Goal: Information Seeking & Learning: Learn about a topic

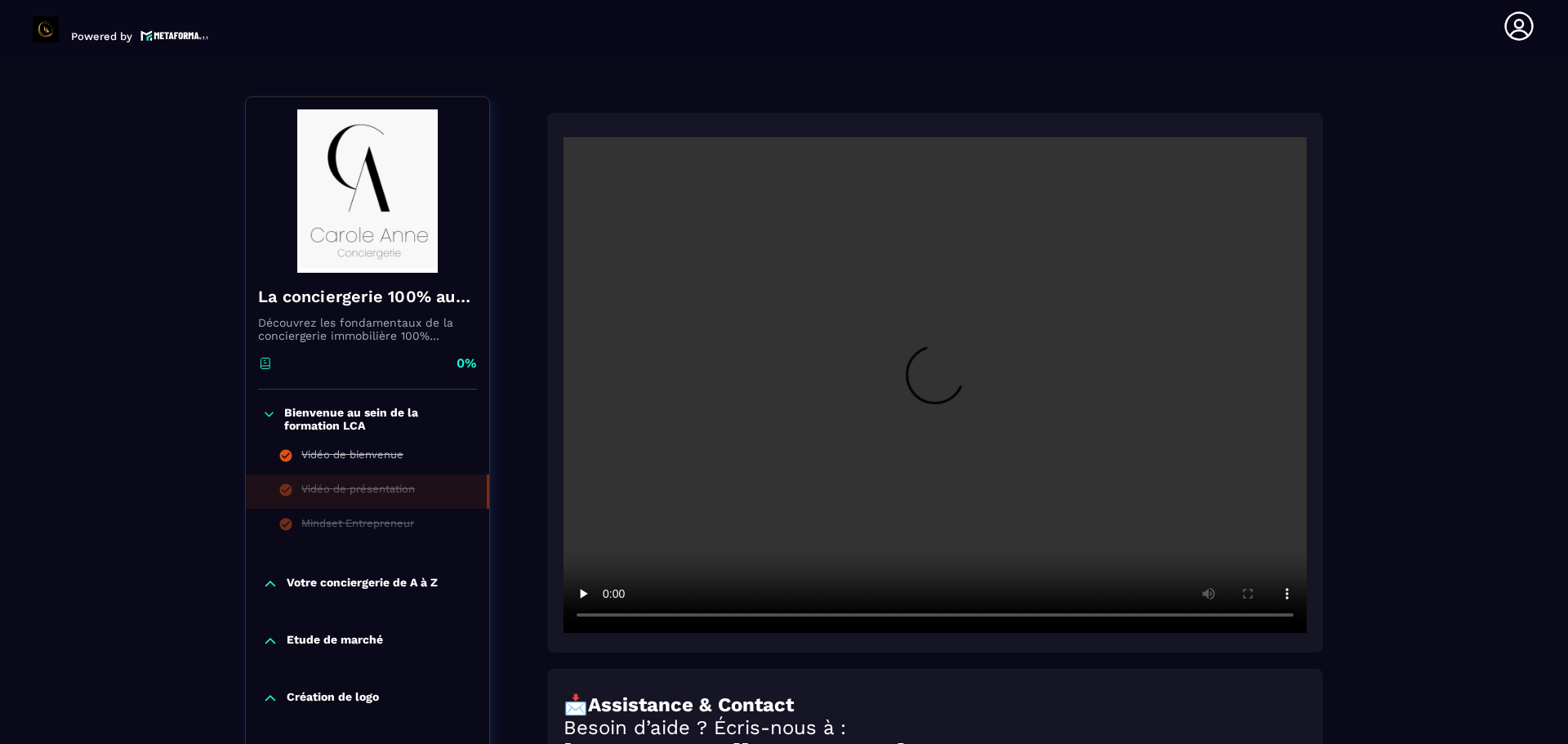
scroll to position [257, 0]
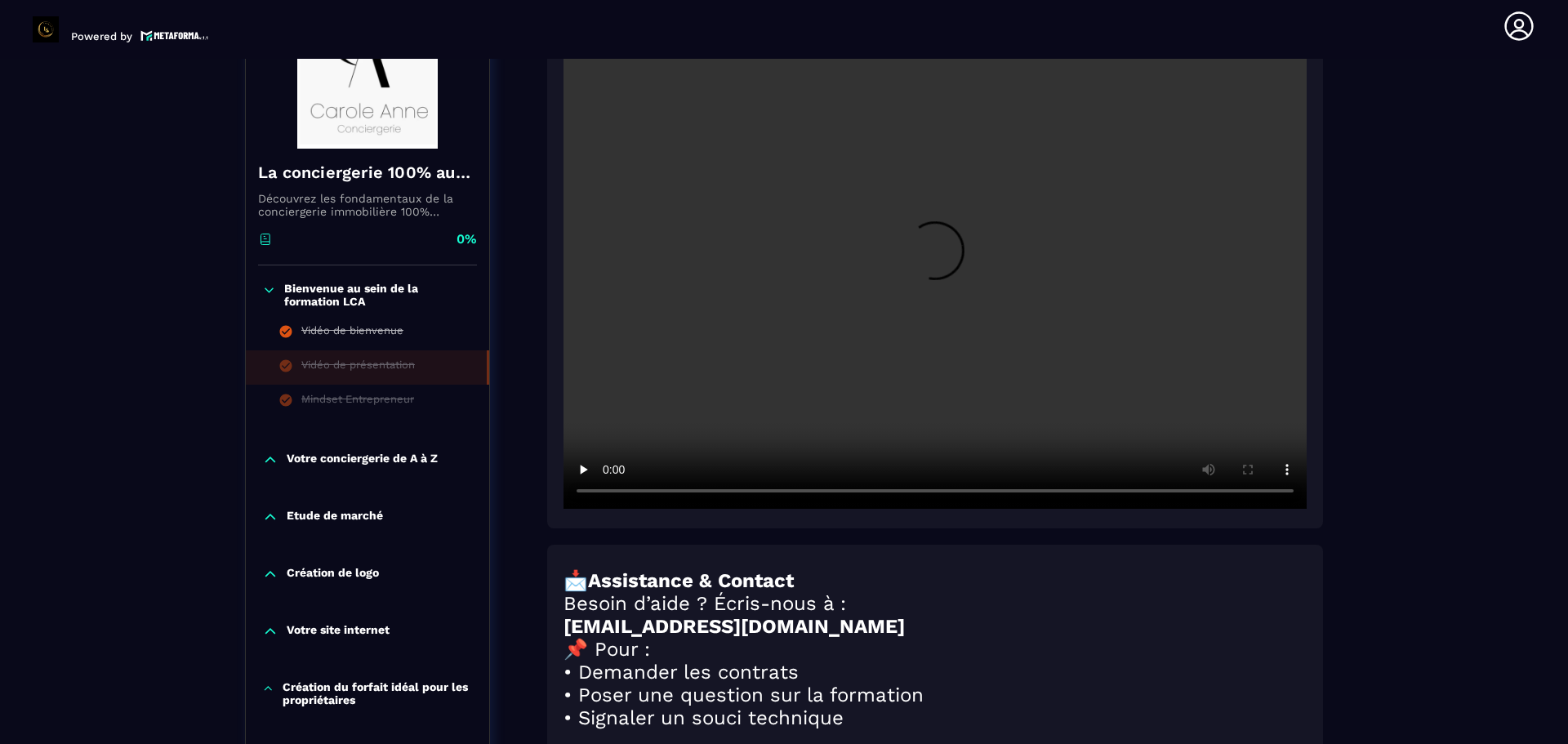
click at [340, 457] on p "Votre conciergerie de A à Z" at bounding box center [362, 460] width 151 height 16
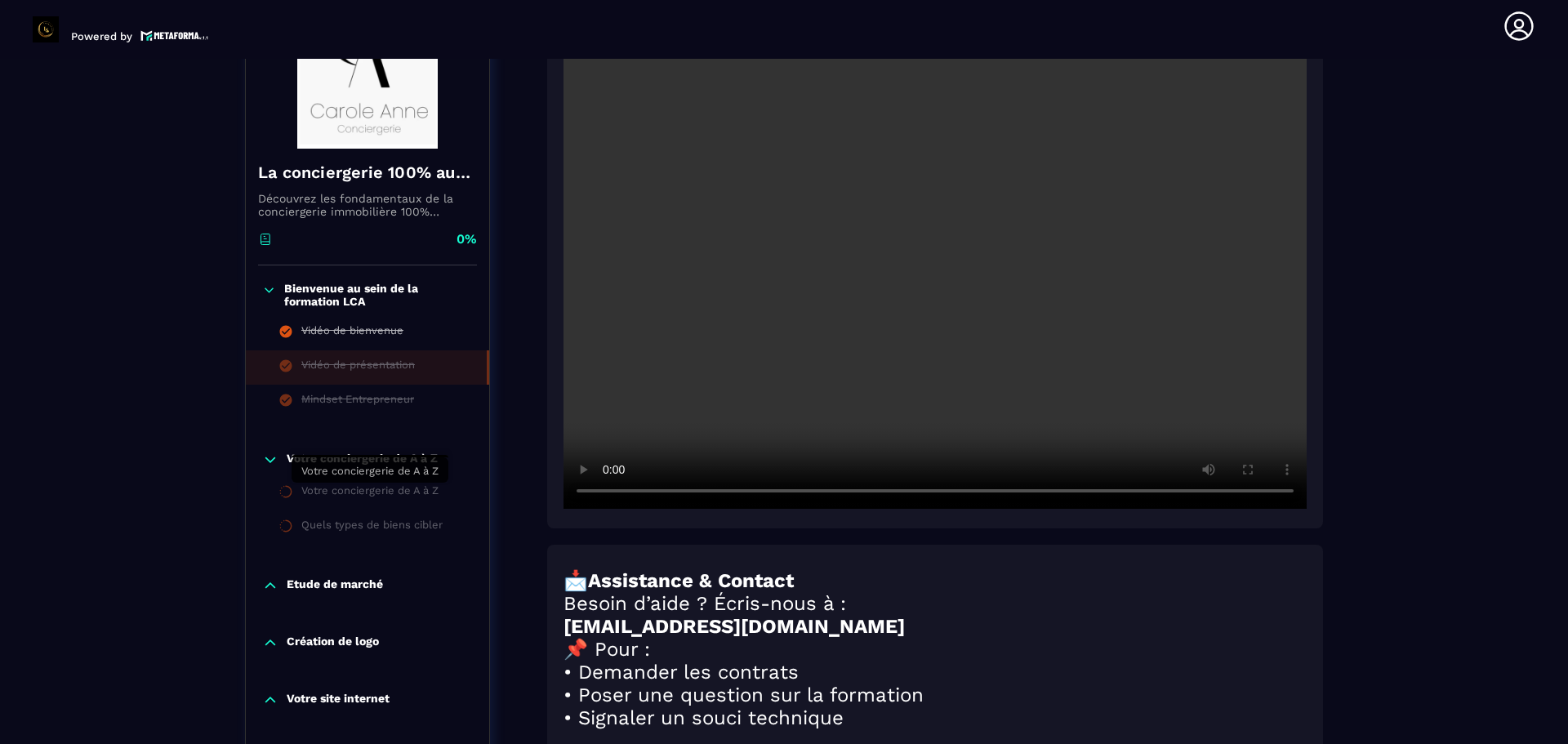
click at [338, 499] on div "Votre conciergerie de A à Z" at bounding box center [370, 493] width 137 height 18
click at [348, 456] on p "Votre conciergerie de A à Z" at bounding box center [362, 460] width 151 height 16
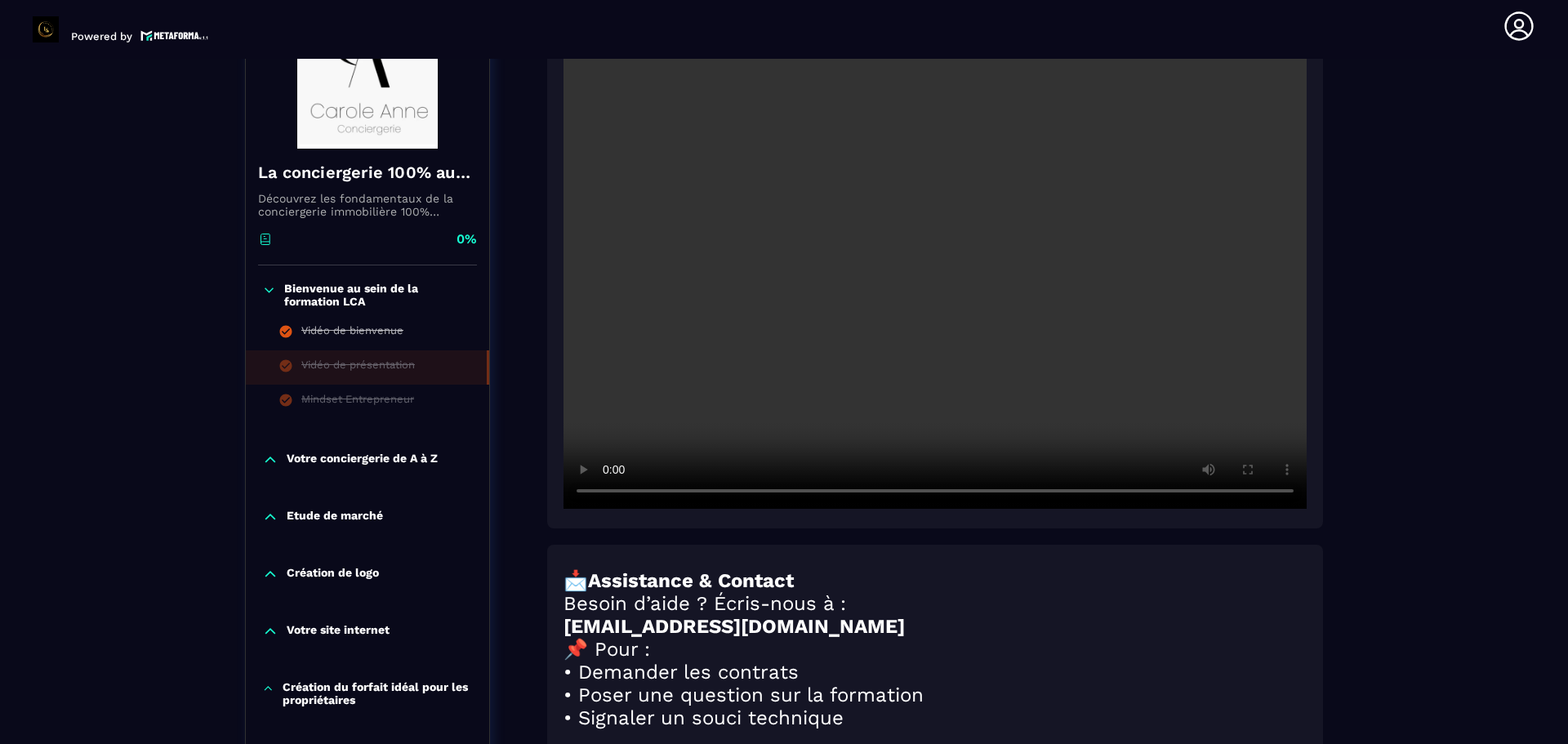
click at [342, 454] on p "Votre conciergerie de A à Z" at bounding box center [362, 460] width 151 height 16
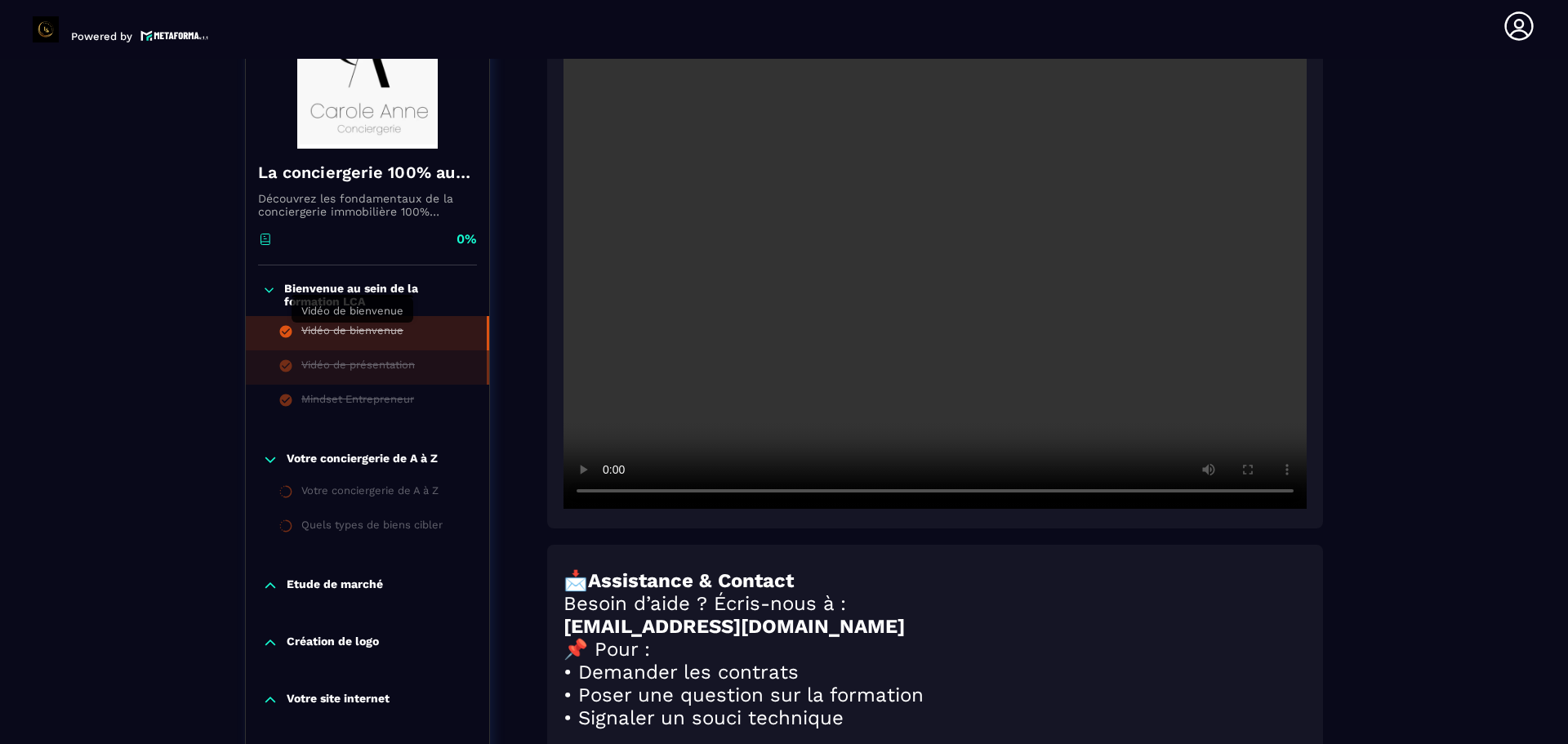
click at [367, 334] on div "Vidéo de bienvenue" at bounding box center [353, 333] width 102 height 18
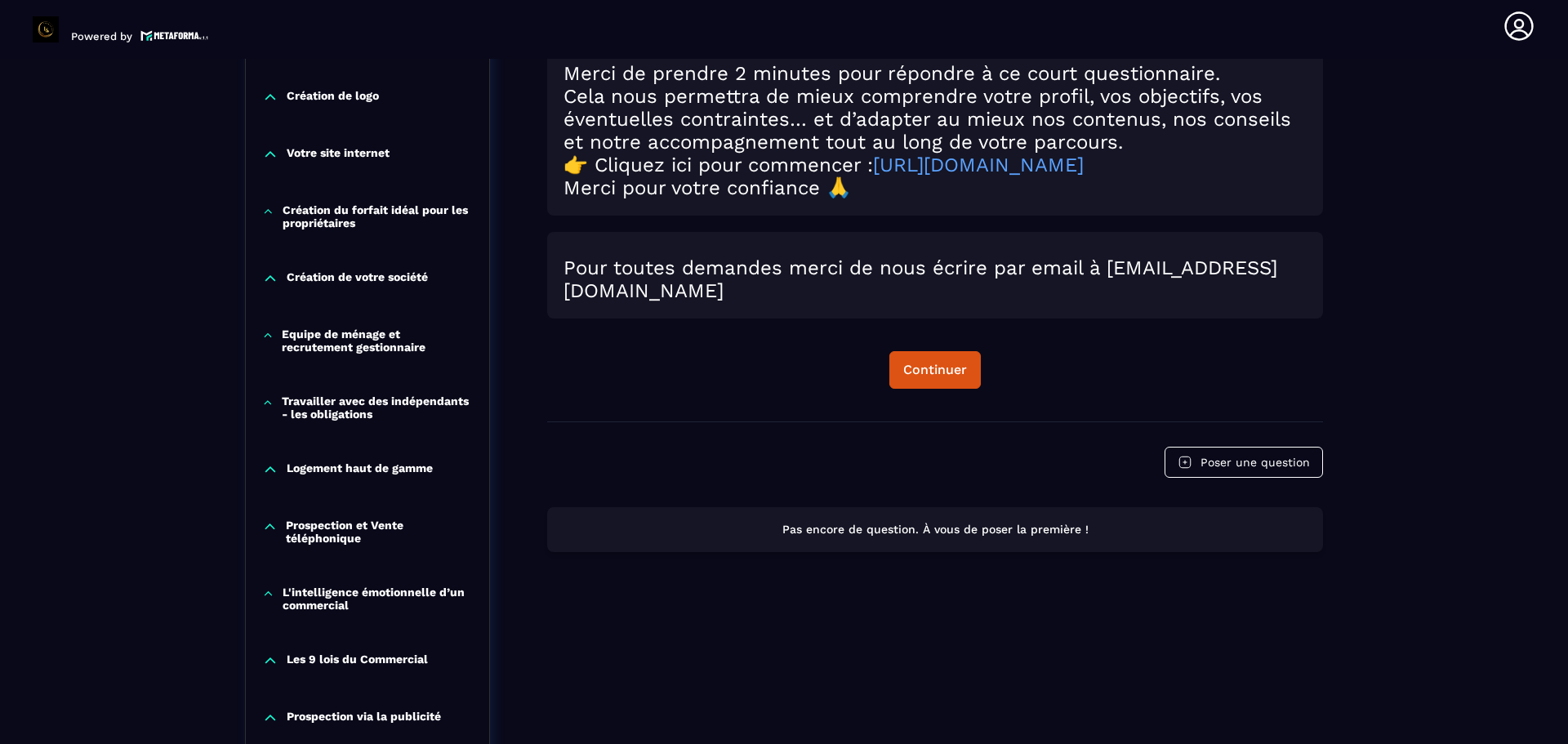
scroll to position [823, 0]
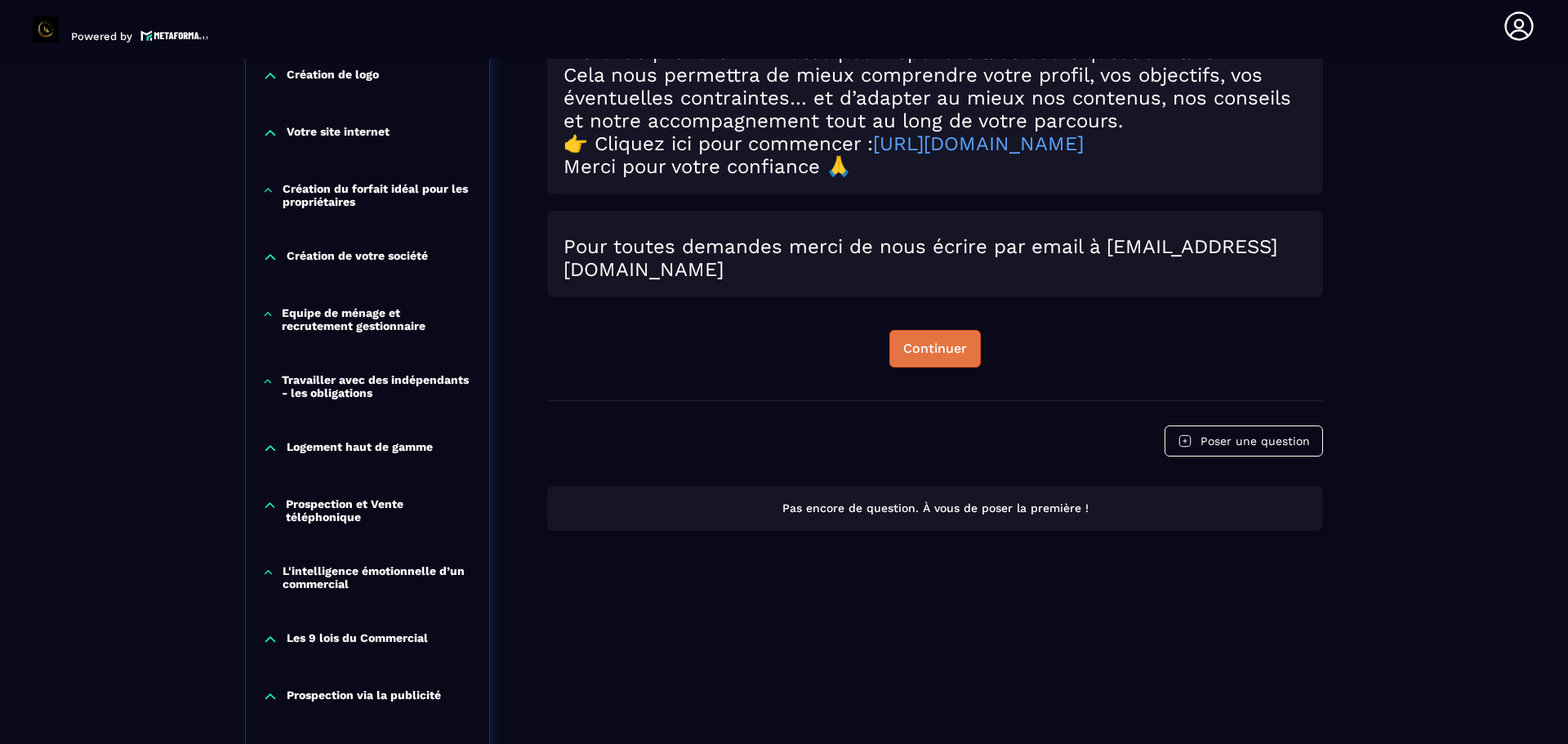
click at [921, 357] on div "Continuer" at bounding box center [934, 349] width 63 height 16
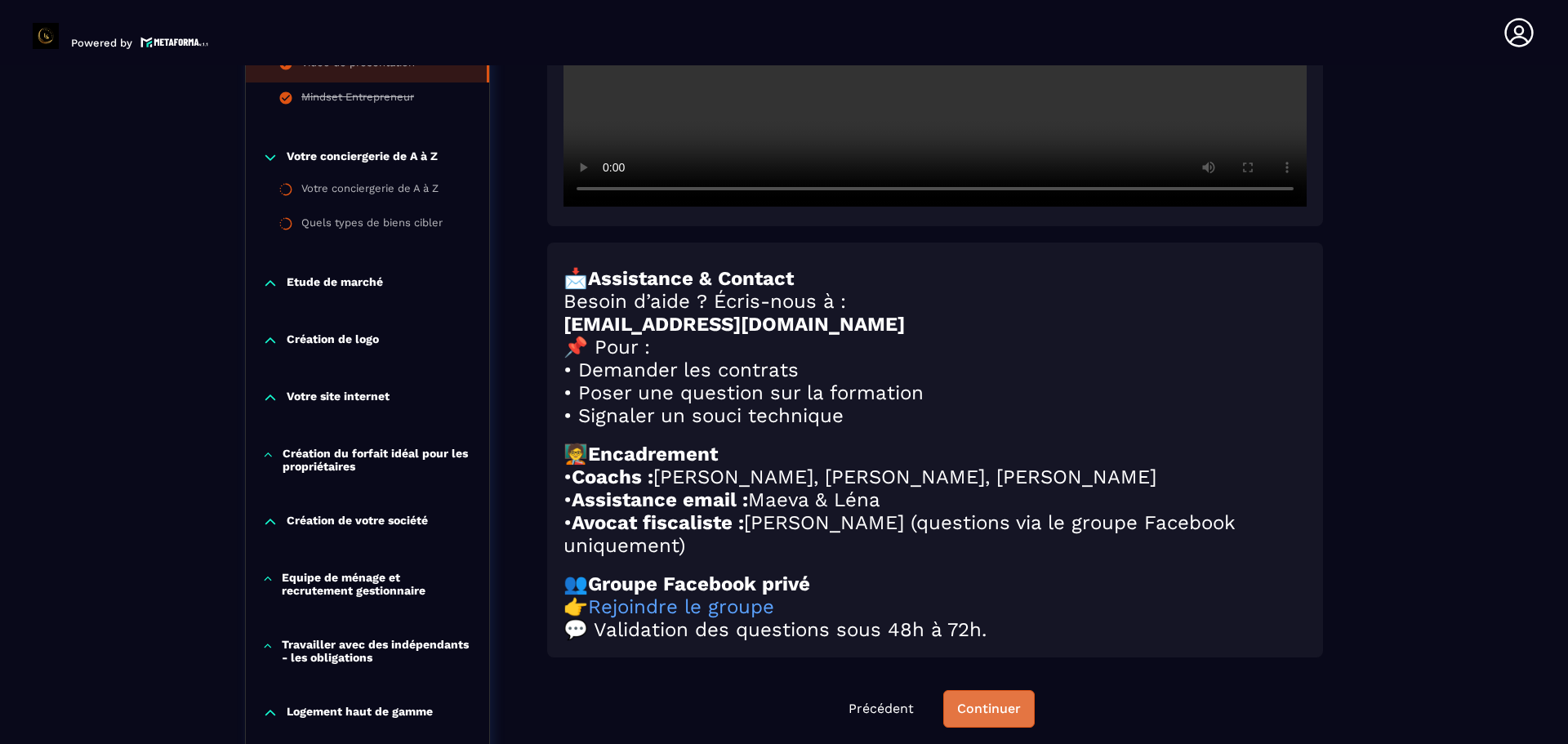
scroll to position [7, 0]
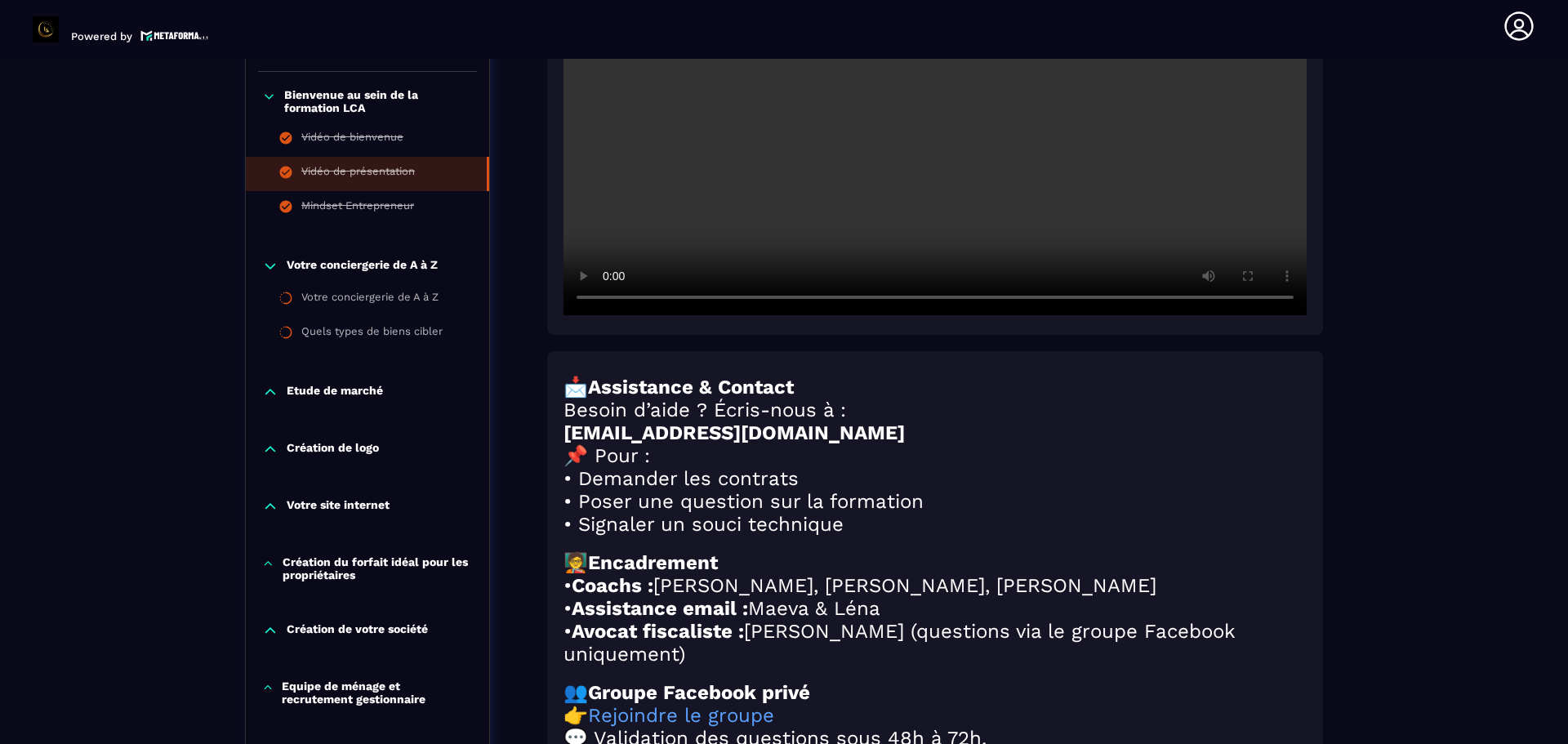
click at [973, 473] on div "📩 Assistance & Contact Besoin d’aide ? Écris-nous à : [EMAIL_ADDRESS][DOMAIN_NA…" at bounding box center [934, 332] width 776 height 1074
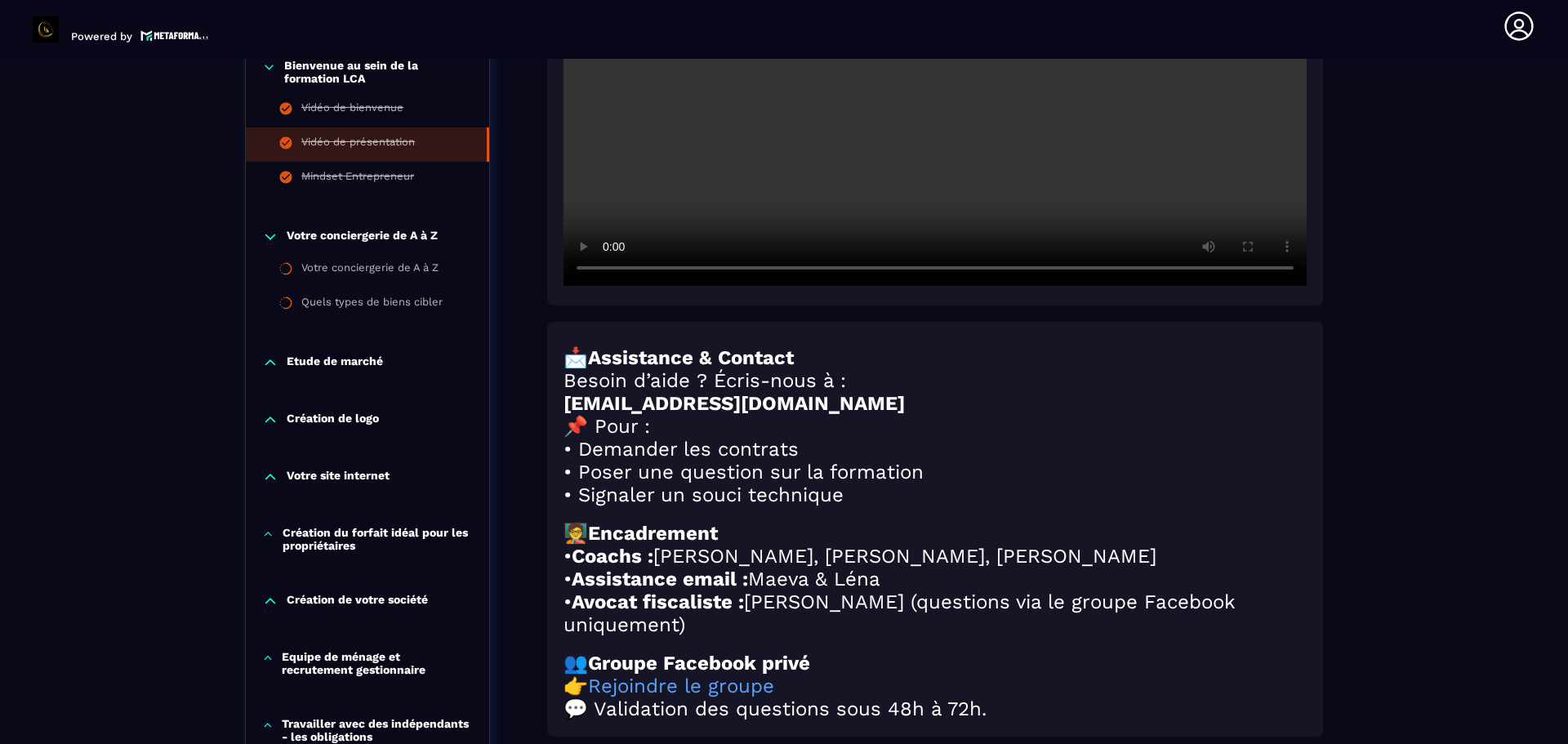
scroll to position [497, 0]
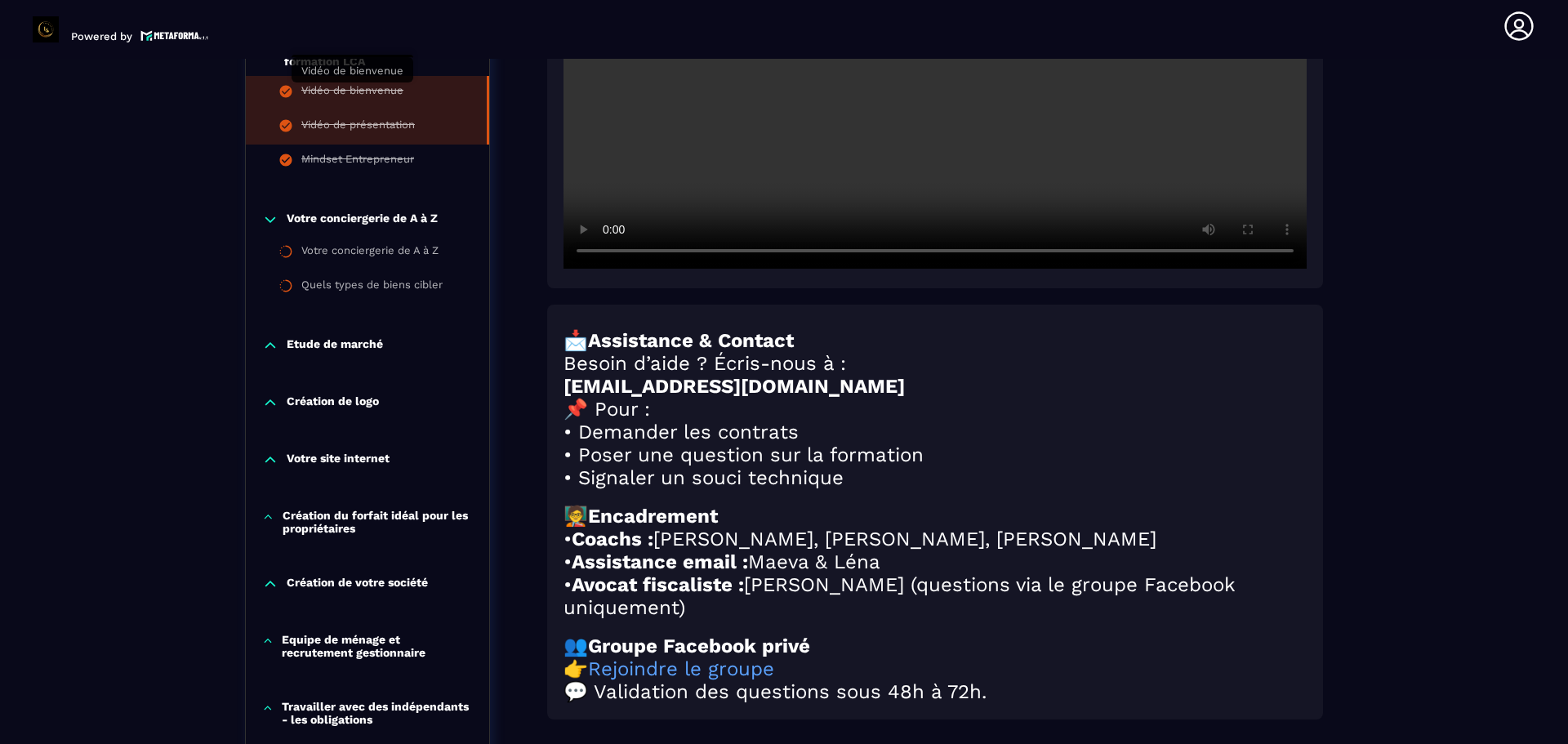
click at [338, 91] on div "Vidéo de bienvenue" at bounding box center [353, 93] width 102 height 18
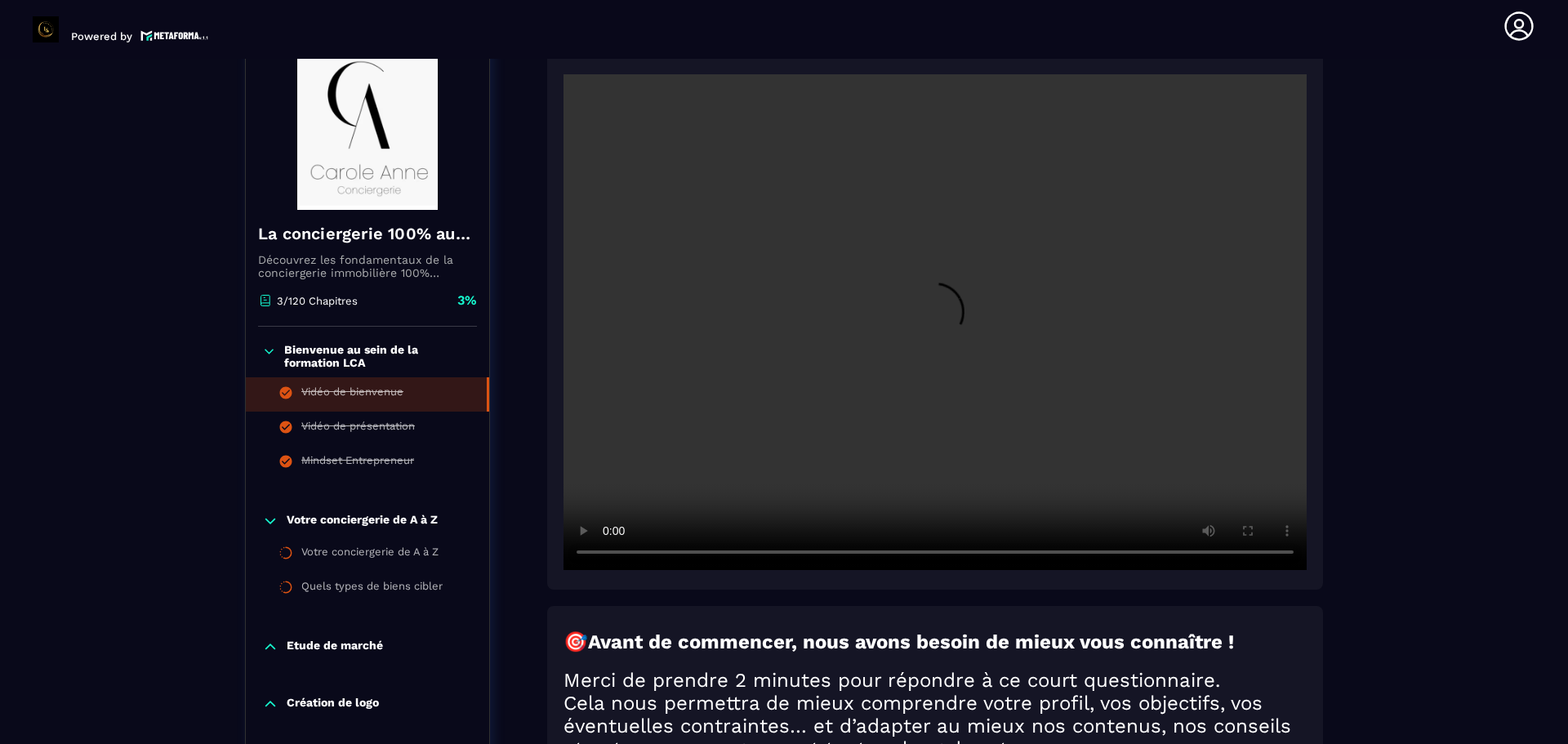
scroll to position [170, 0]
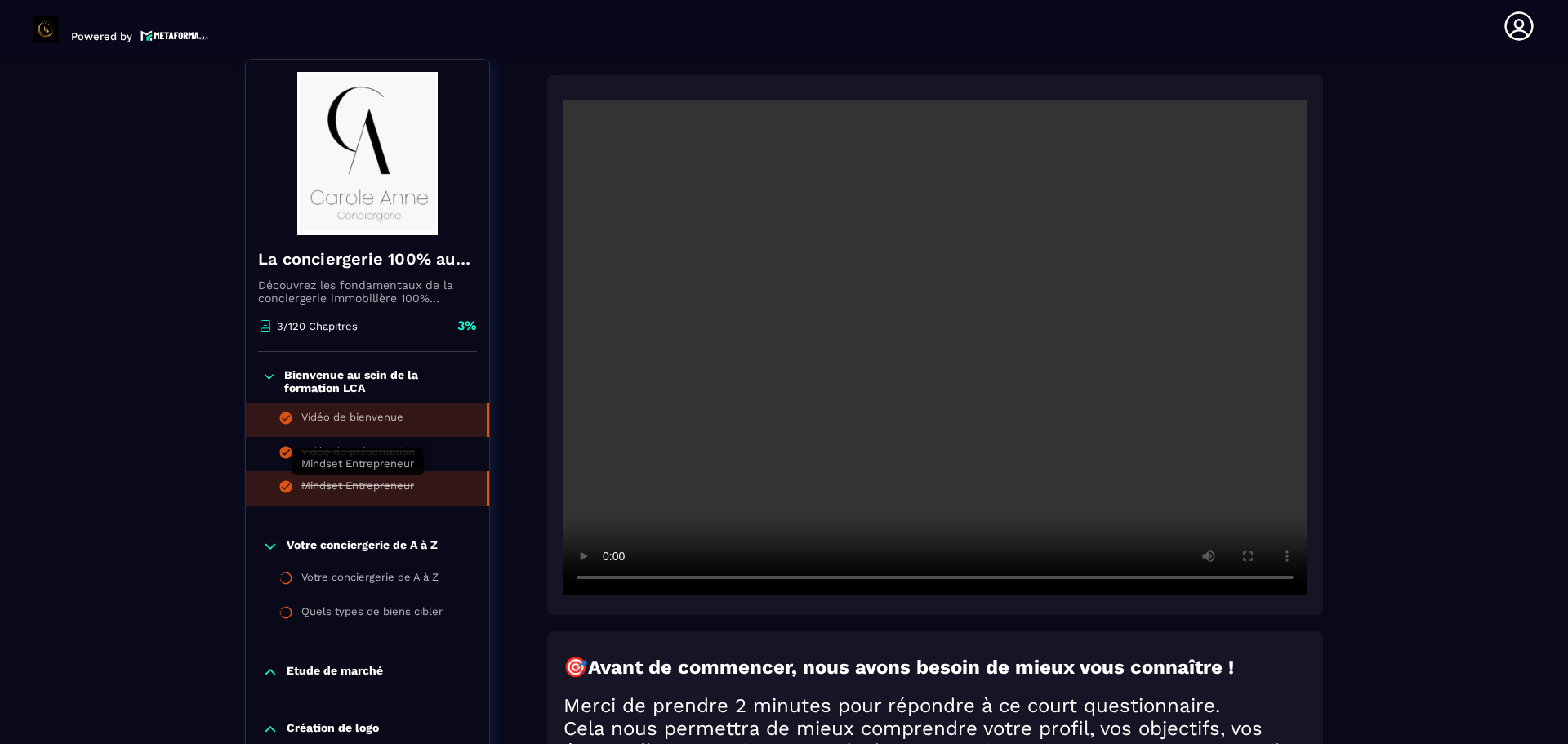
click at [369, 488] on div "Mindset Entrepreneur" at bounding box center [358, 488] width 113 height 18
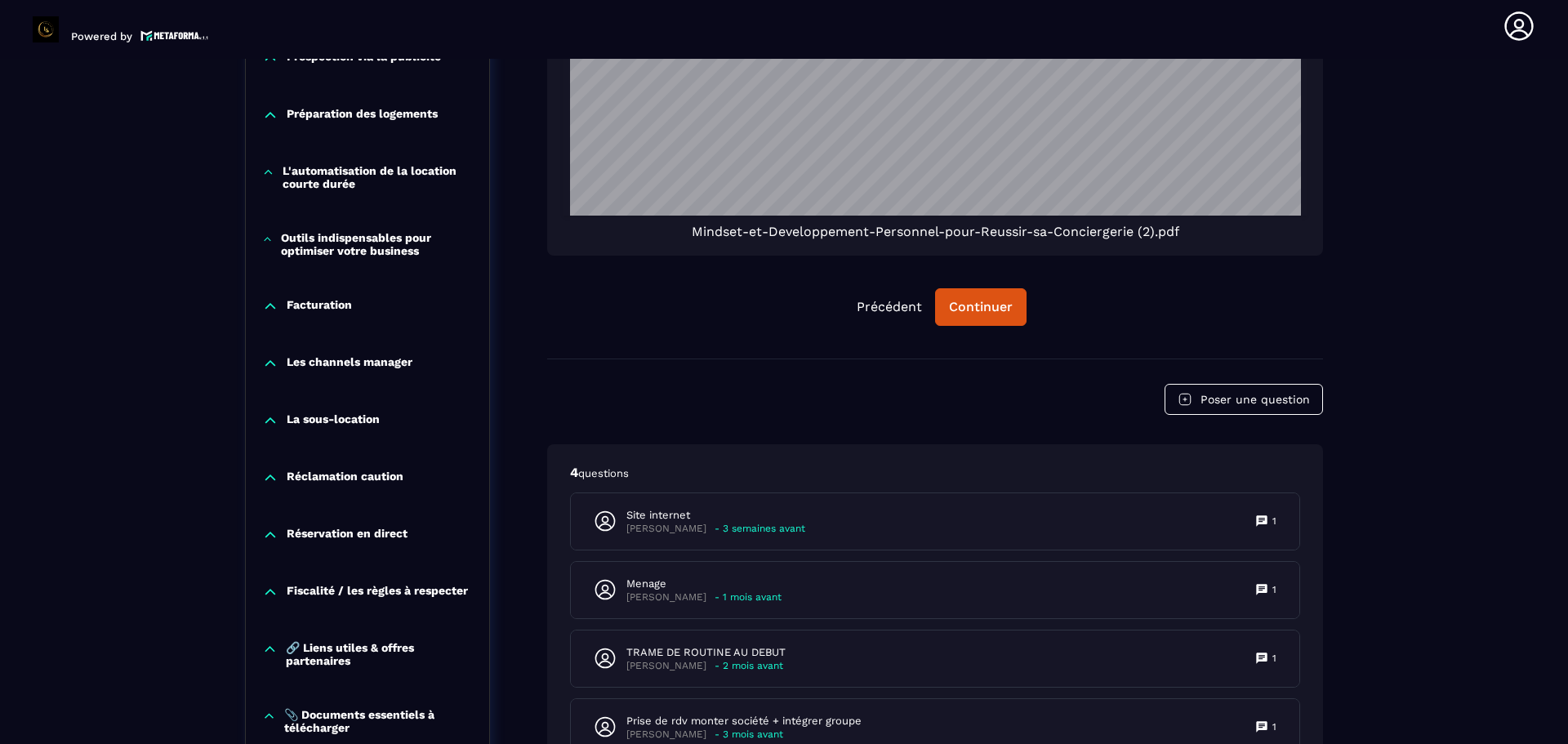
scroll to position [1395, 0]
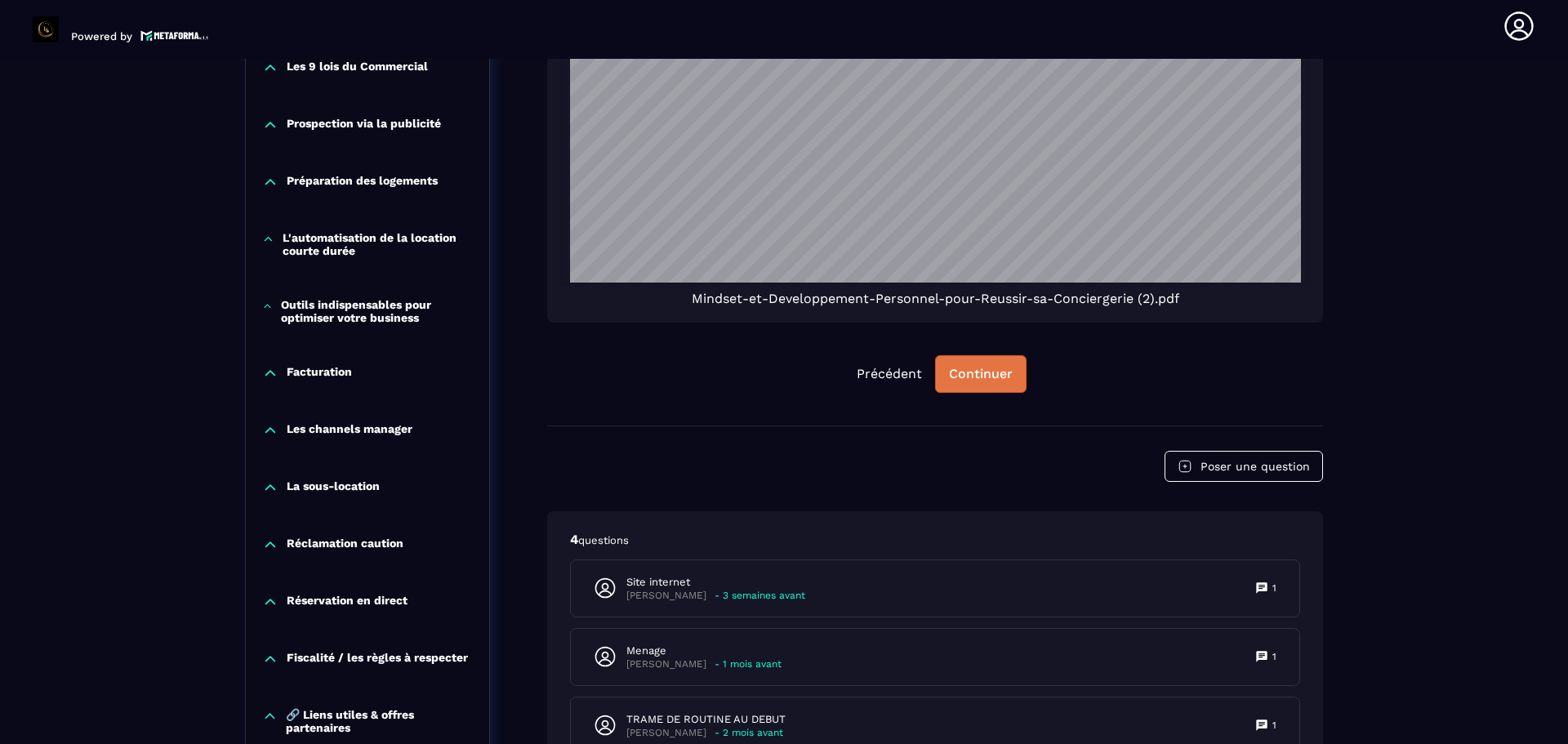
click at [988, 376] on div "Continuer" at bounding box center [980, 374] width 63 height 16
click at [973, 369] on div "Continuer" at bounding box center [980, 374] width 63 height 16
click at [972, 369] on div "Continuer" at bounding box center [980, 374] width 63 height 16
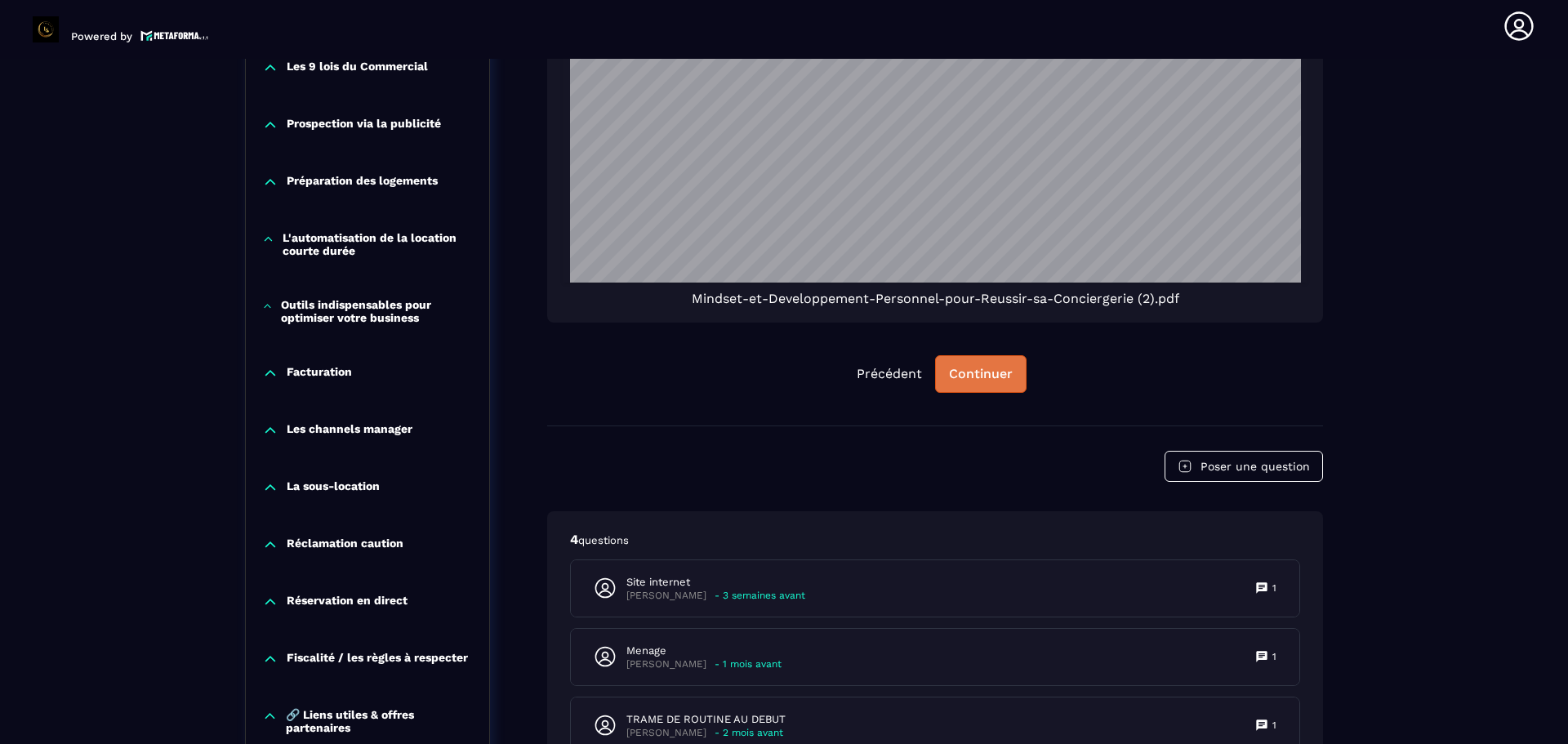
click at [972, 369] on div "Continuer" at bounding box center [980, 374] width 63 height 16
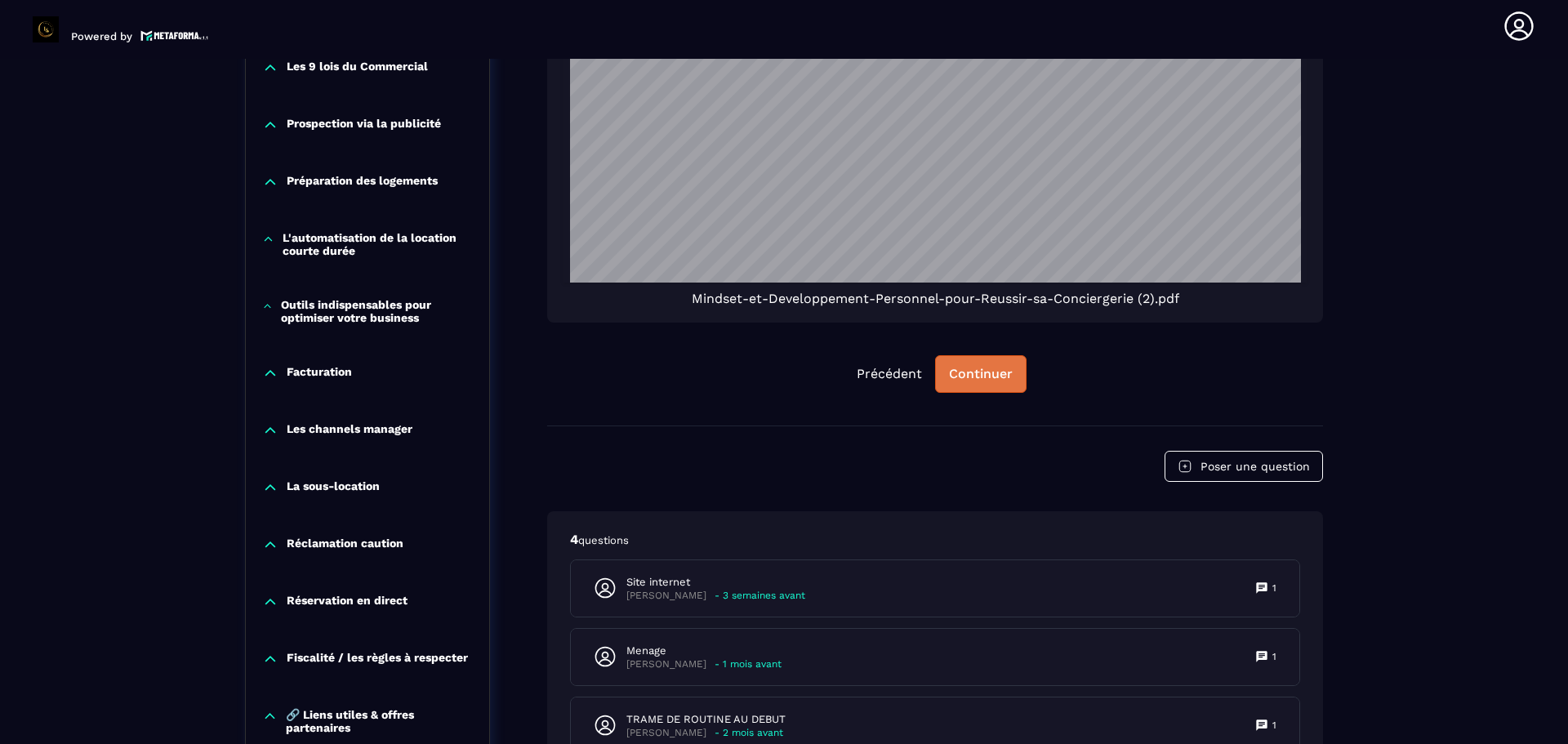
click at [972, 369] on div "Continuer" at bounding box center [980, 374] width 63 height 16
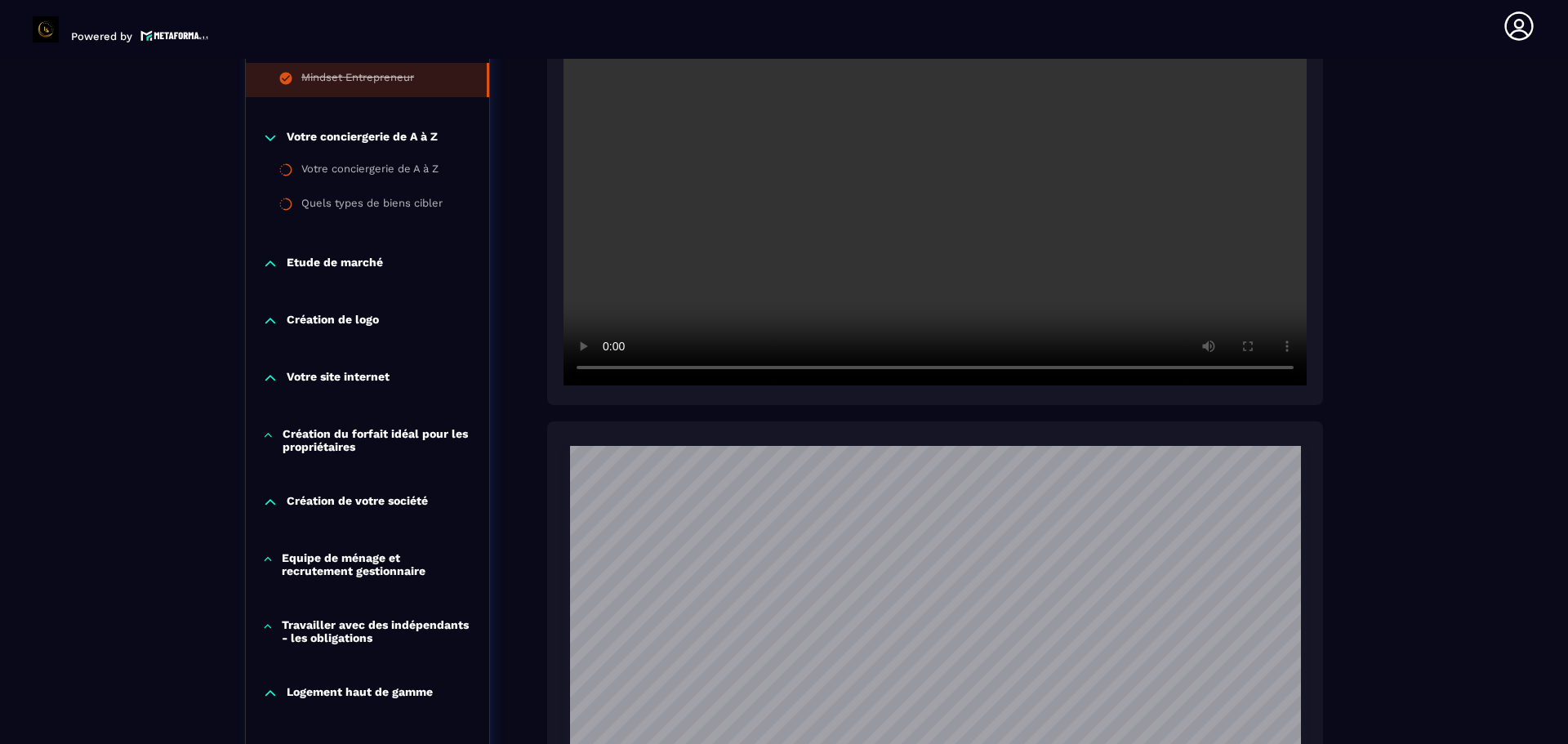
scroll to position [497, 0]
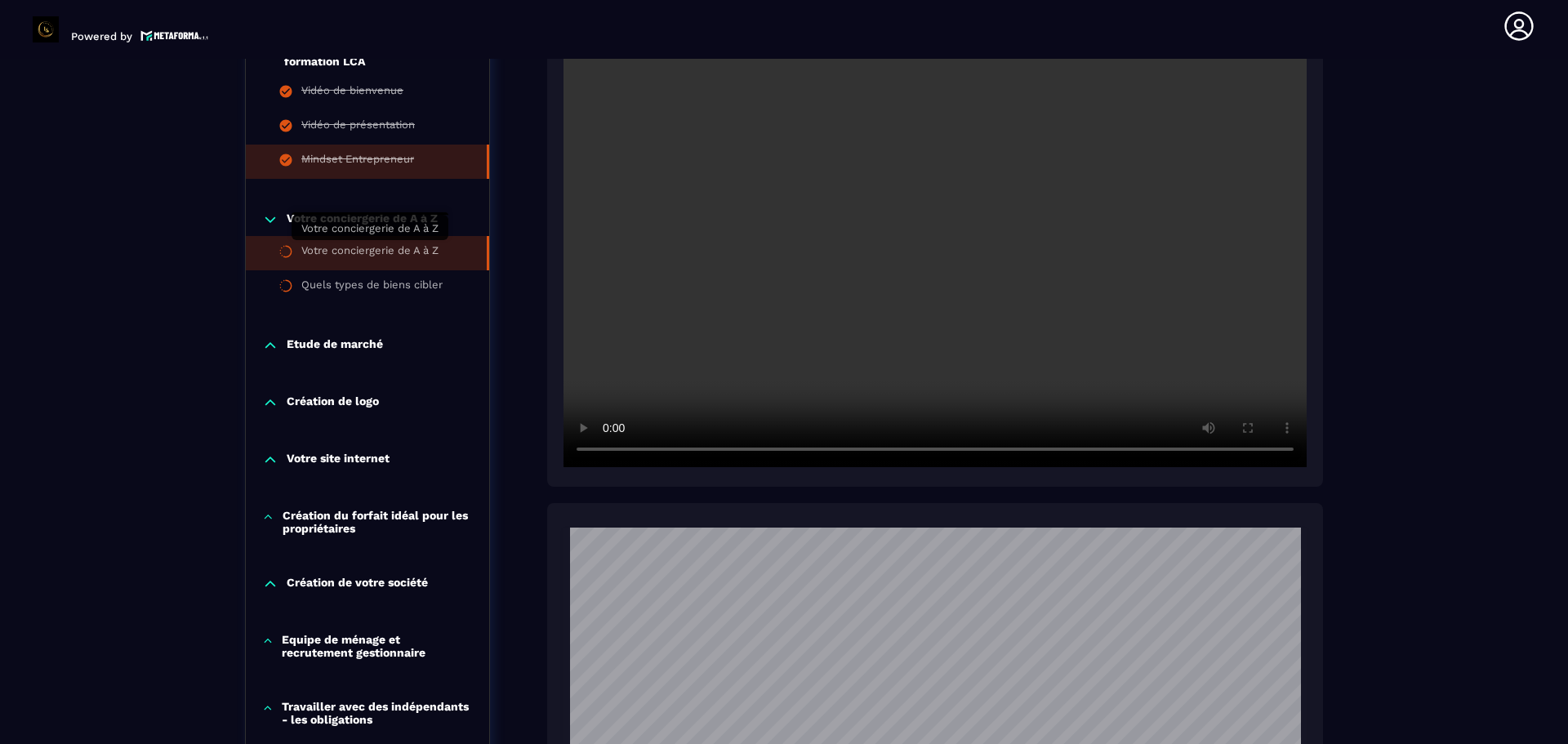
click at [355, 246] on div "Votre conciergerie de A à Z" at bounding box center [370, 253] width 137 height 18
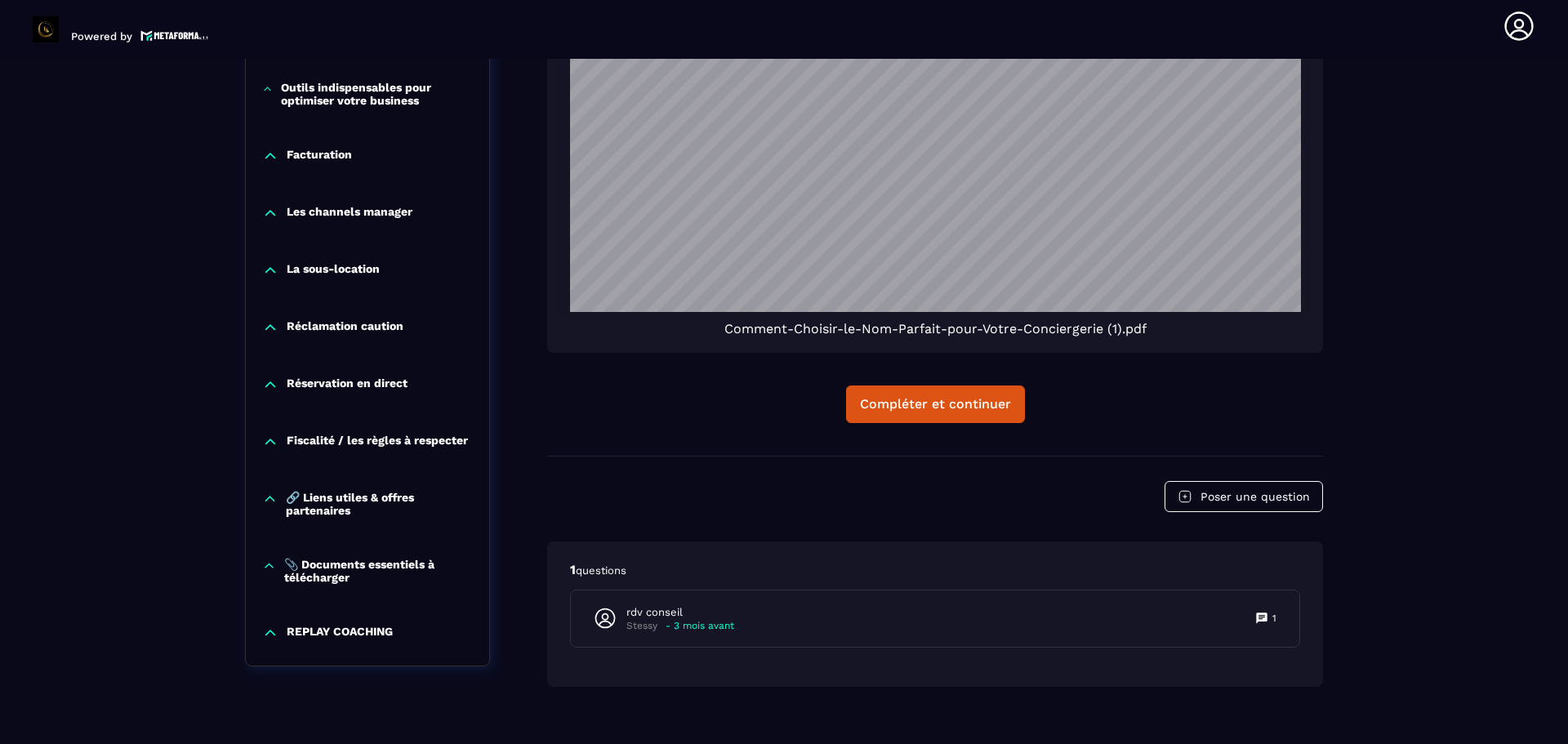
scroll to position [2372, 0]
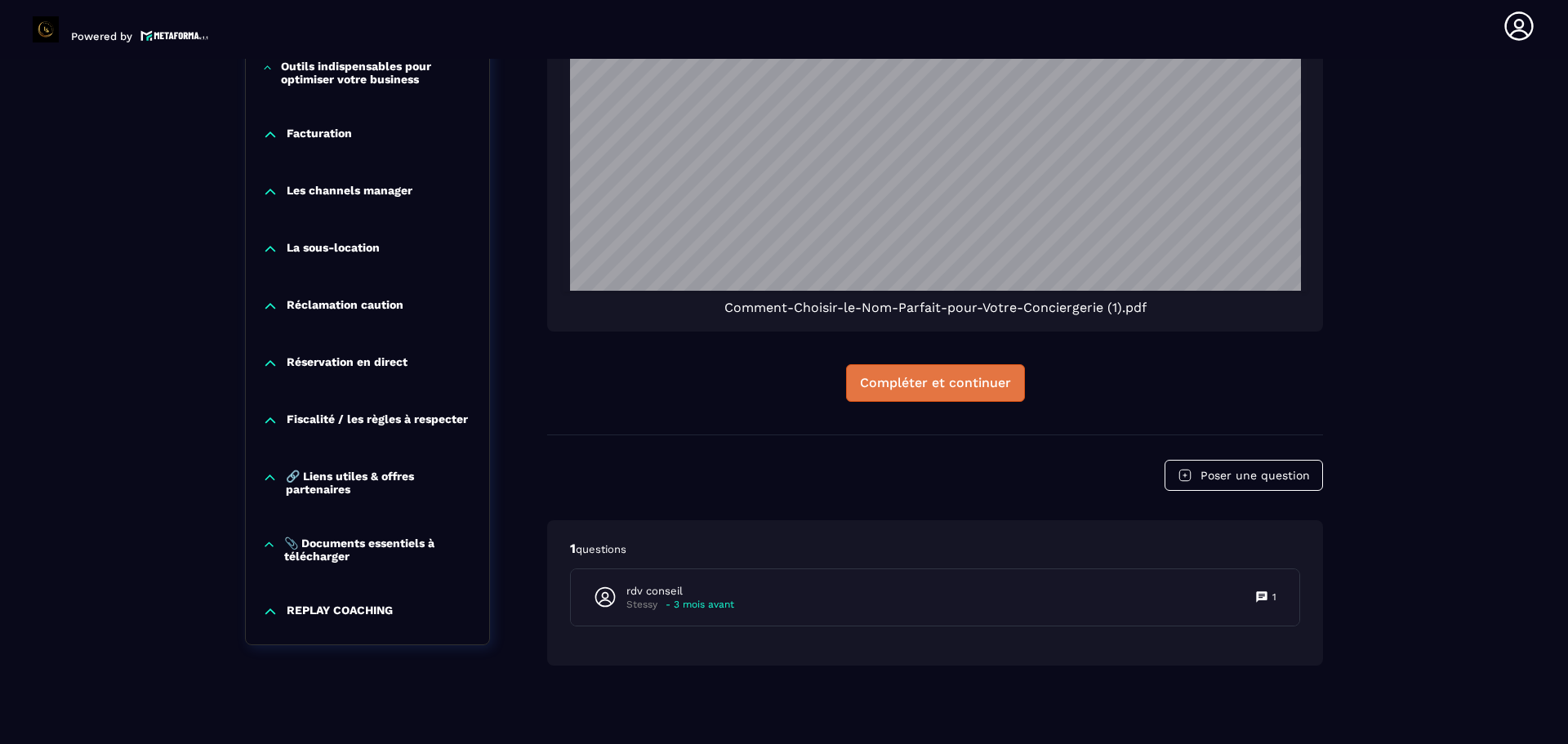
click at [931, 390] on div "Compléter et continuer" at bounding box center [935, 382] width 151 height 16
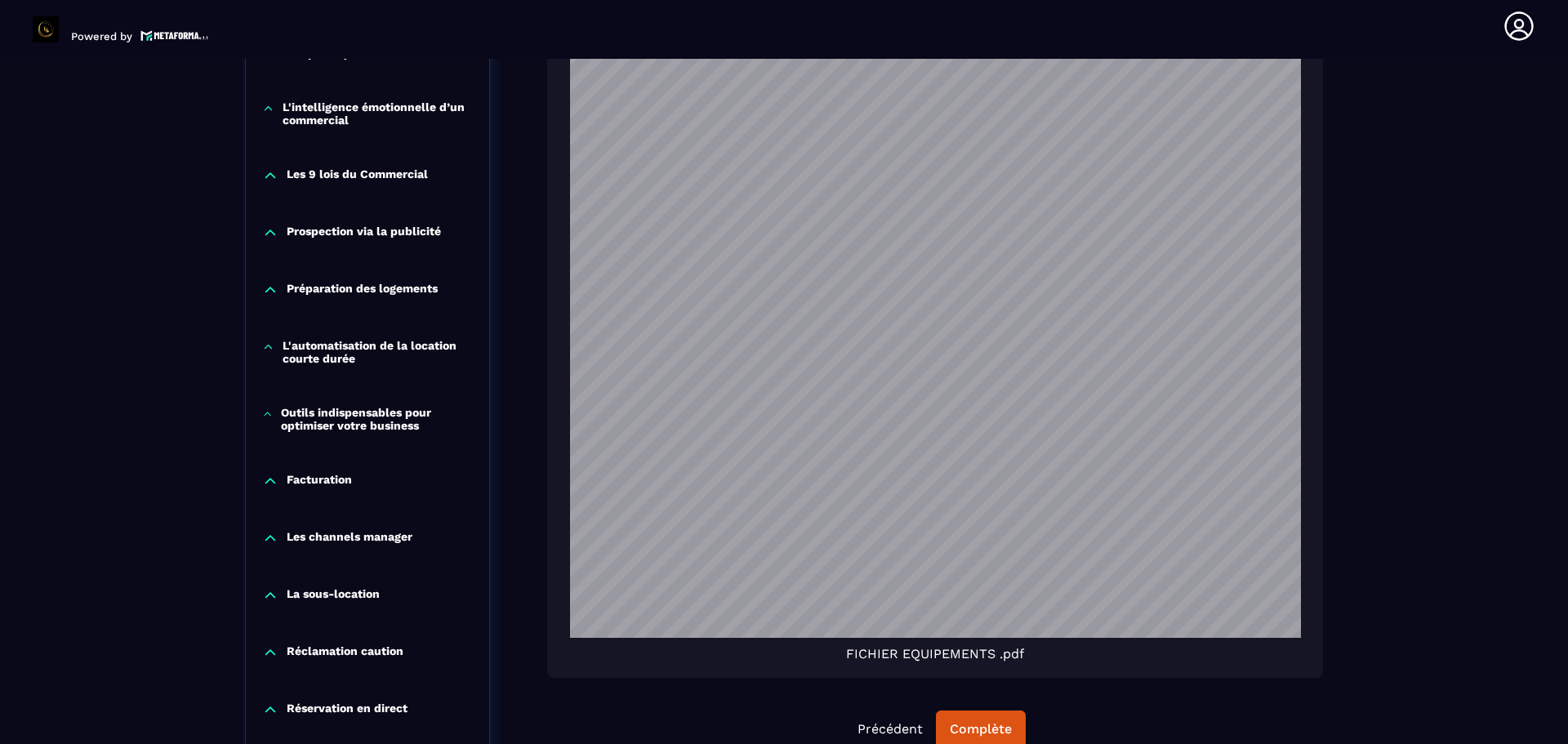
scroll to position [2137, 0]
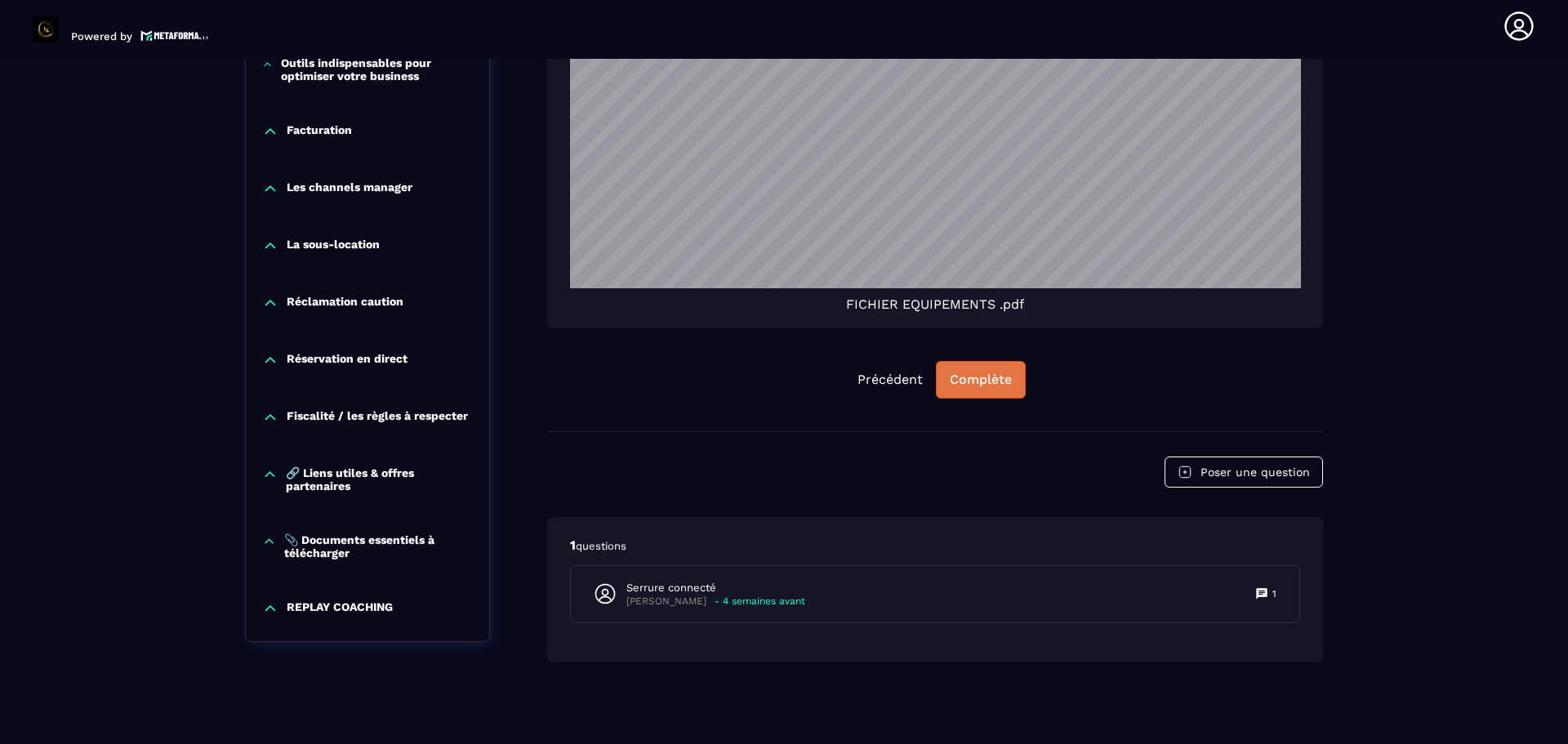
click at [978, 389] on button "Complète" at bounding box center [980, 379] width 90 height 37
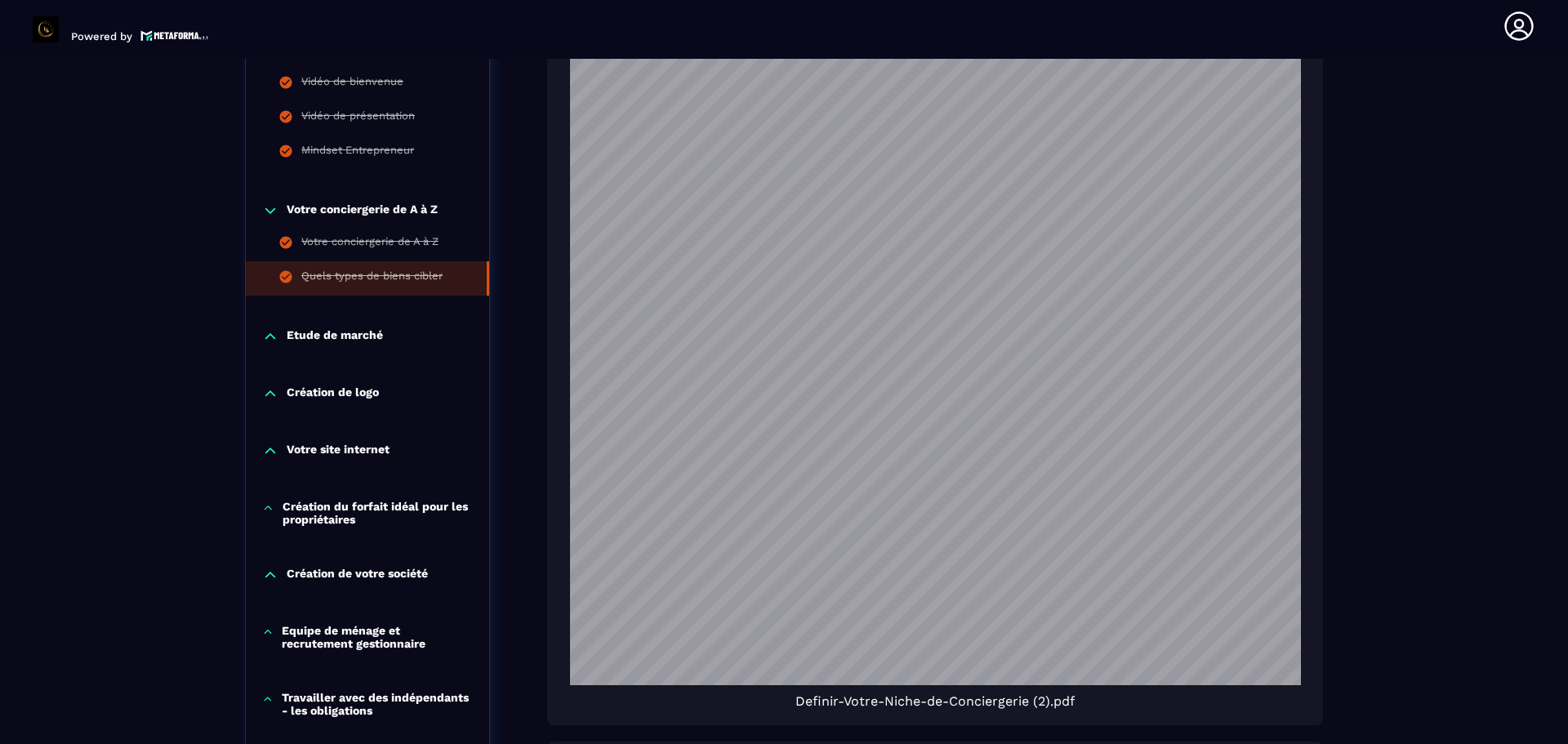
scroll to position [993, 0]
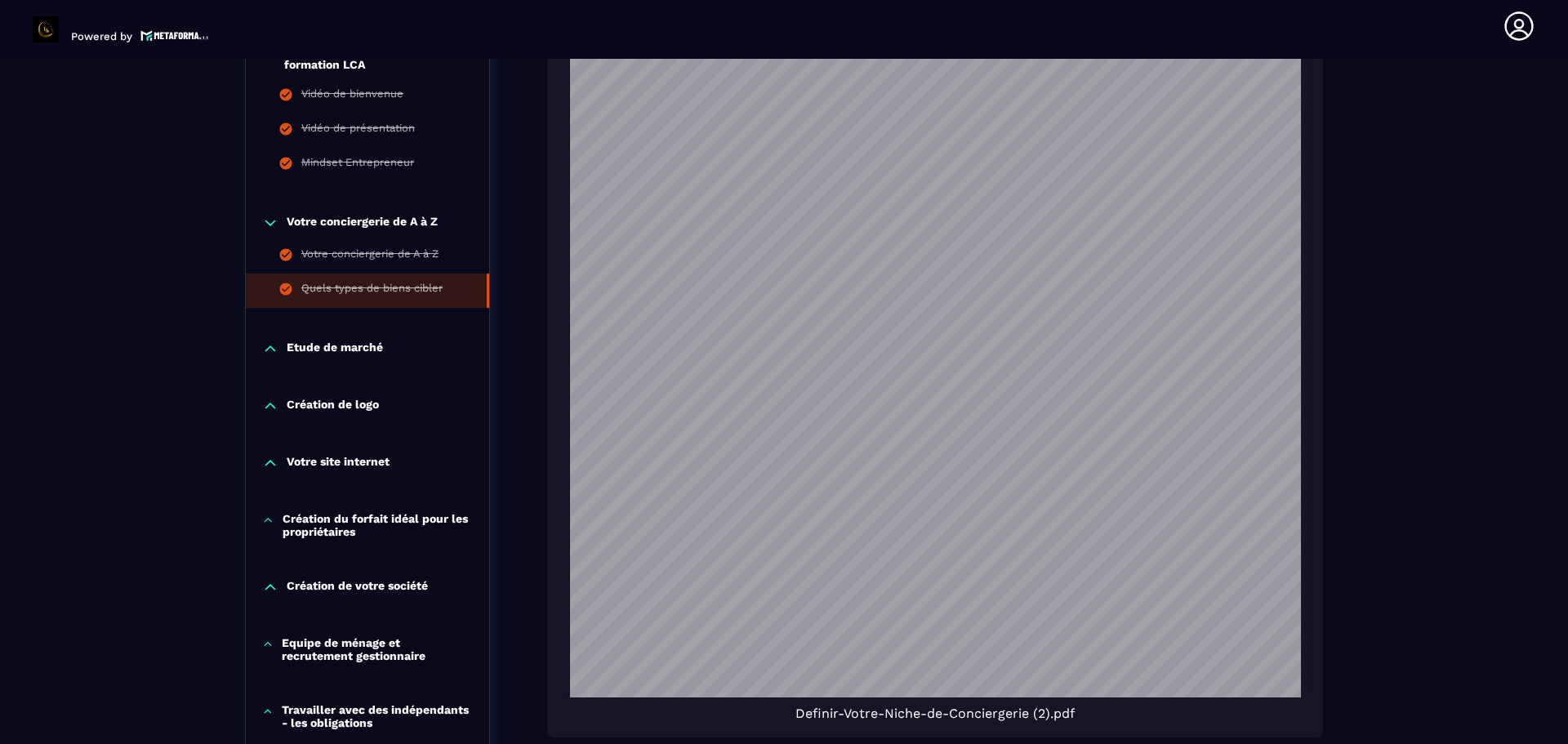
click at [347, 343] on p "Etude de marché" at bounding box center [335, 349] width 96 height 16
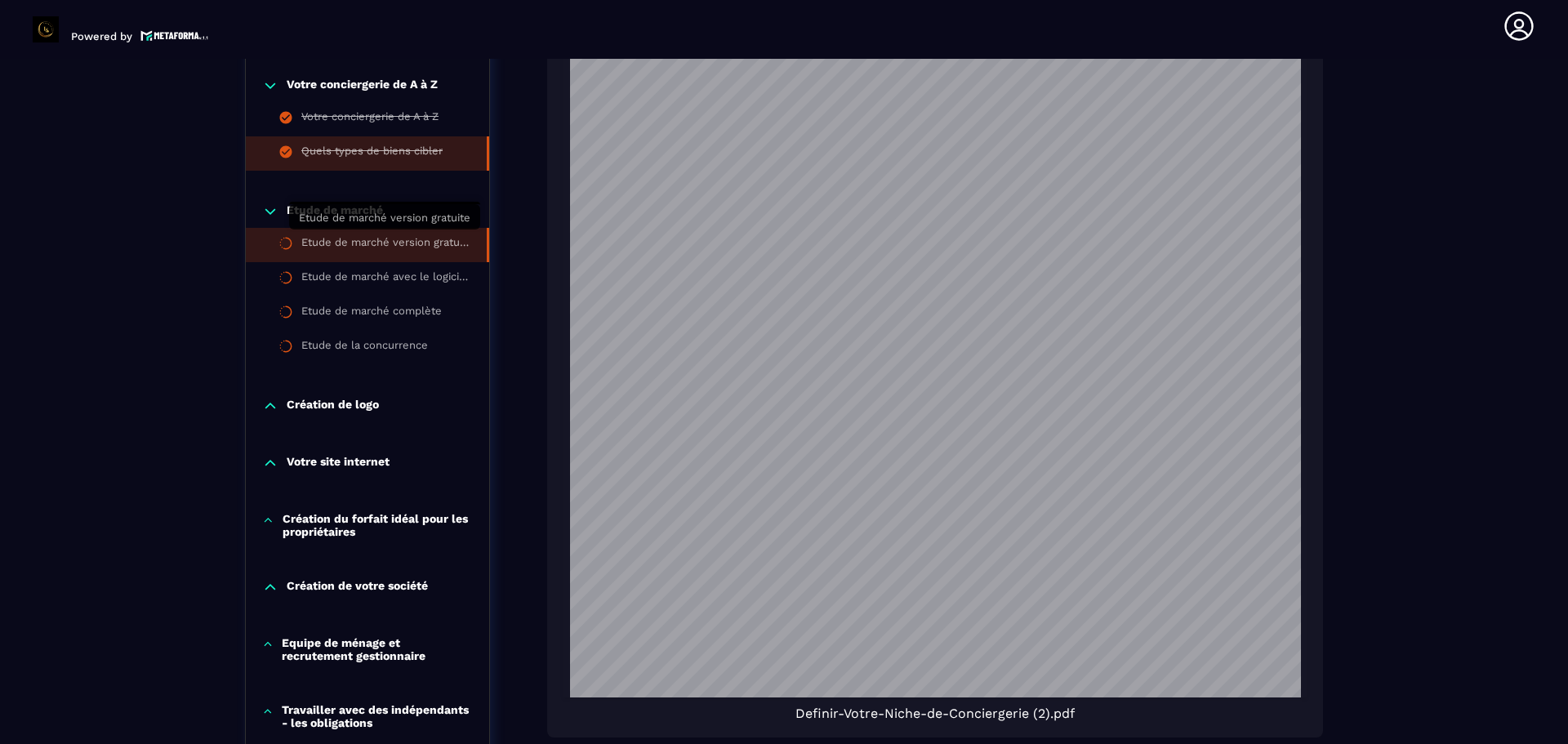
click at [394, 236] on div "Etude de marché version gratuite" at bounding box center [386, 245] width 169 height 18
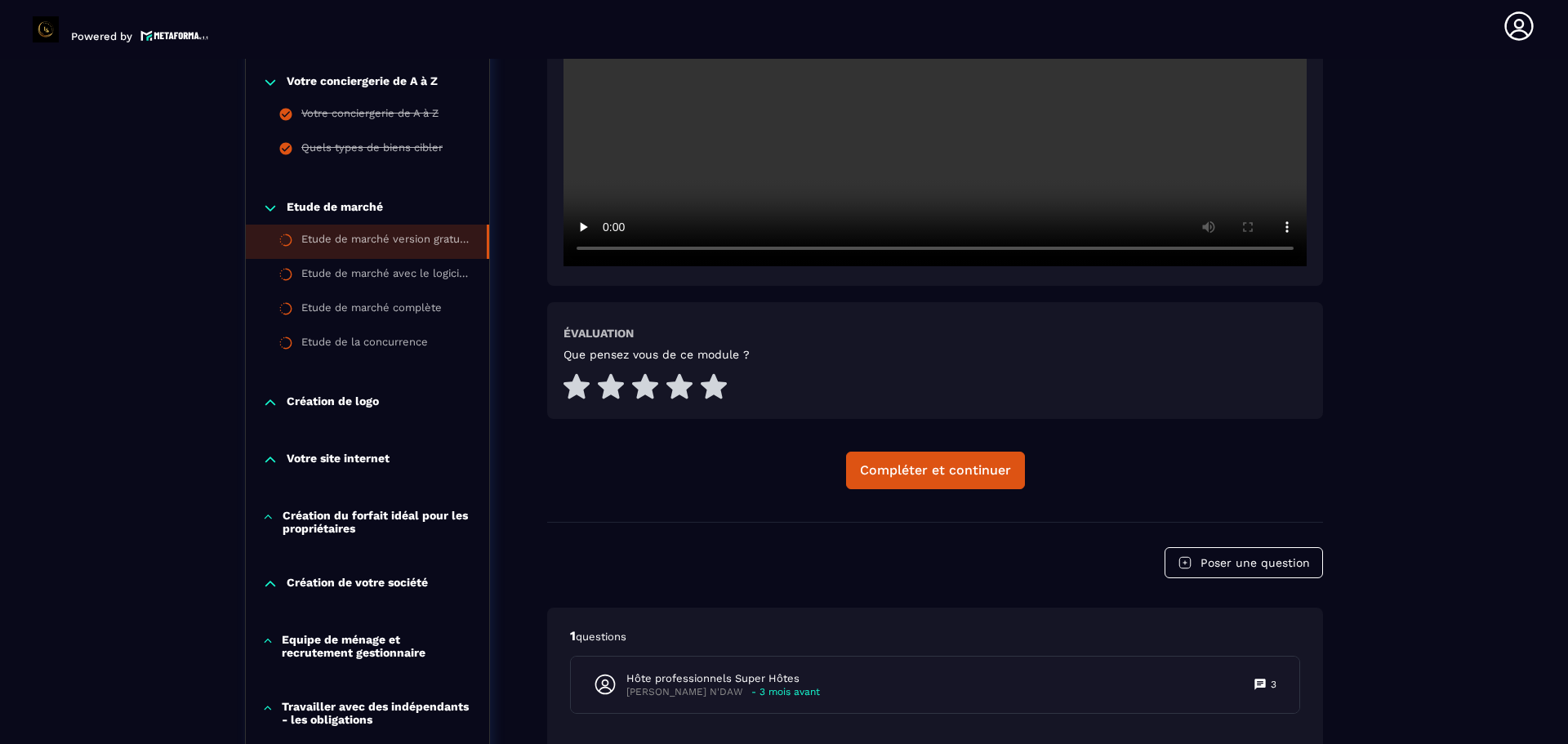
scroll to position [660, 0]
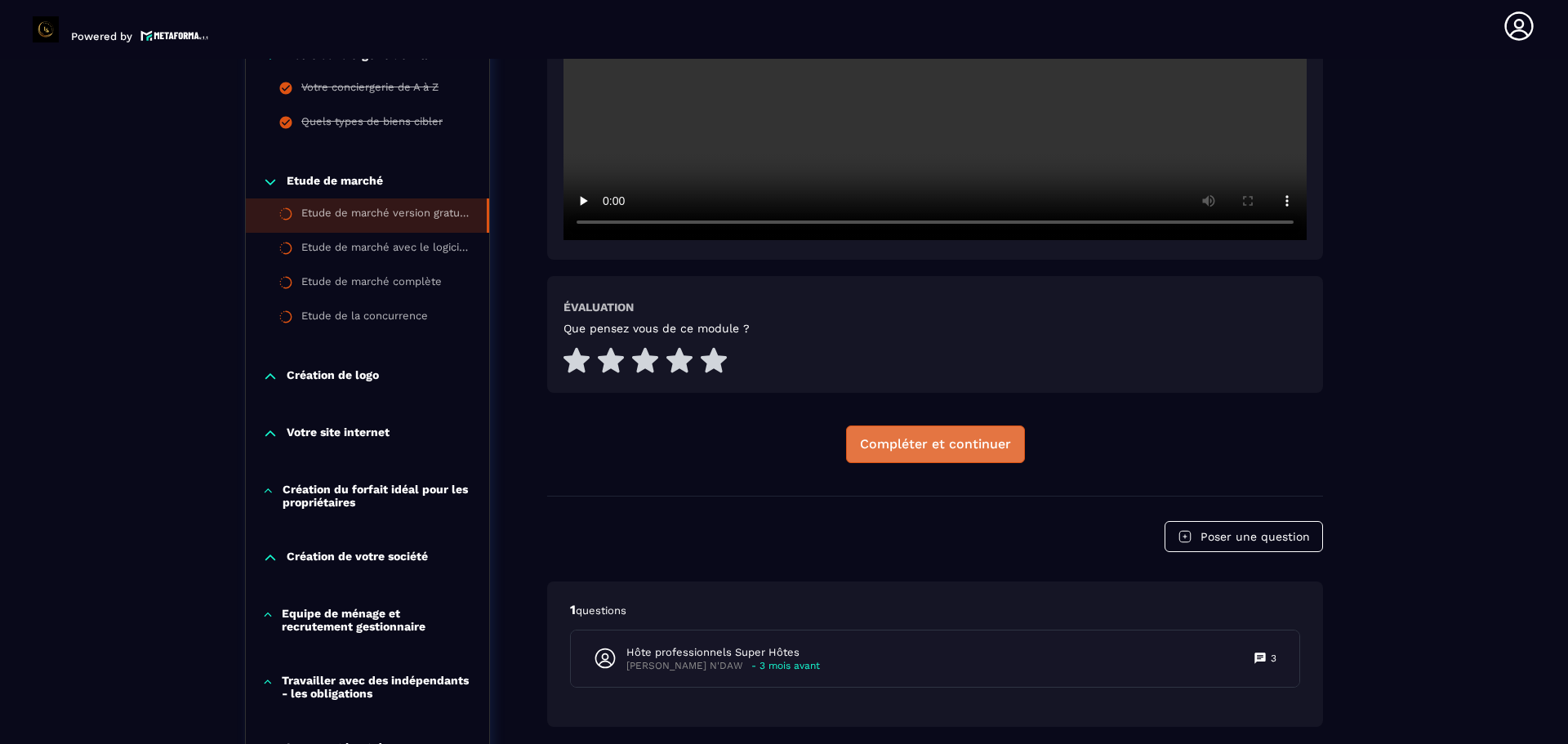
click at [991, 447] on div "Compléter et continuer" at bounding box center [935, 444] width 151 height 16
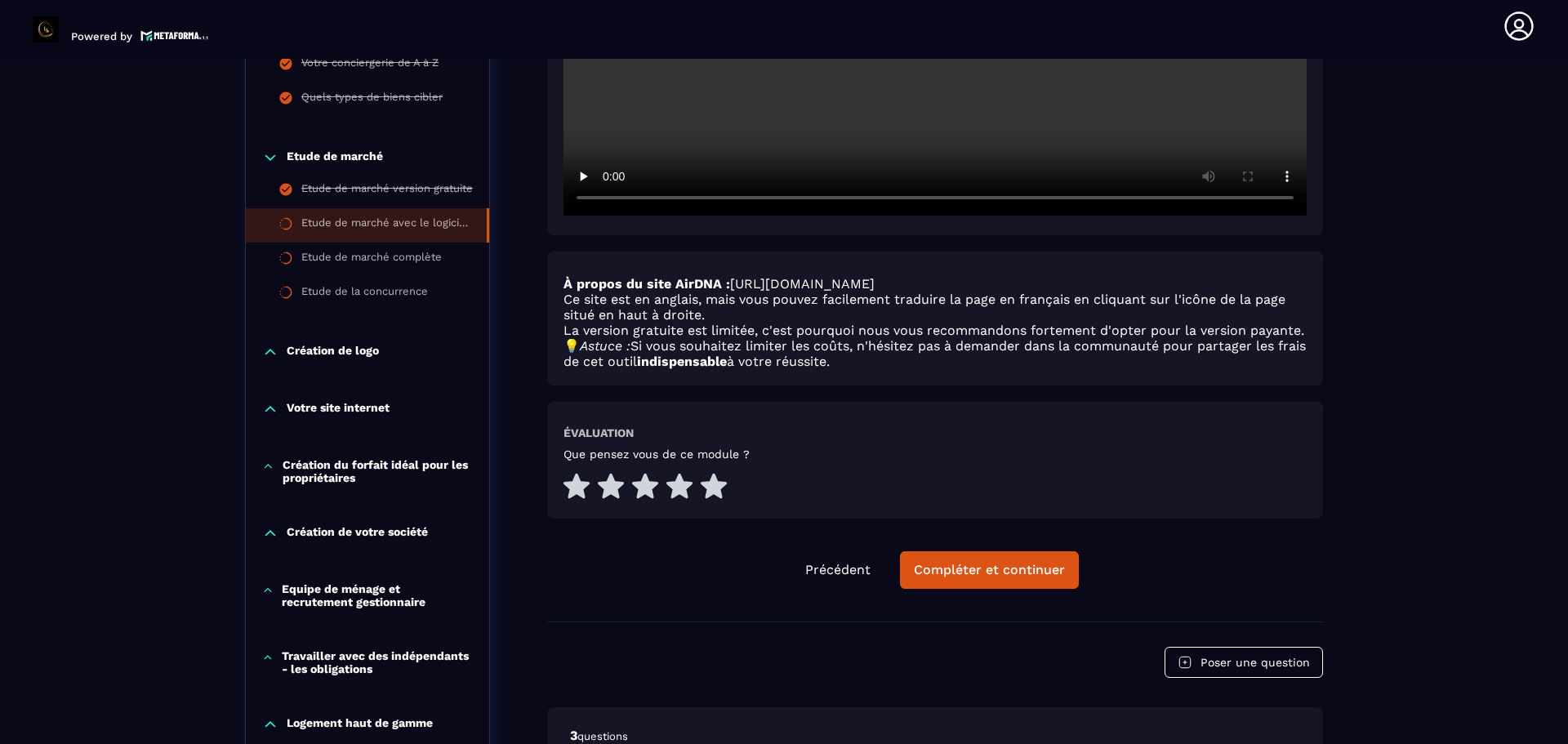
scroll to position [660, 0]
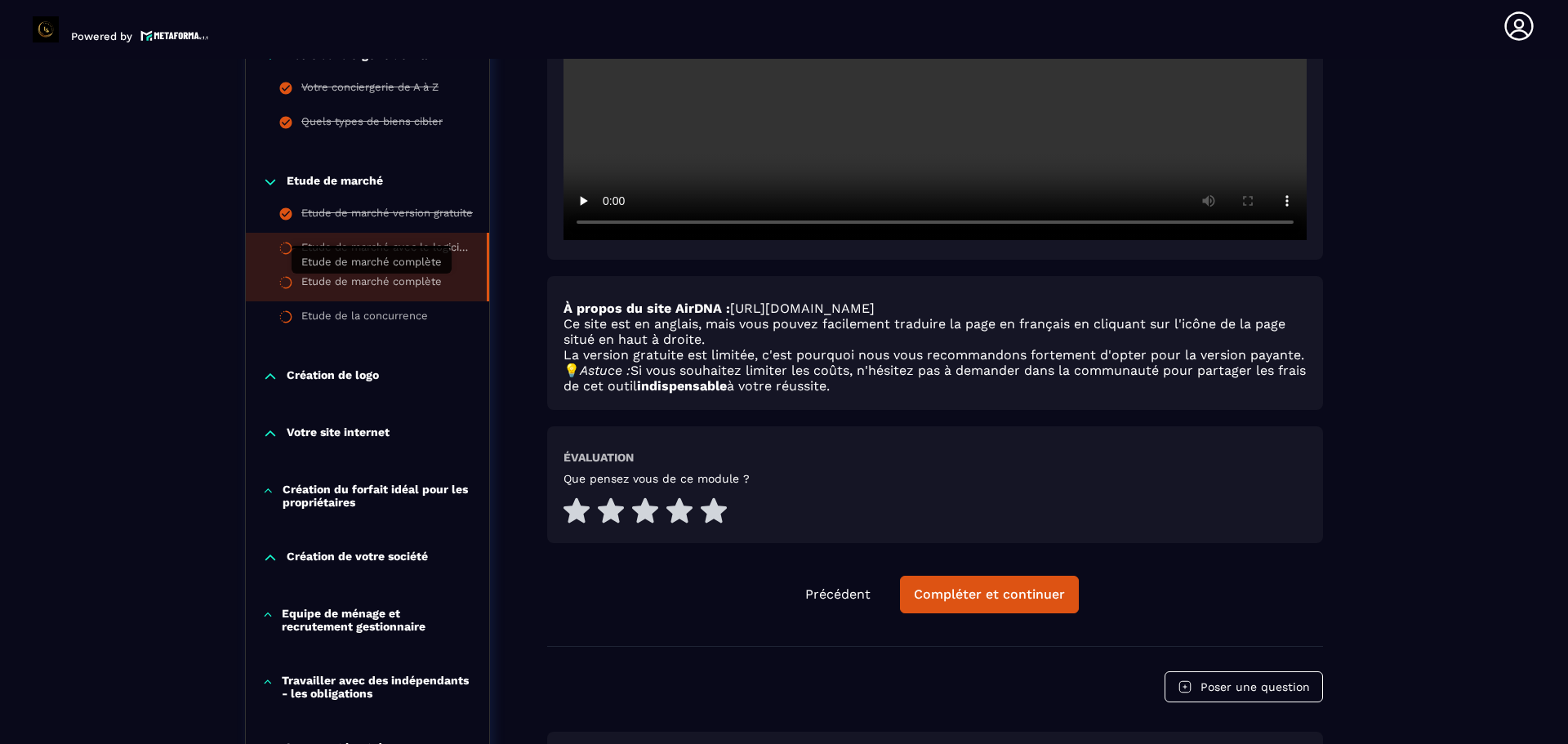
click at [369, 282] on div "Etude de marché complète" at bounding box center [372, 284] width 140 height 18
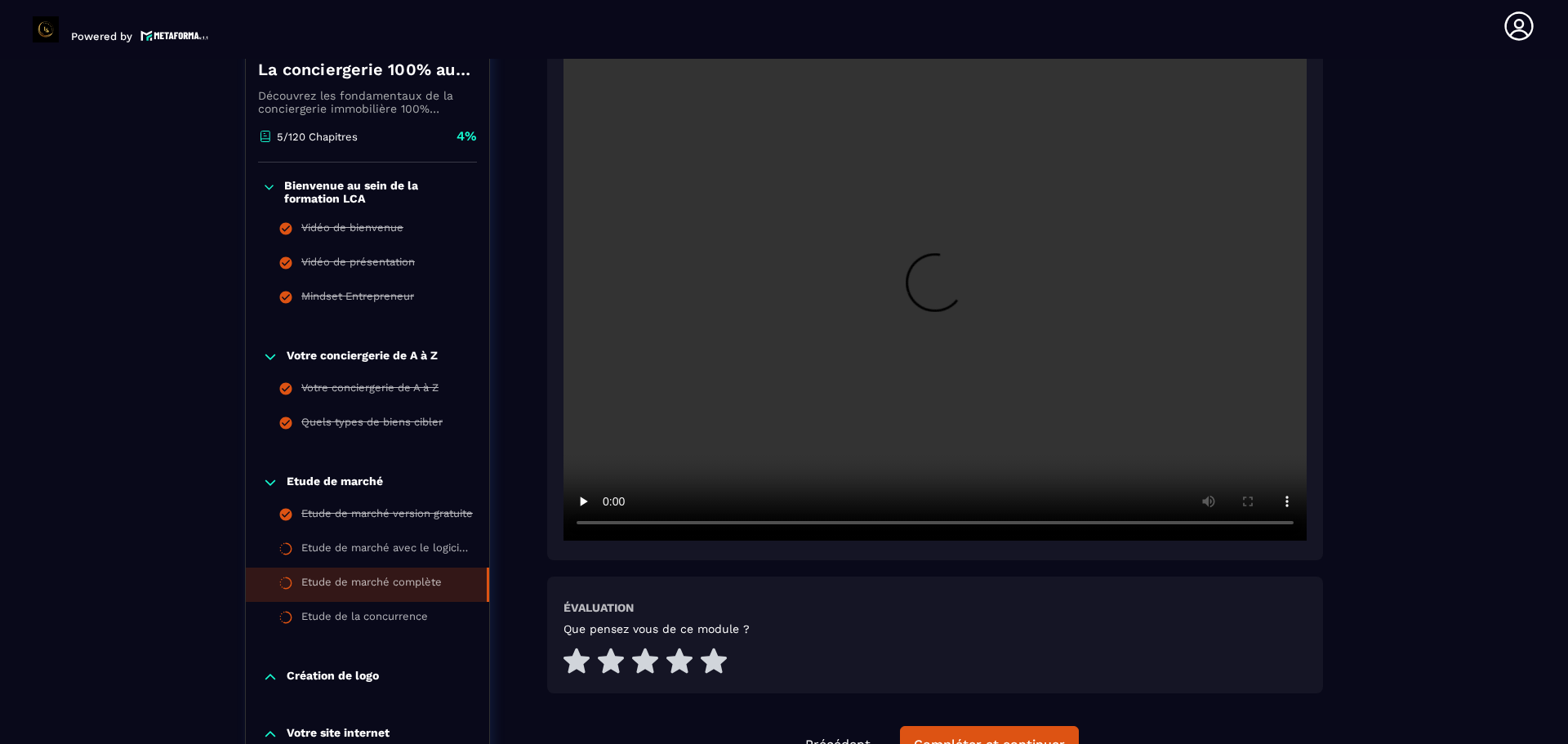
scroll to position [414, 0]
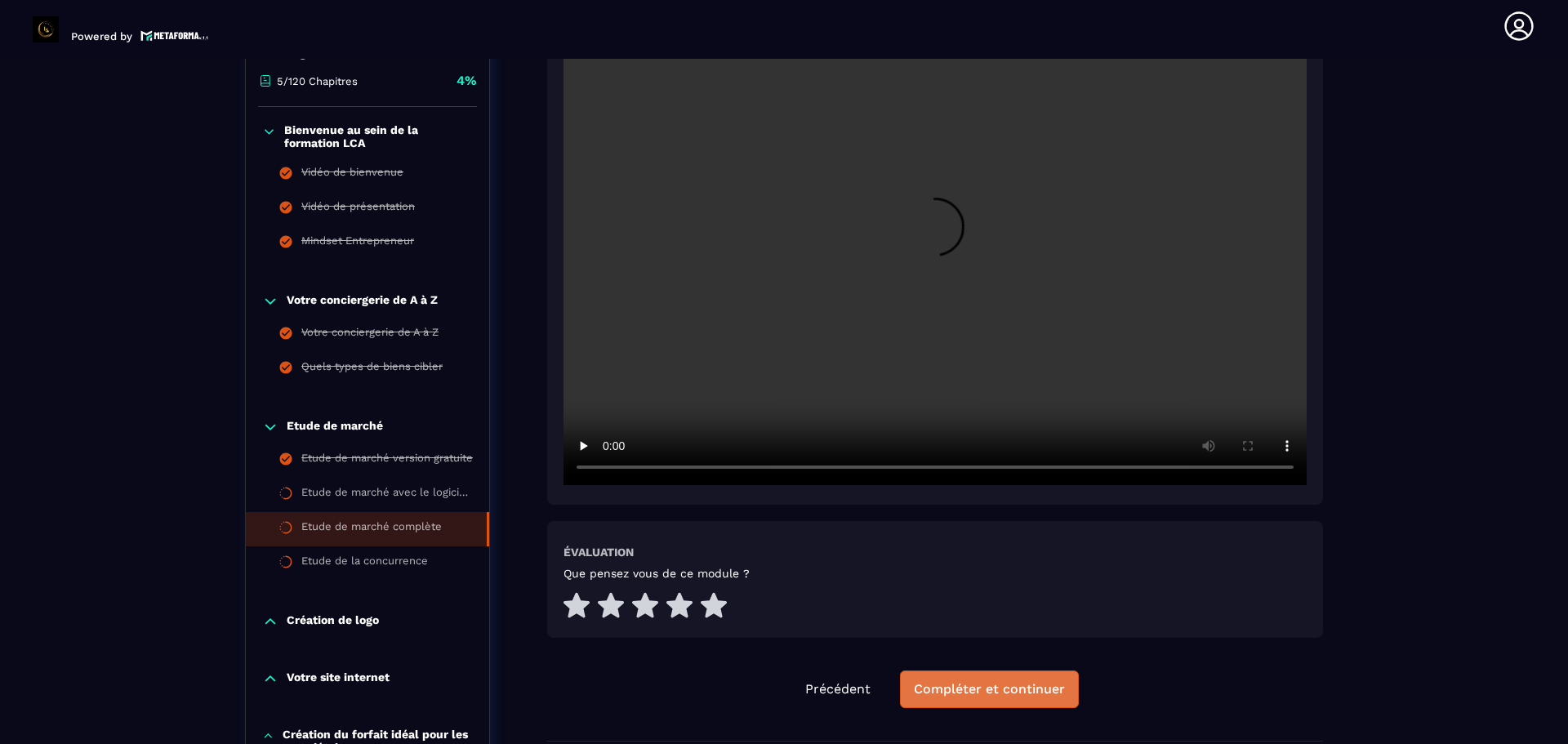
click at [960, 687] on div "Compléter et continuer" at bounding box center [989, 689] width 151 height 16
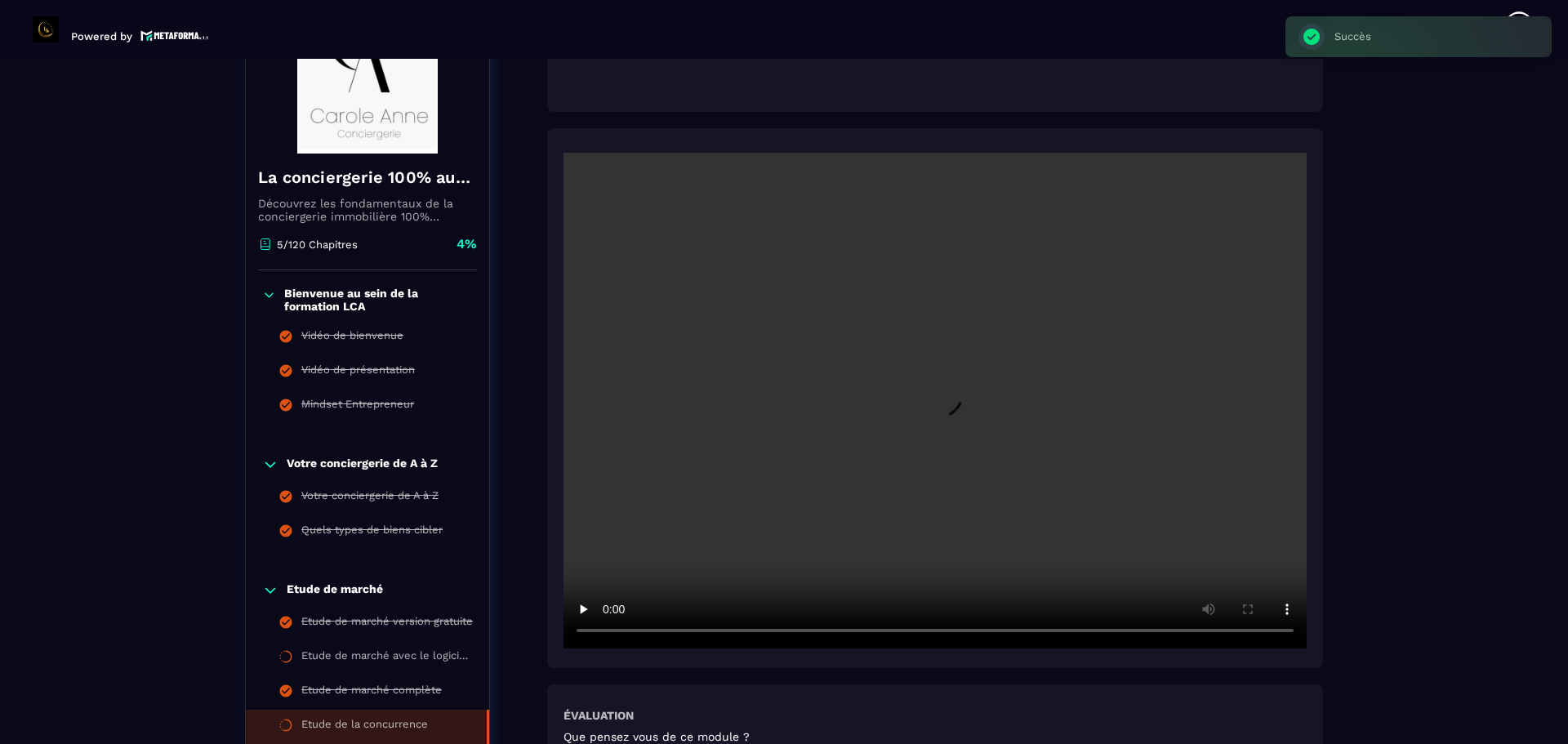
scroll to position [414, 0]
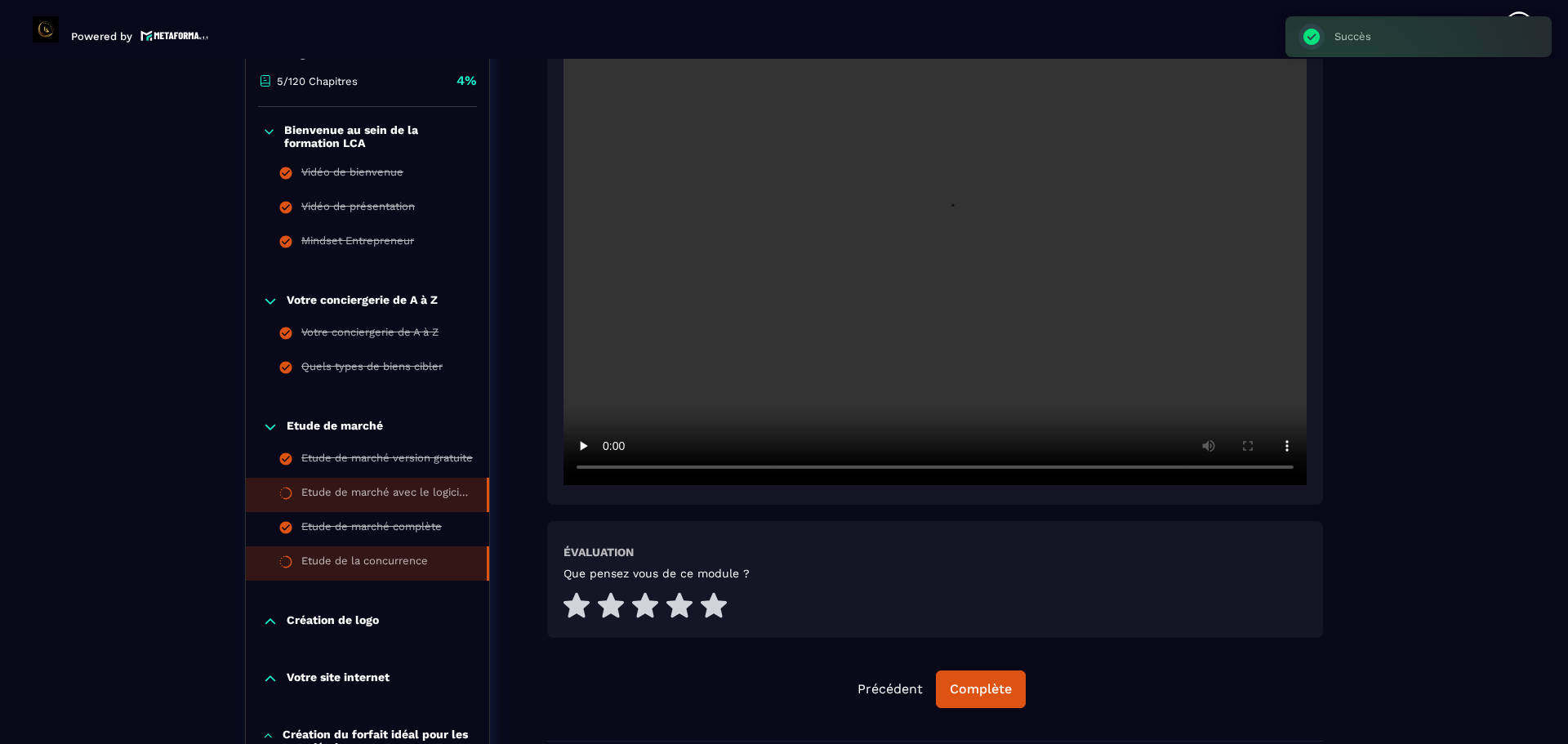
click at [400, 498] on div "Etude de marché avec le logiciel Airdna version payante" at bounding box center [386, 494] width 169 height 18
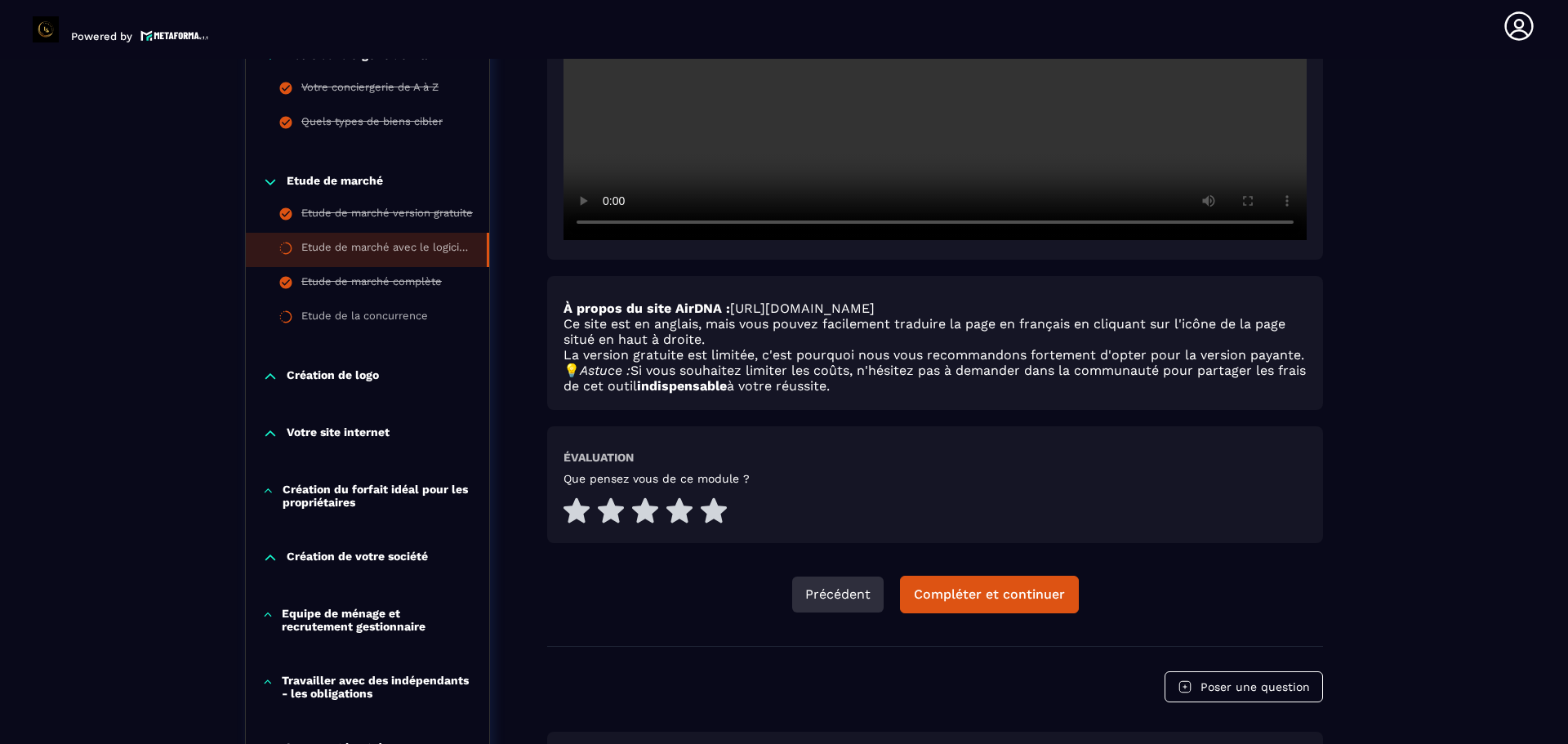
scroll to position [823, 0]
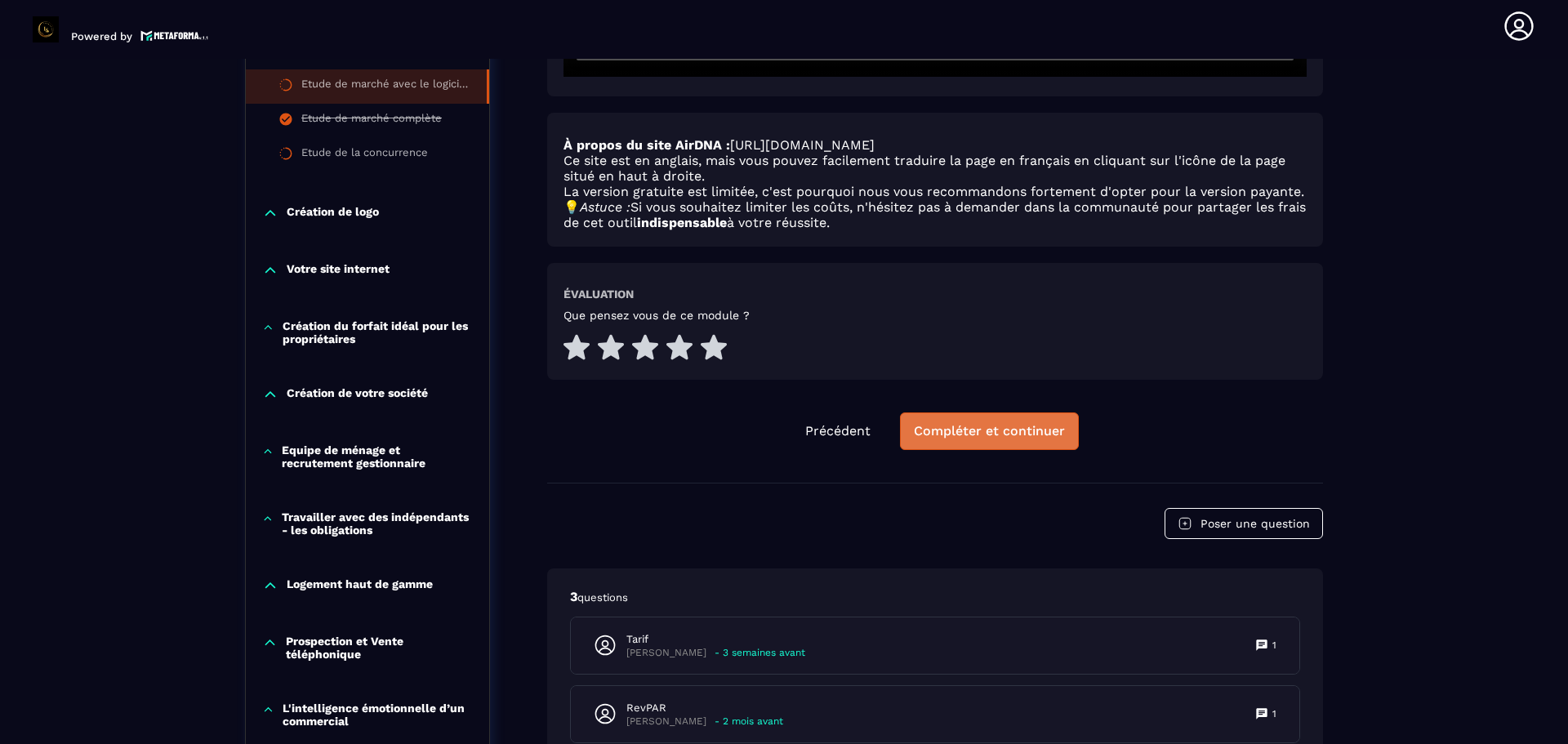
click at [951, 441] on button "Compléter et continuer" at bounding box center [989, 431] width 179 height 37
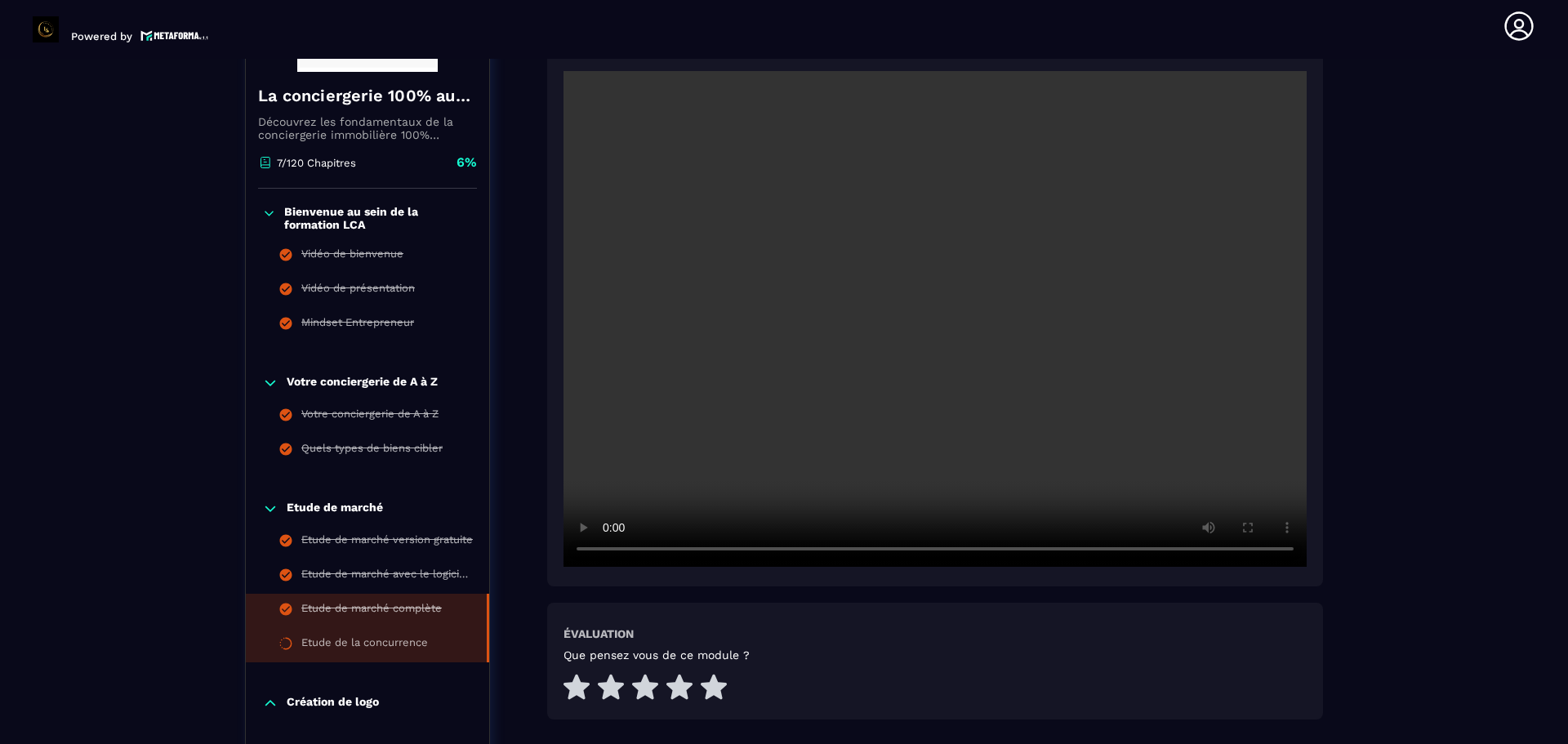
click at [385, 640] on div "Etude de la concurrence" at bounding box center [365, 645] width 127 height 18
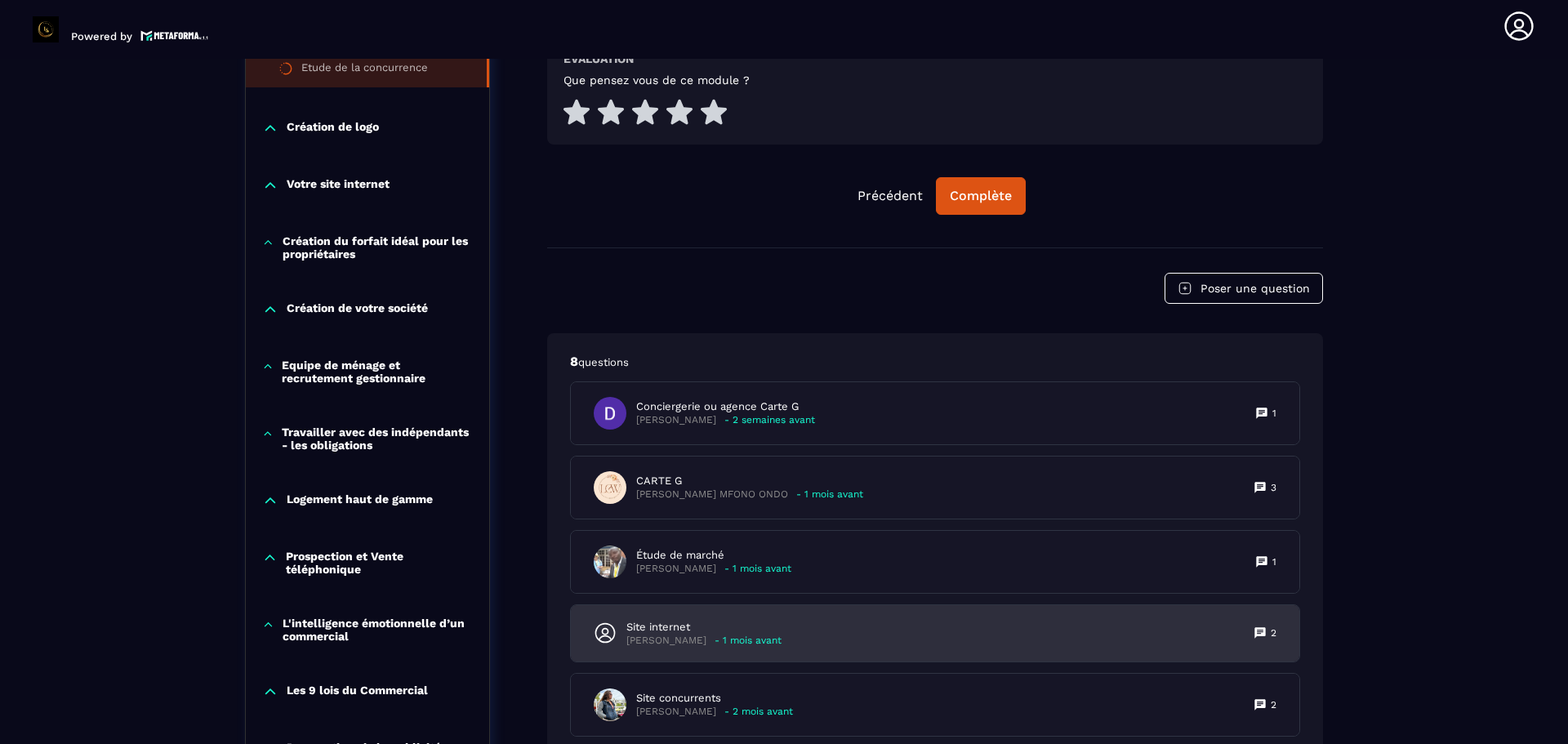
scroll to position [905, 0]
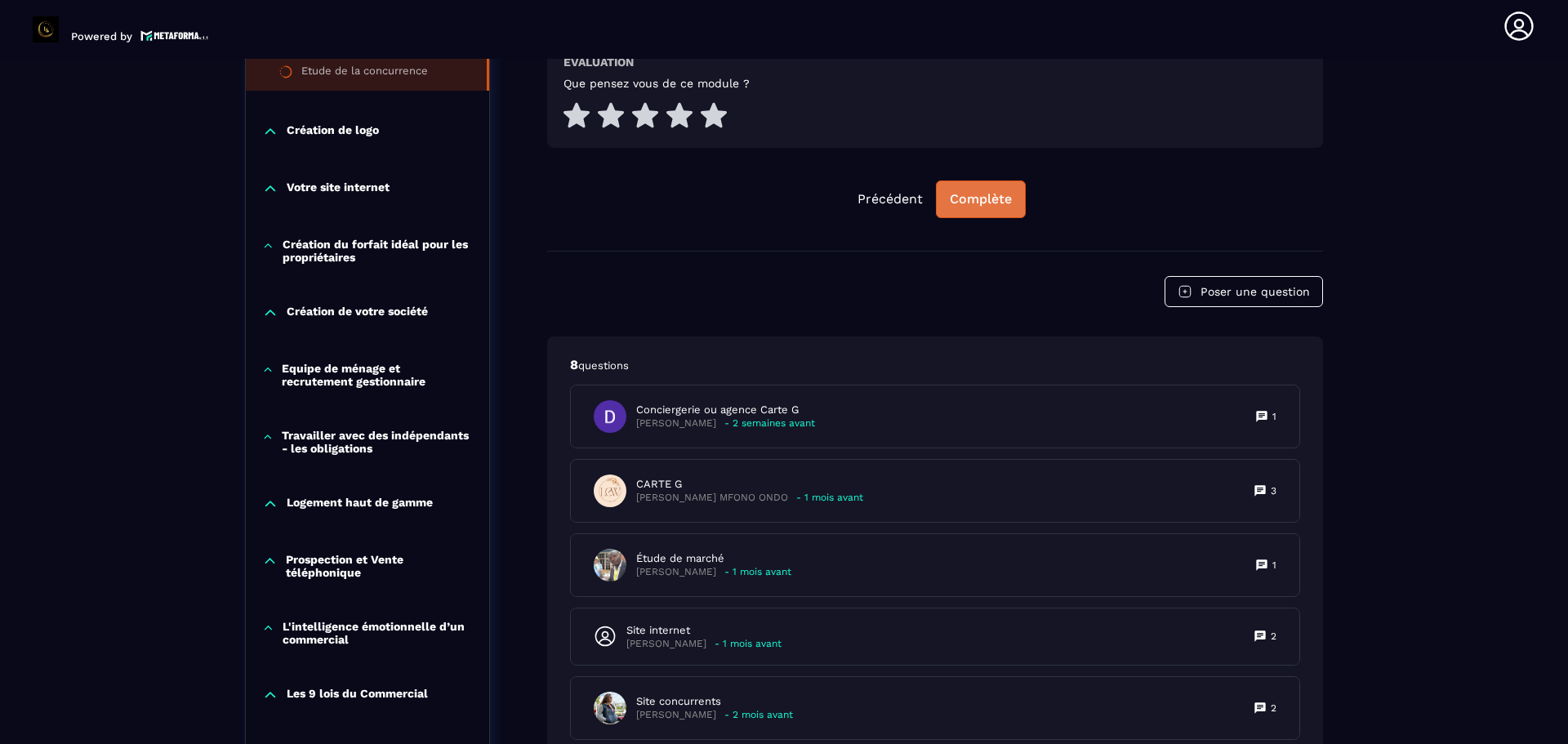
click at [997, 204] on div "Complète" at bounding box center [980, 199] width 62 height 16
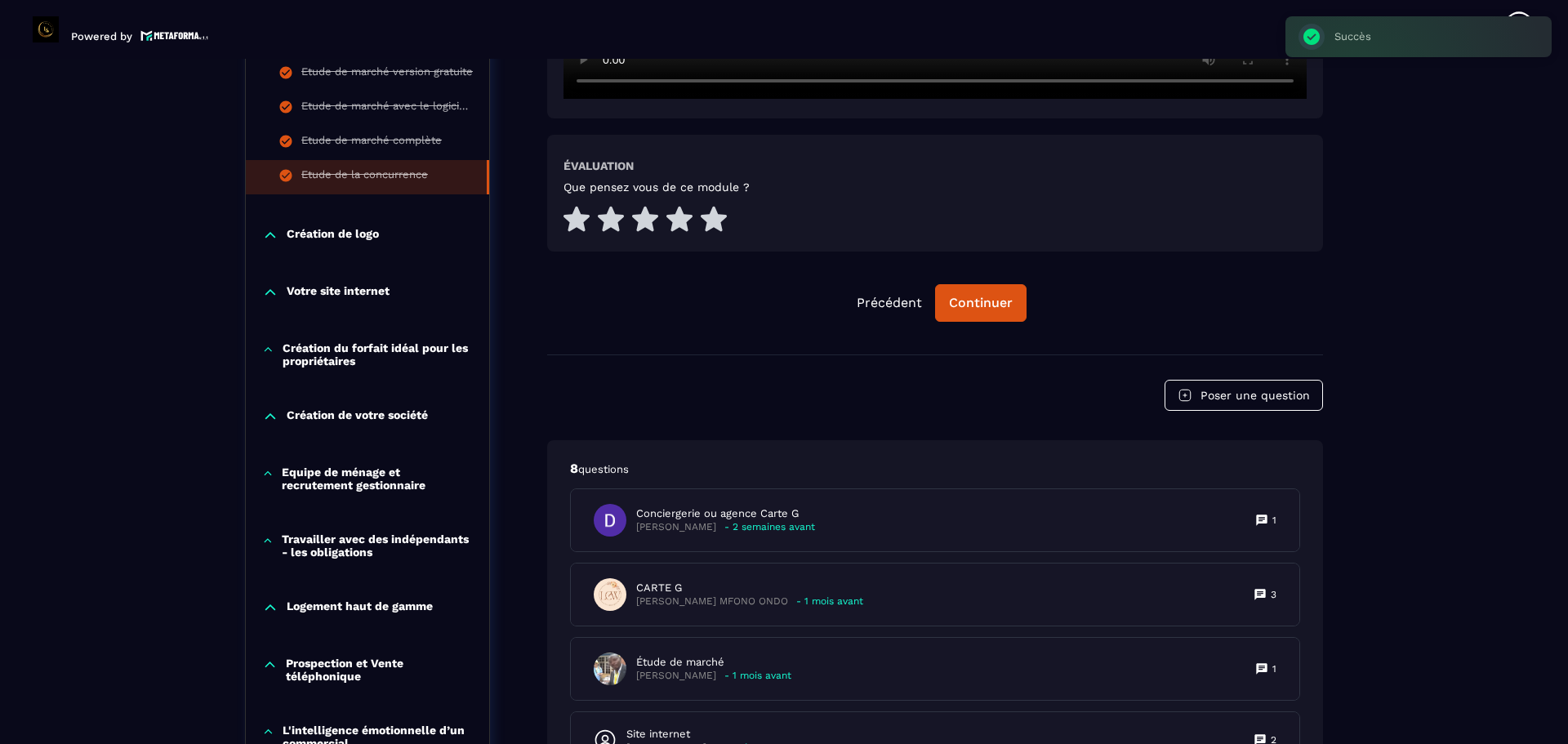
scroll to position [741, 0]
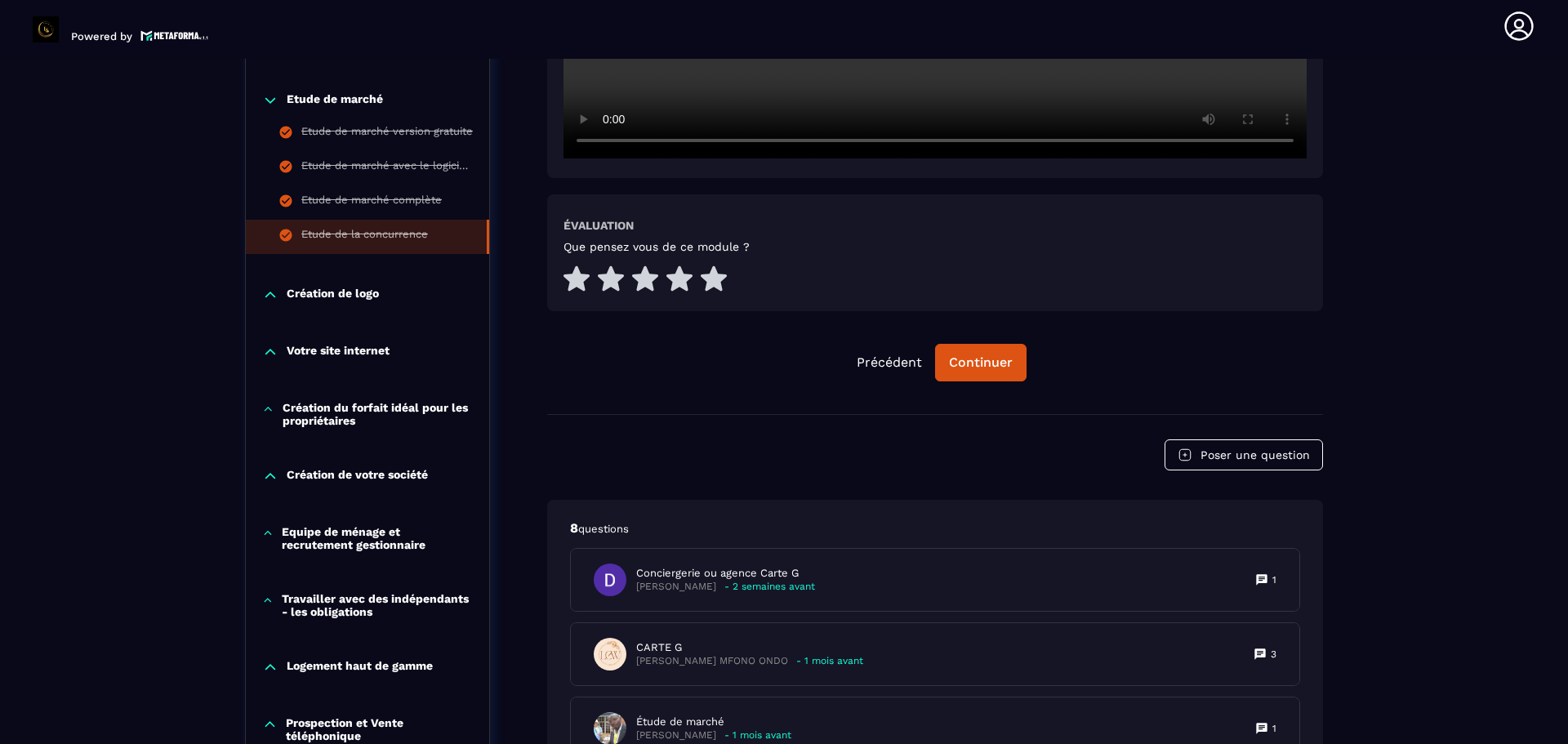
click at [347, 288] on p "Création de logo" at bounding box center [333, 295] width 92 height 16
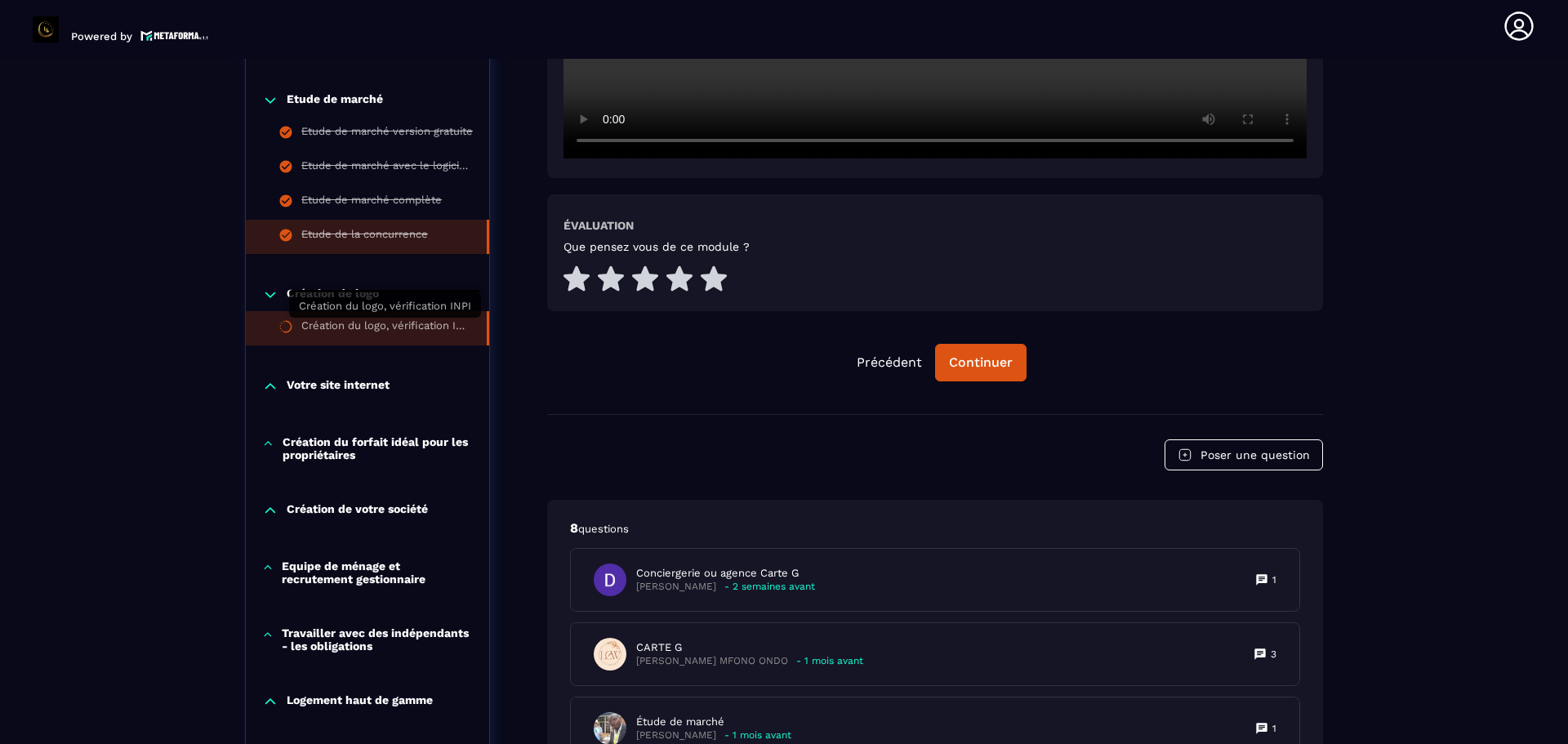
click at [313, 325] on div "Création du logo, vérification INPI" at bounding box center [386, 328] width 169 height 18
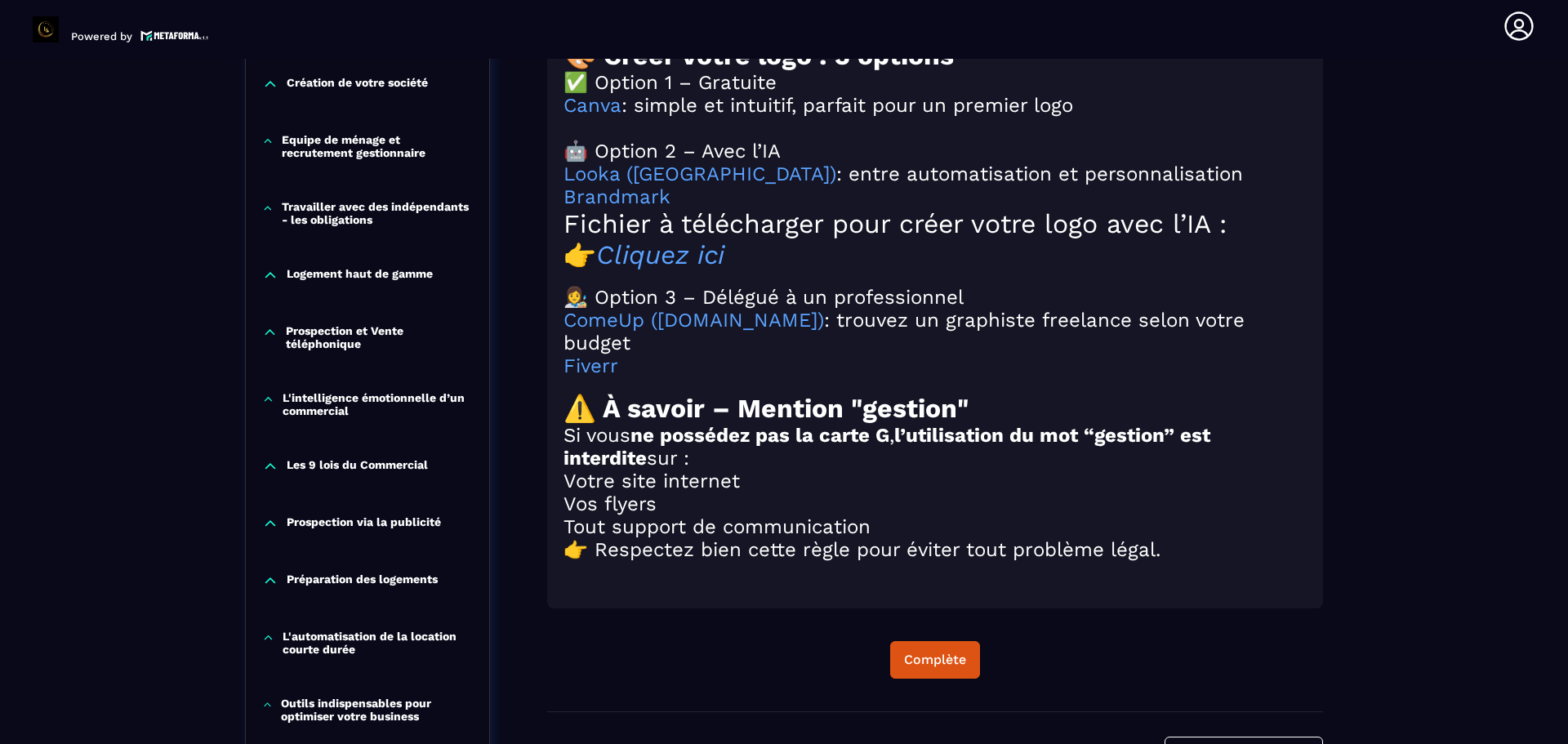
scroll to position [1797, 0]
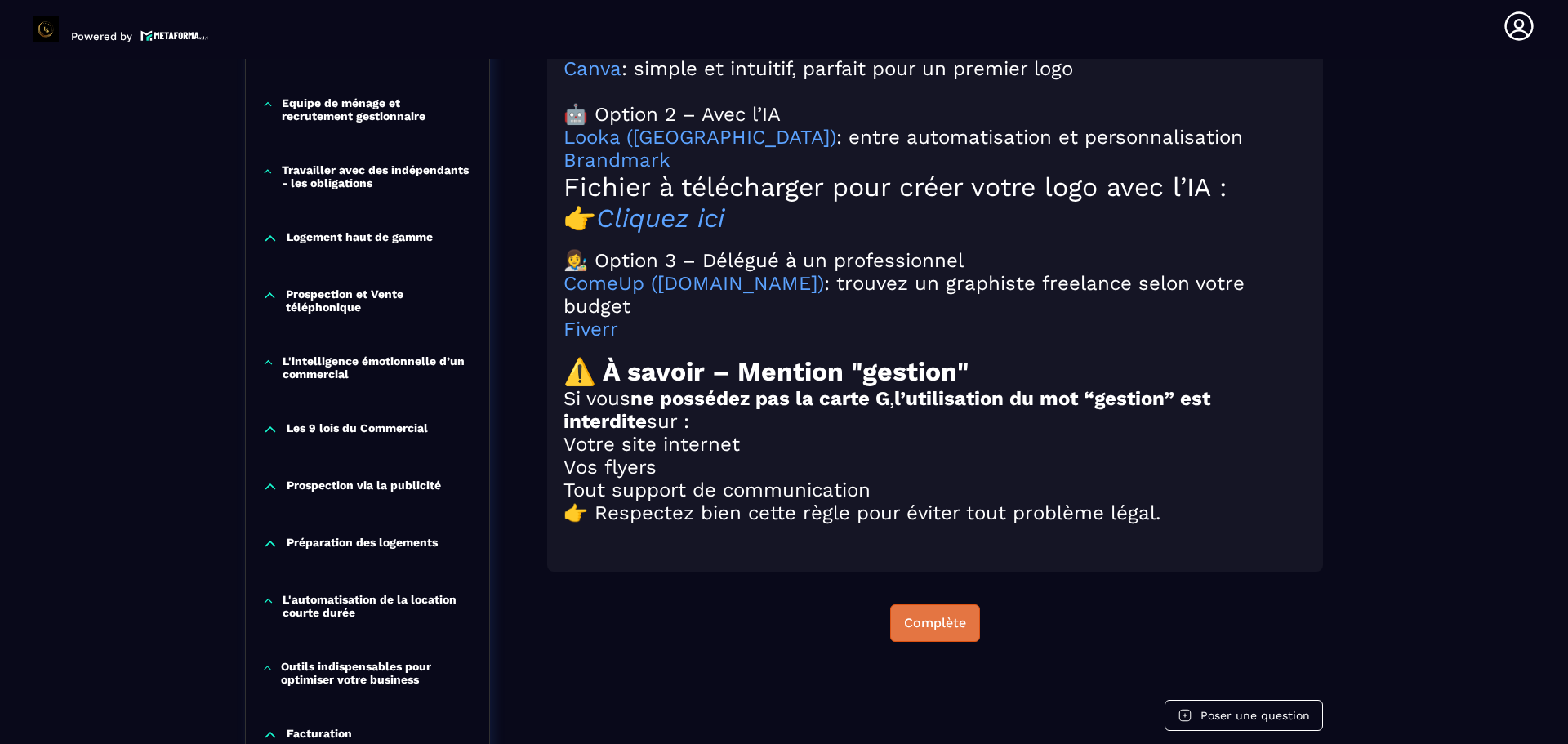
click at [943, 642] on button "Complète" at bounding box center [935, 623] width 90 height 37
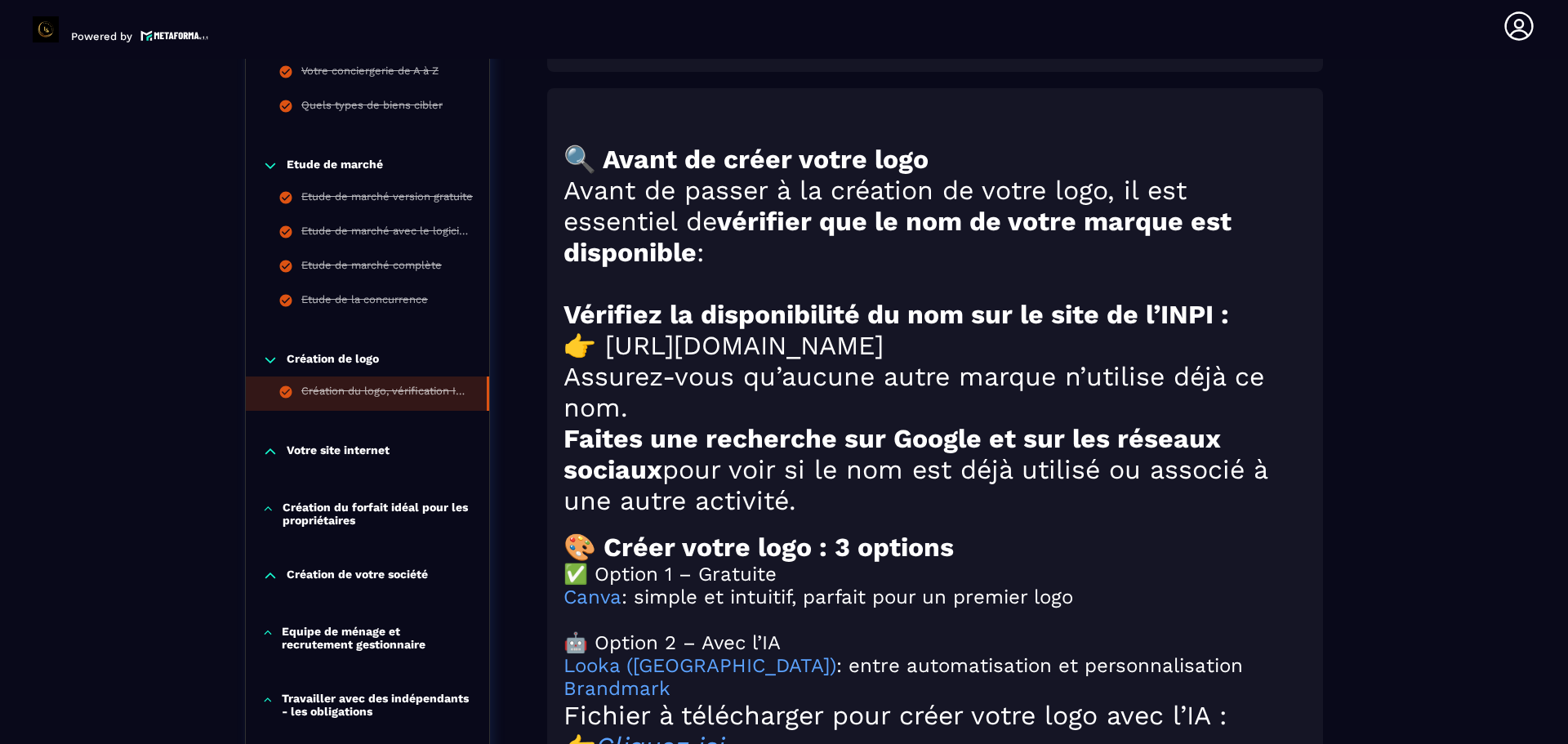
scroll to position [1225, 0]
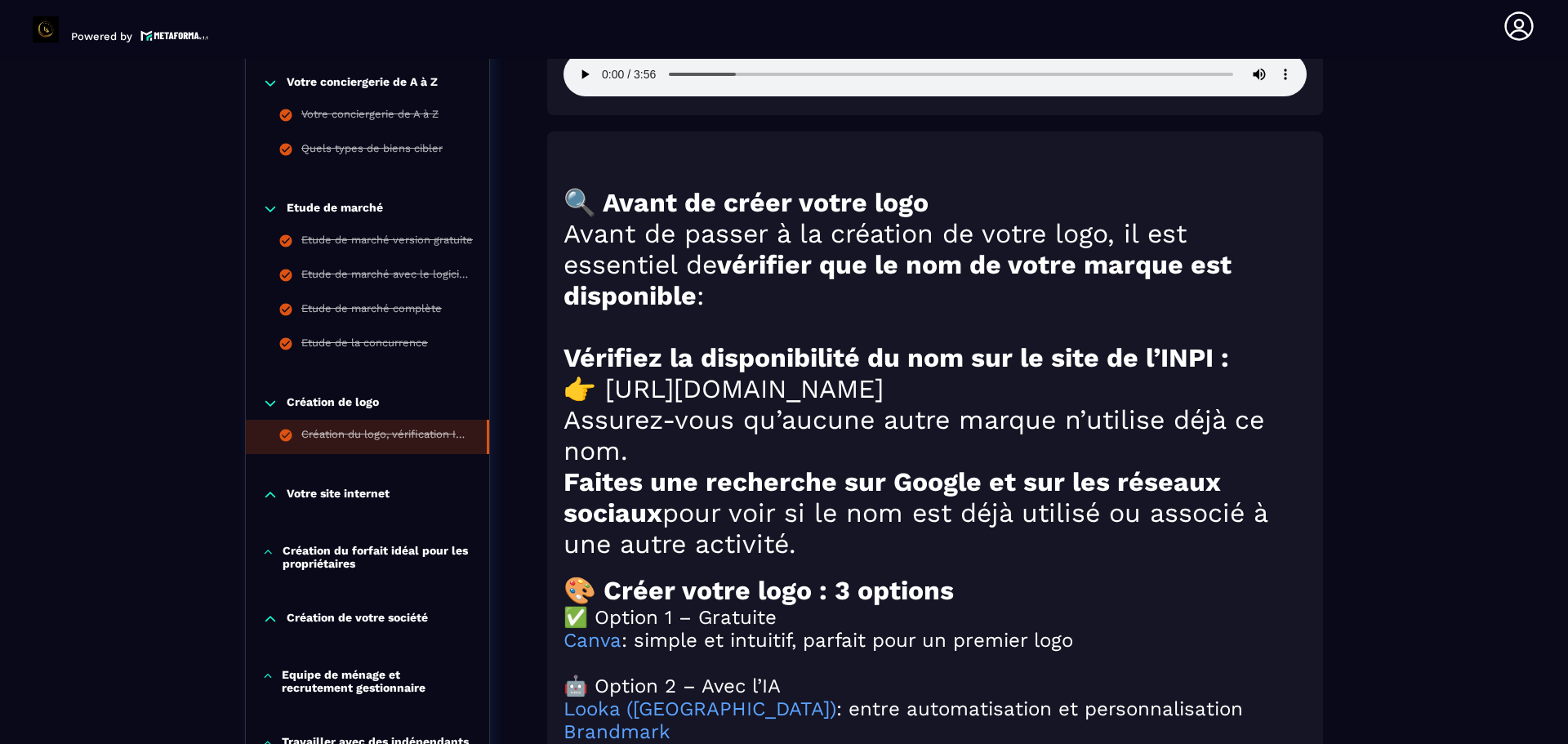
click at [374, 490] on div "Votre site internet" at bounding box center [368, 499] width 244 height 57
click at [374, 496] on p "Votre site internet" at bounding box center [338, 494] width 103 height 16
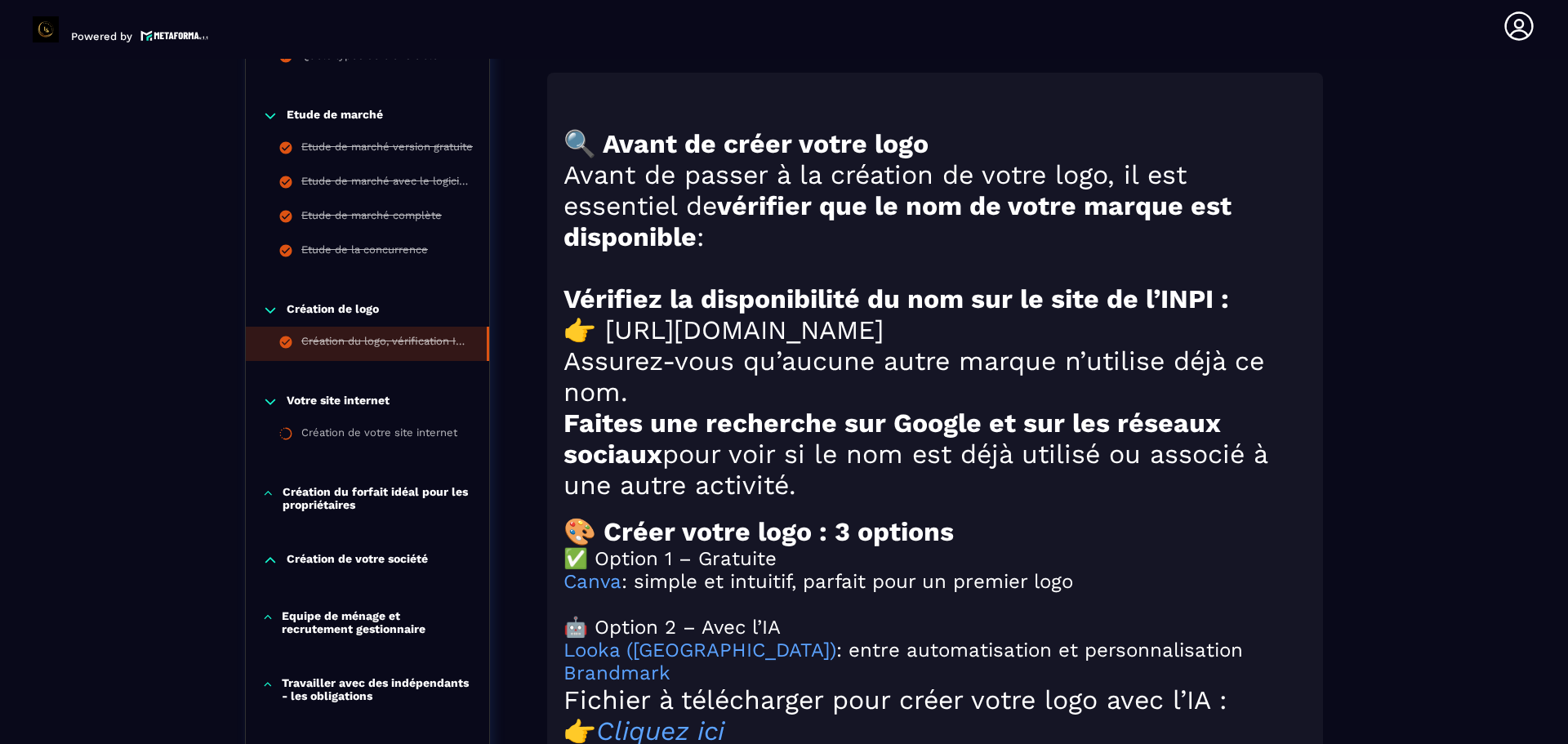
scroll to position [1470, 0]
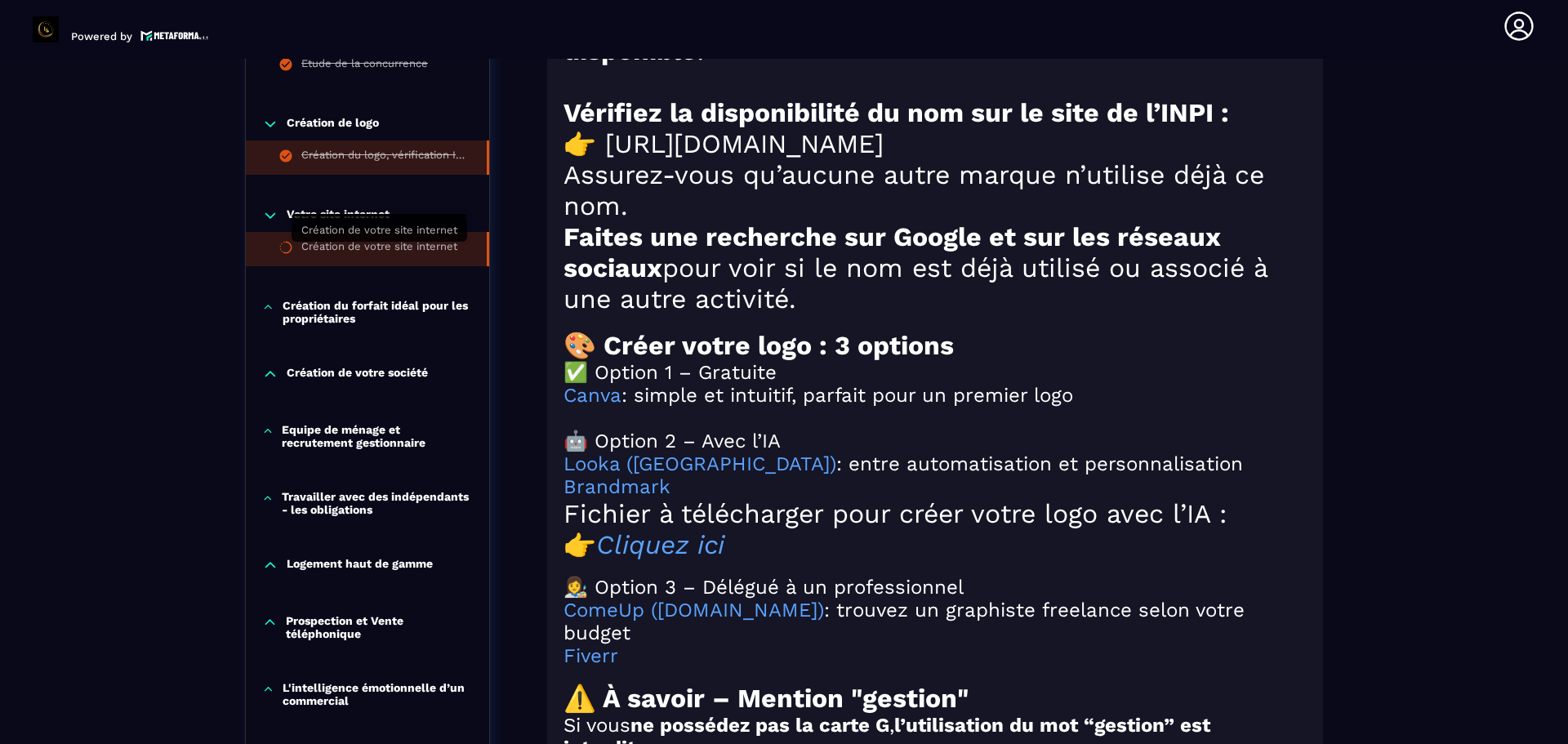
click at [348, 255] on div "Création de votre site internet" at bounding box center [380, 249] width 156 height 18
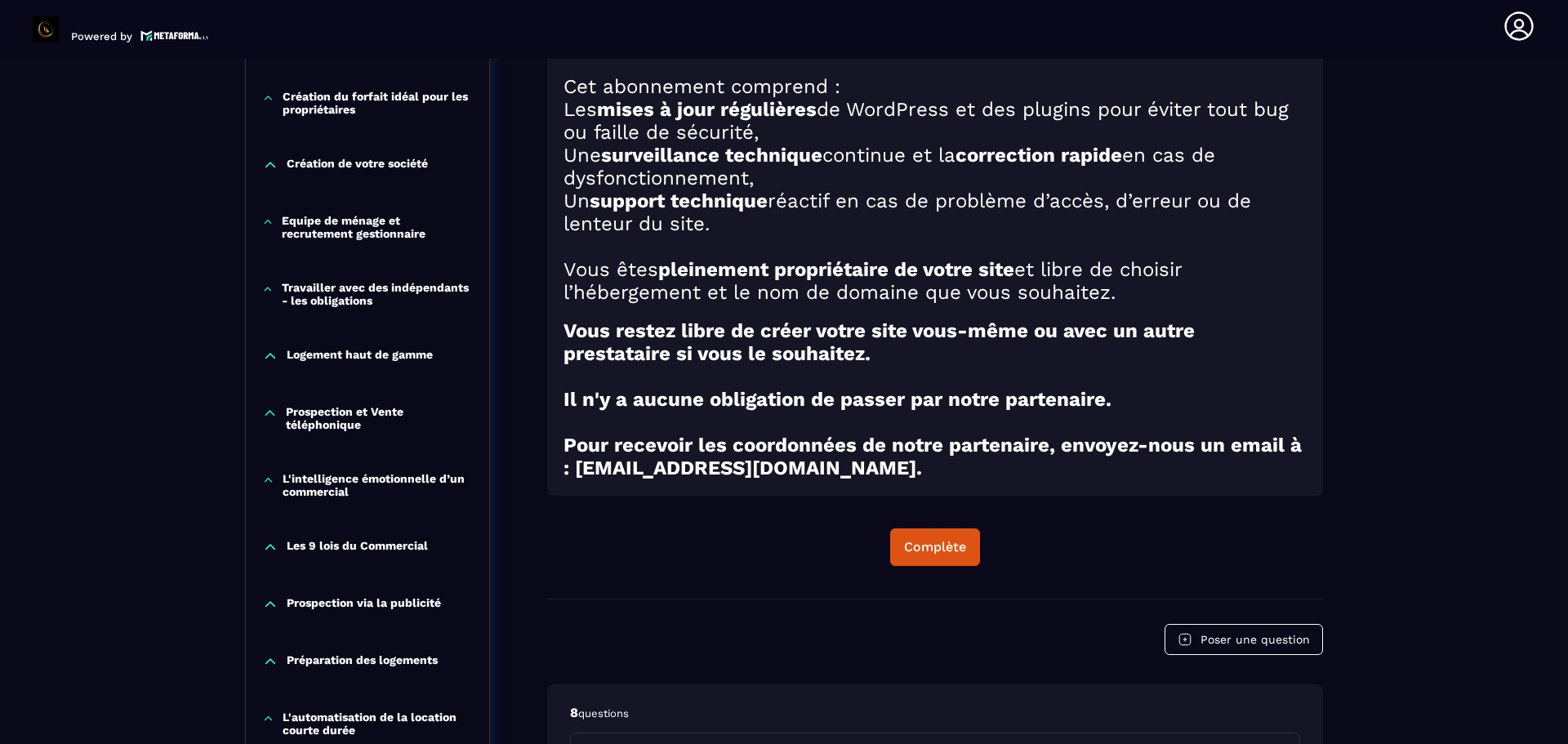
scroll to position [1150, 0]
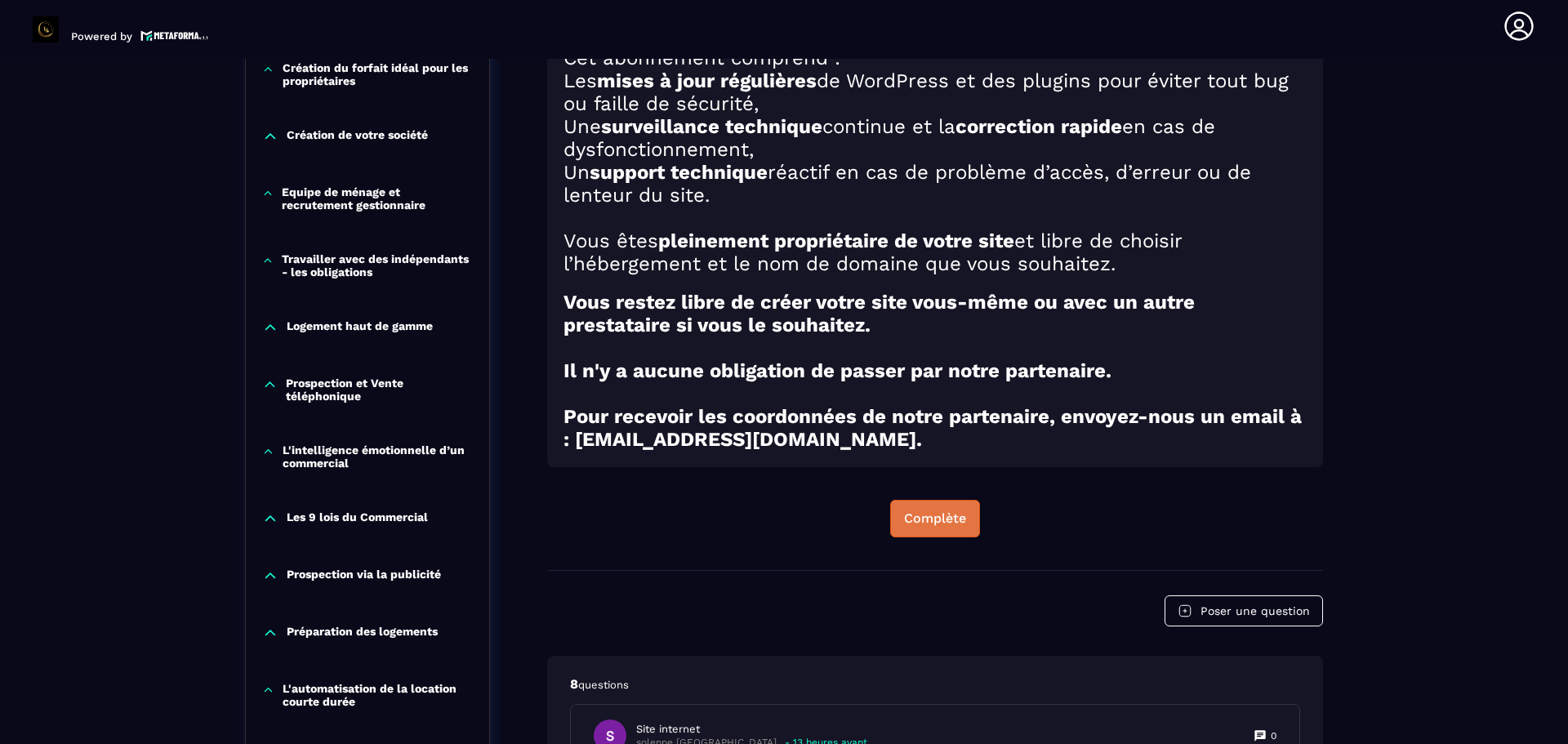
click at [956, 526] on div "Complète" at bounding box center [935, 519] width 62 height 16
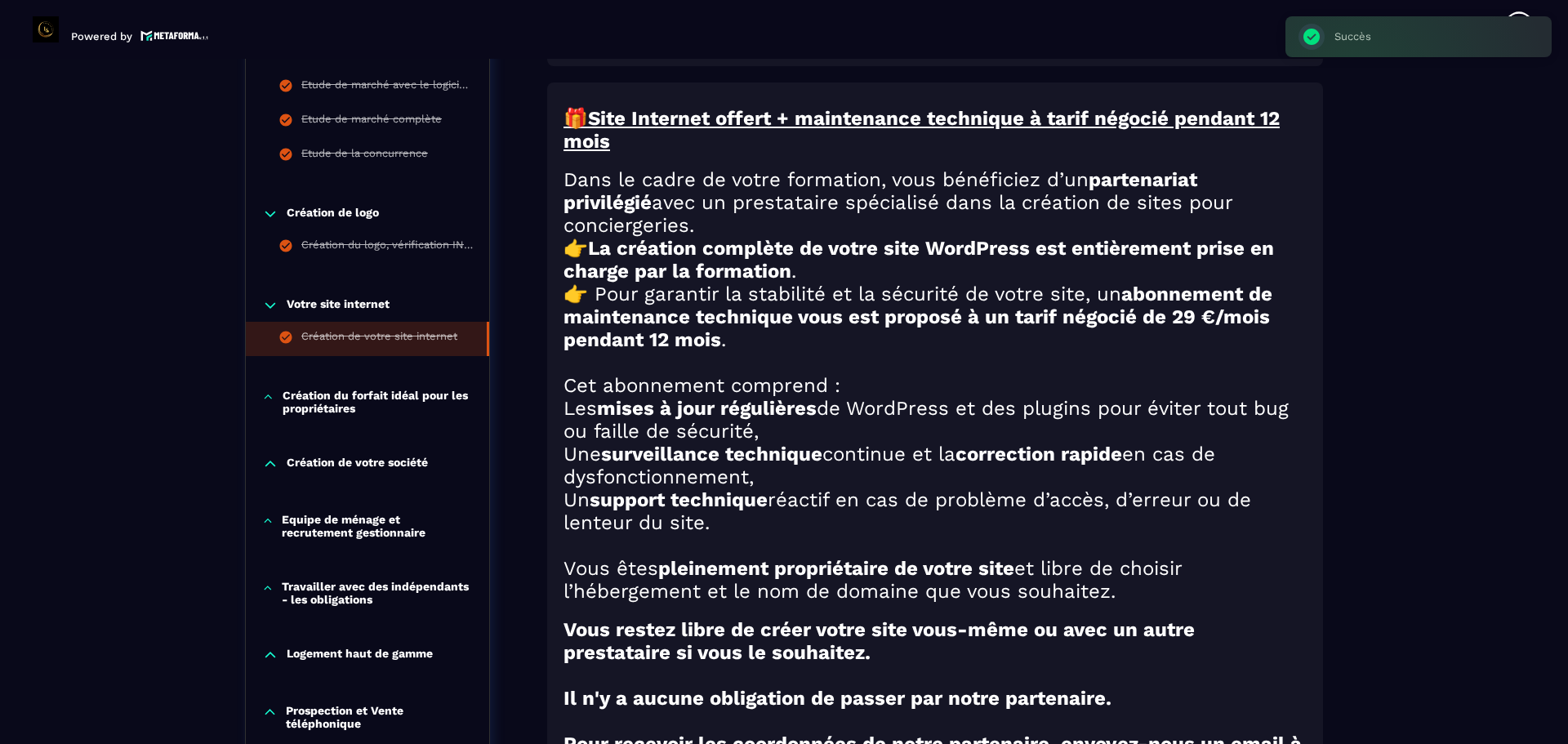
scroll to position [823, 0]
click at [342, 398] on p "Création du forfait idéal pour les propriétaires" at bounding box center [377, 401] width 190 height 26
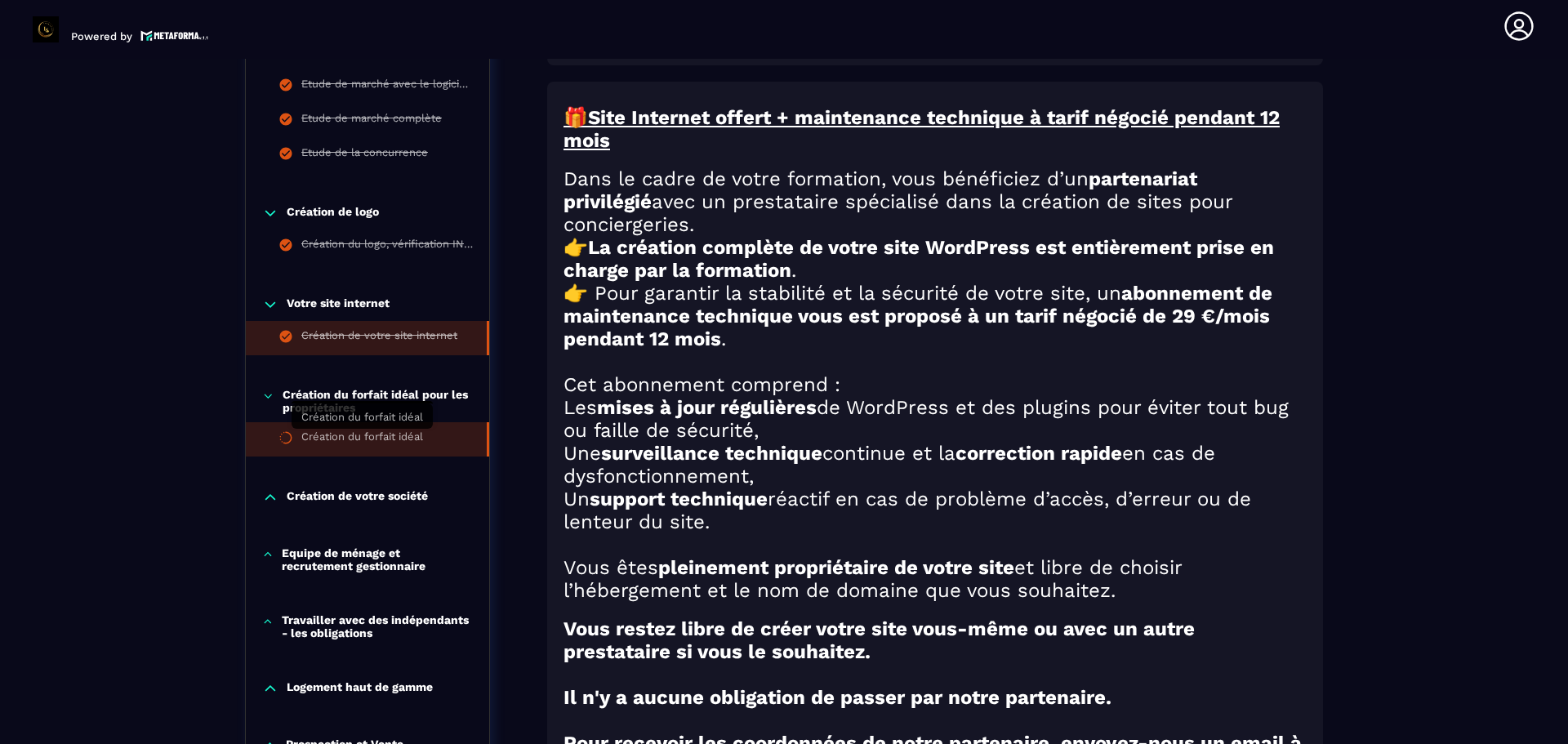
click at [352, 442] on div "Création du forfait idéal" at bounding box center [362, 439] width 121 height 18
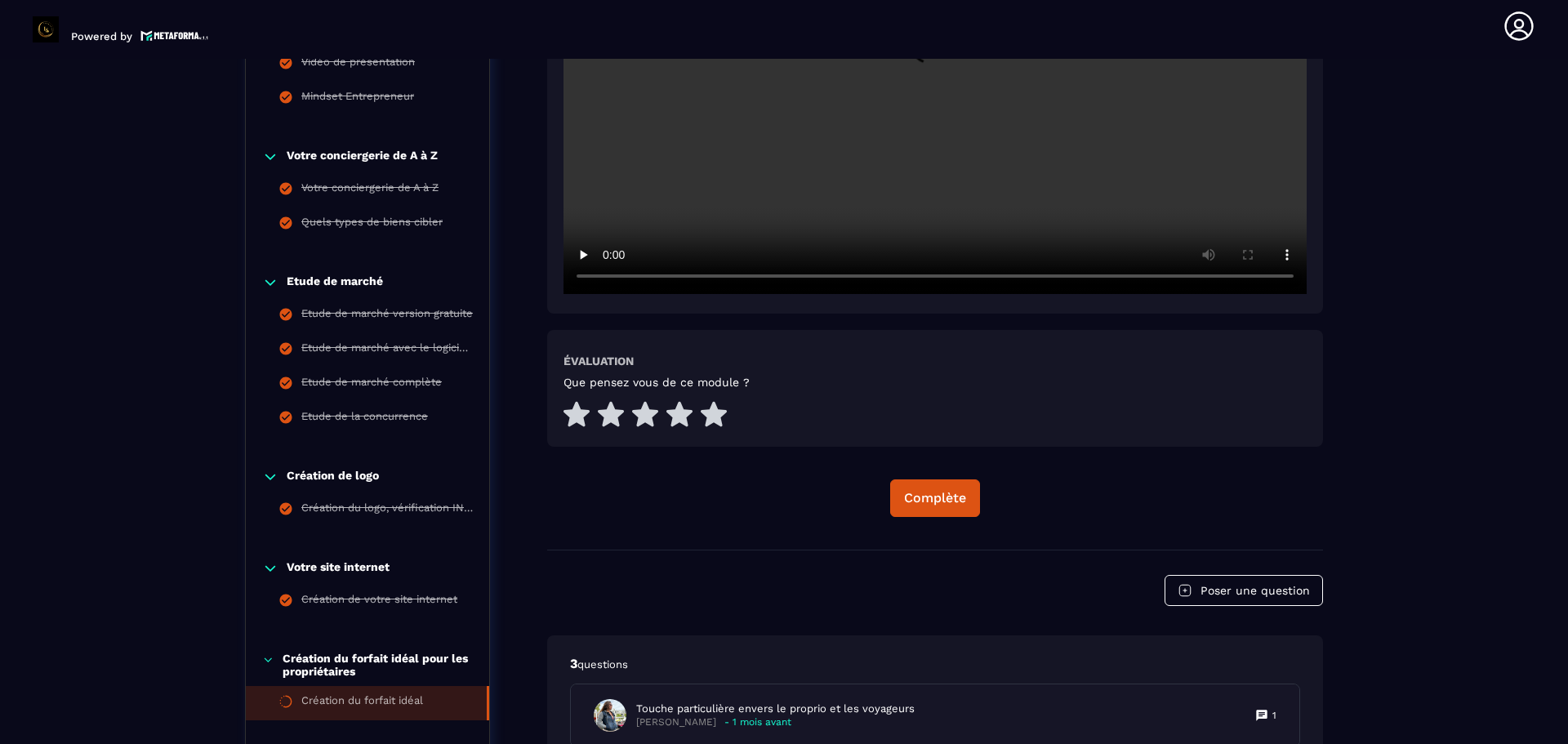
scroll to position [578, 0]
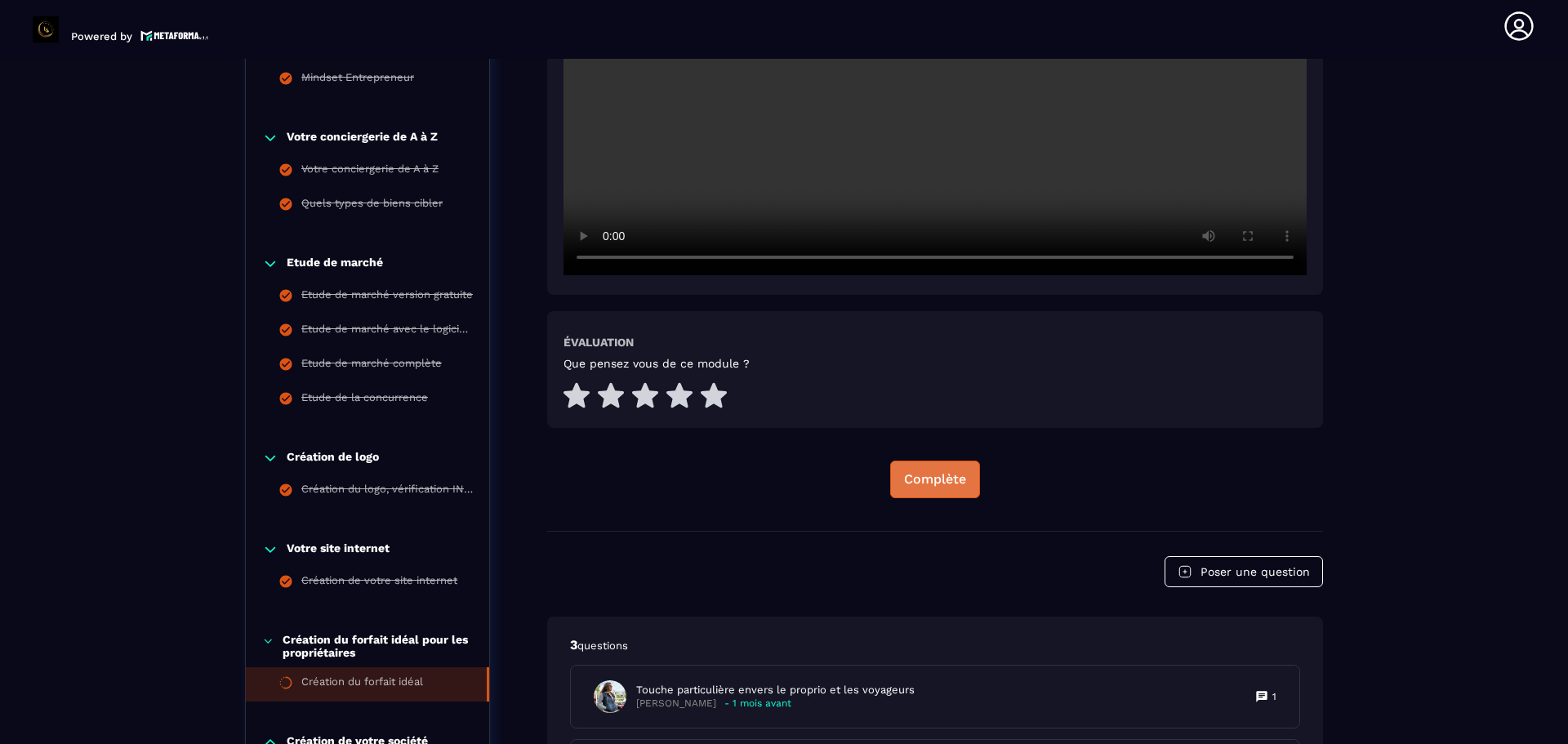
click at [942, 485] on div "Complète" at bounding box center [935, 479] width 62 height 16
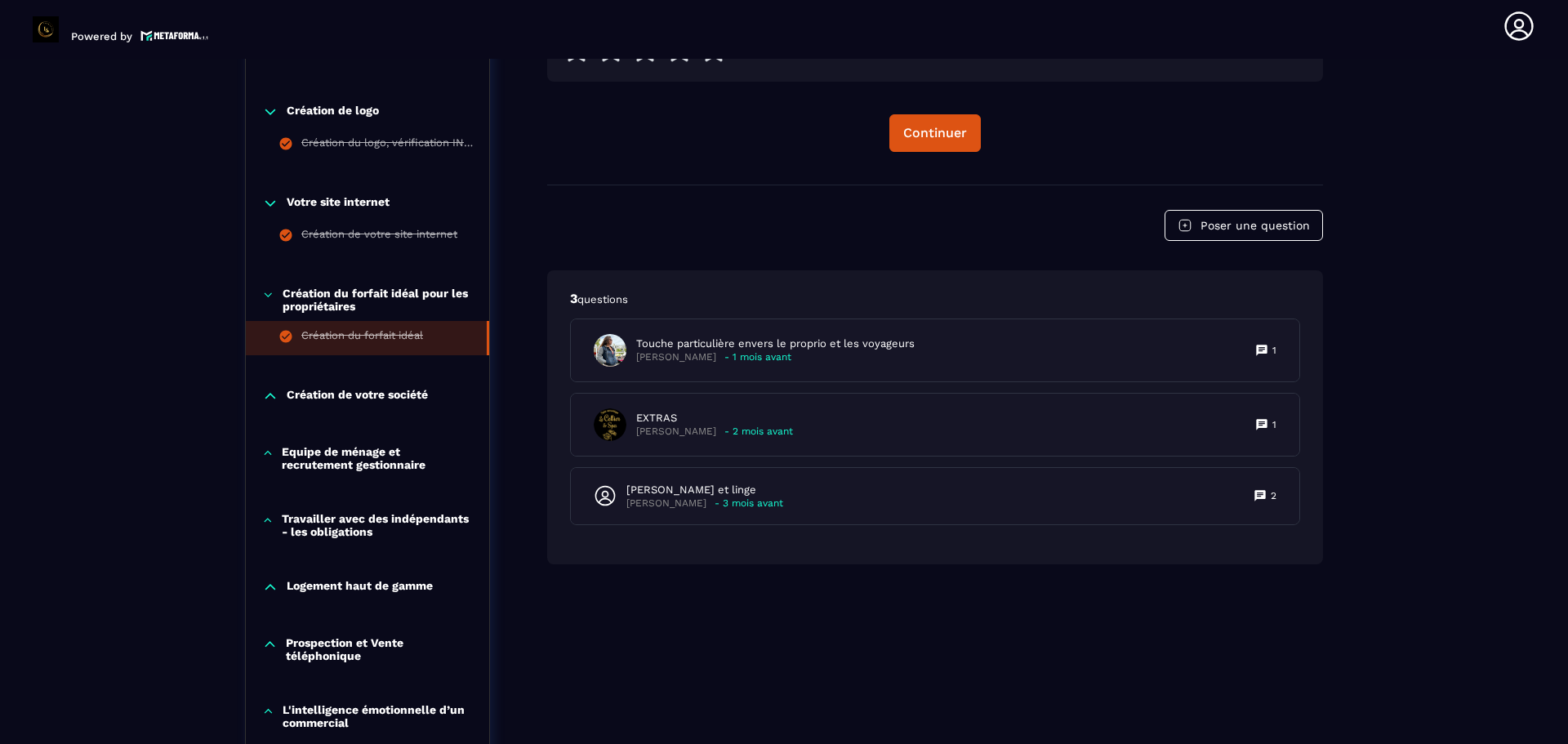
scroll to position [905, 0]
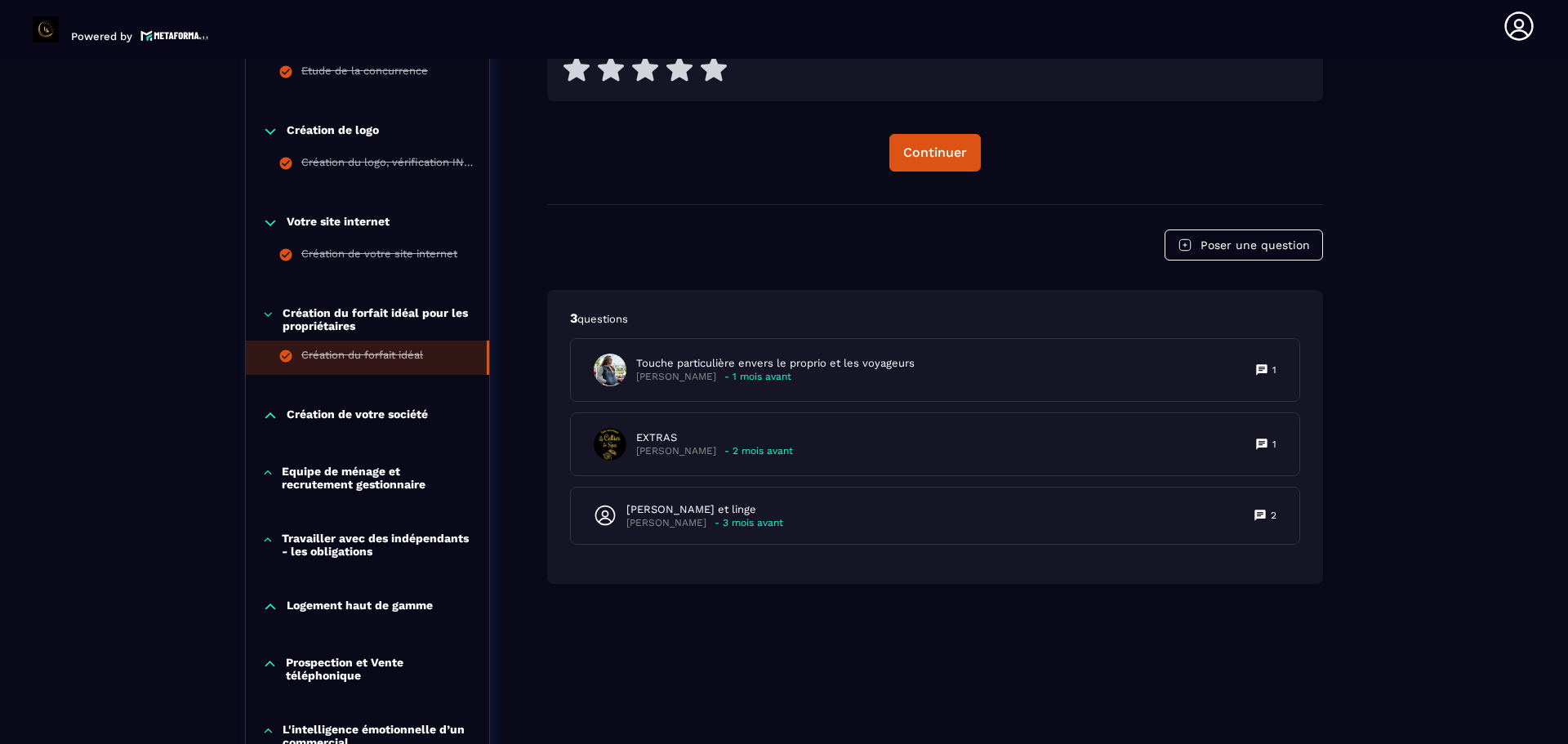
click at [264, 226] on icon at bounding box center [270, 223] width 16 height 16
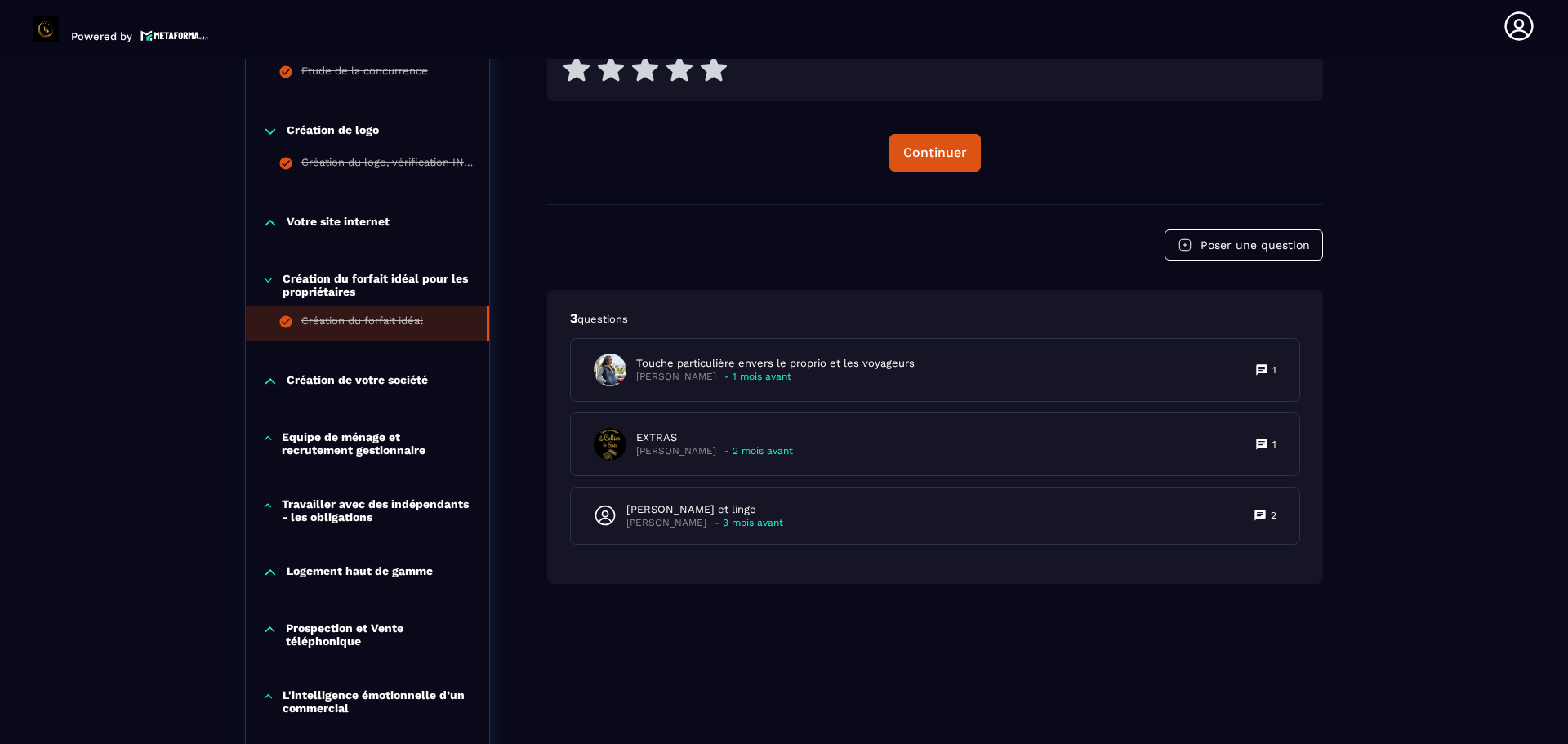
click at [264, 280] on icon at bounding box center [268, 280] width 12 height 16
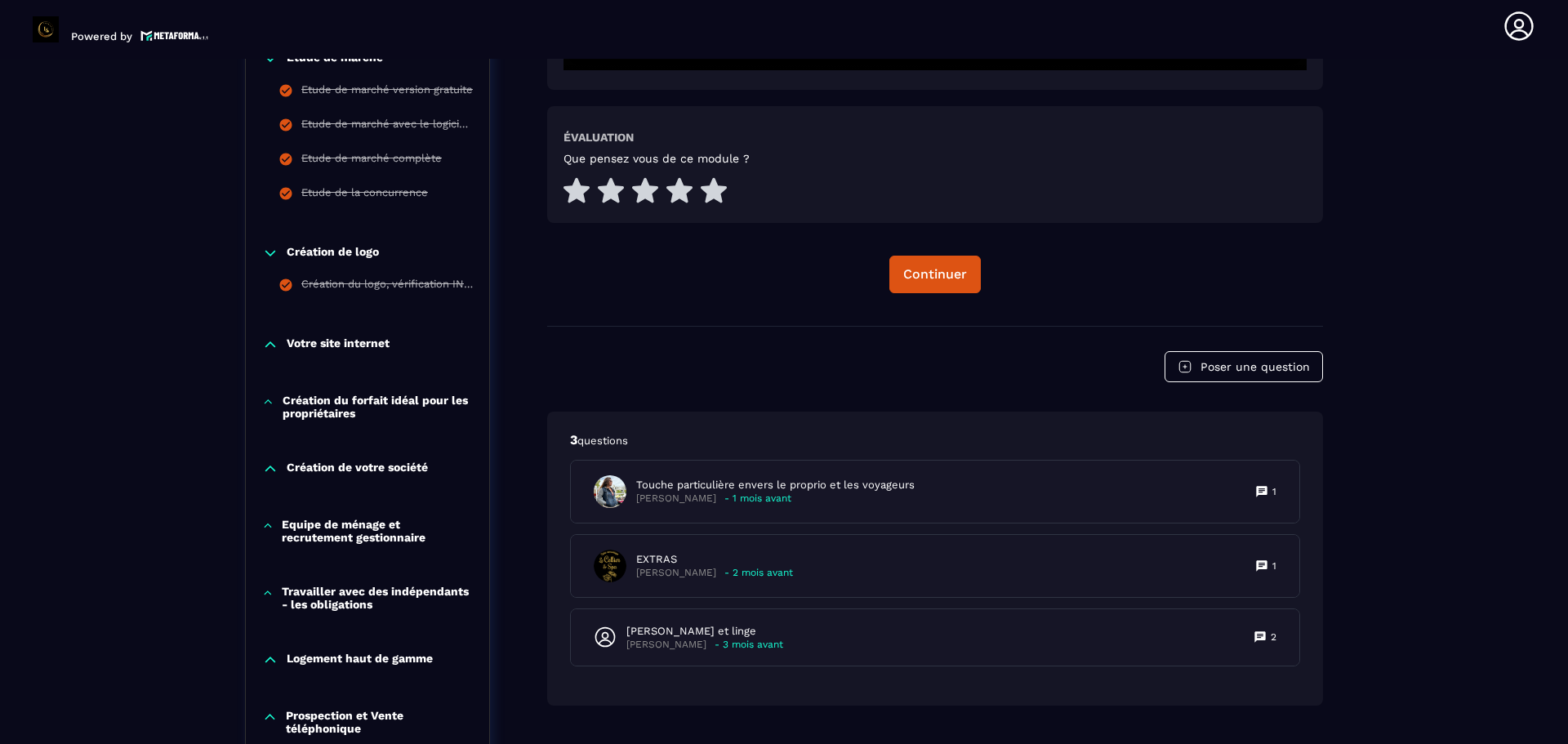
scroll to position [741, 0]
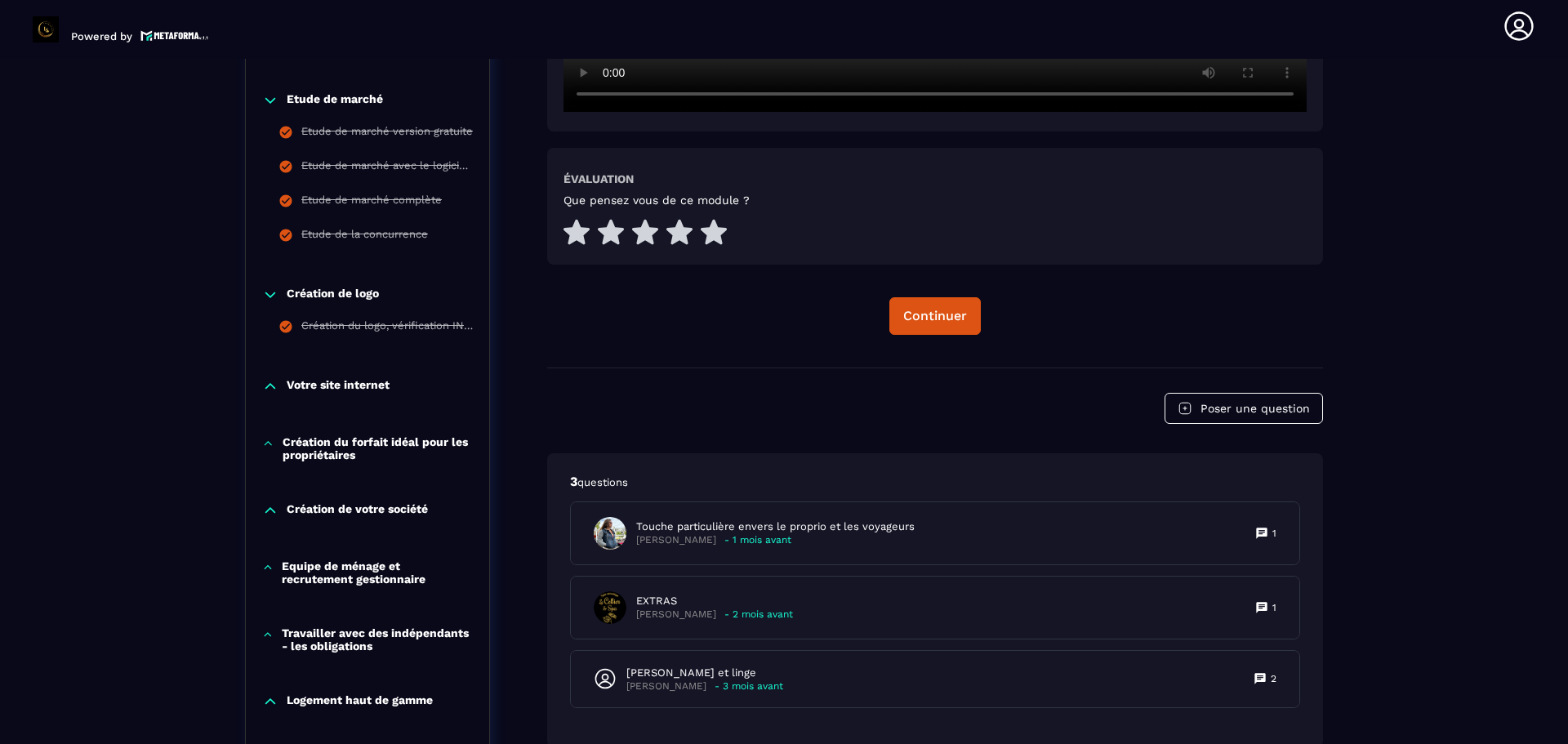
click at [270, 290] on icon at bounding box center [270, 295] width 16 height 16
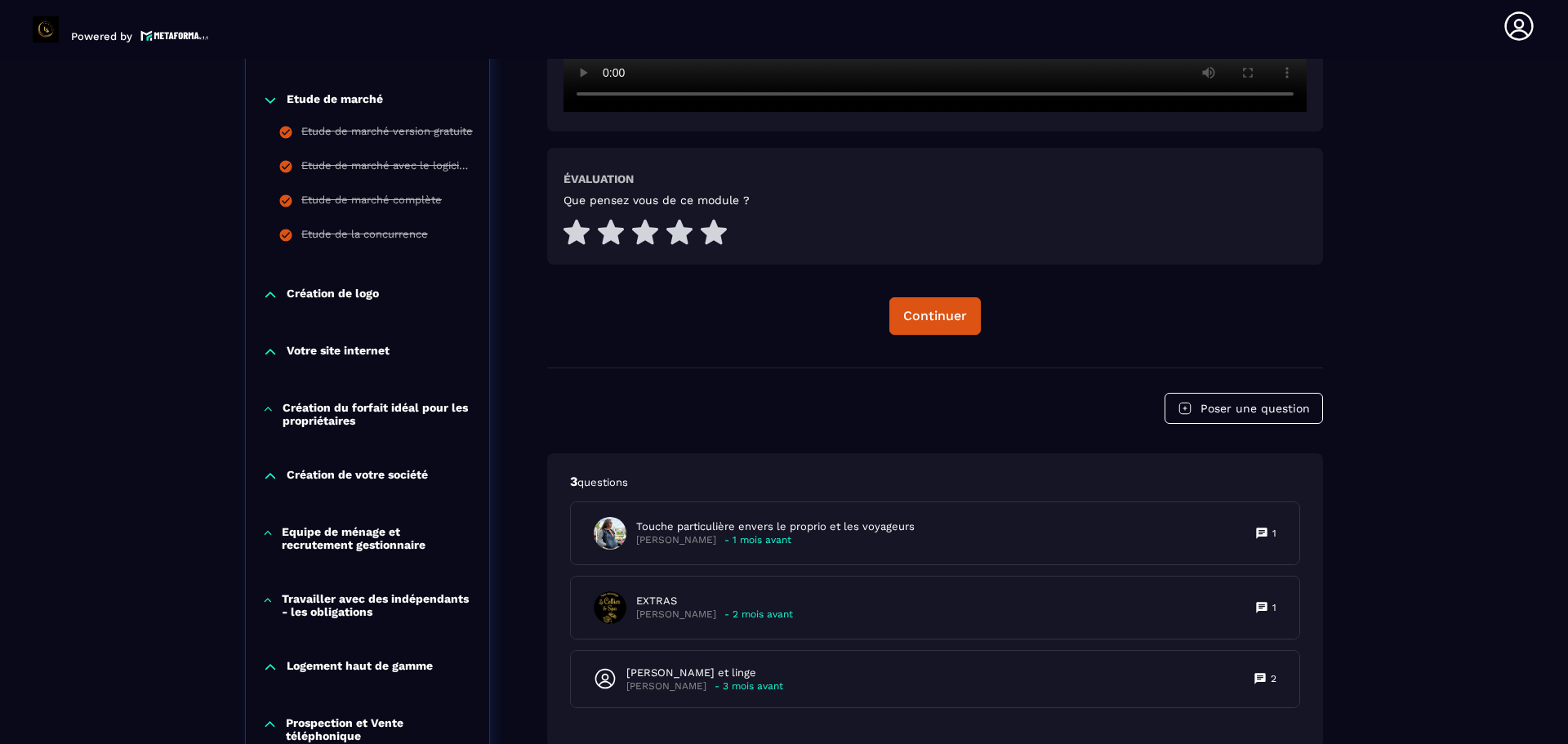
click at [274, 95] on icon at bounding box center [270, 100] width 16 height 16
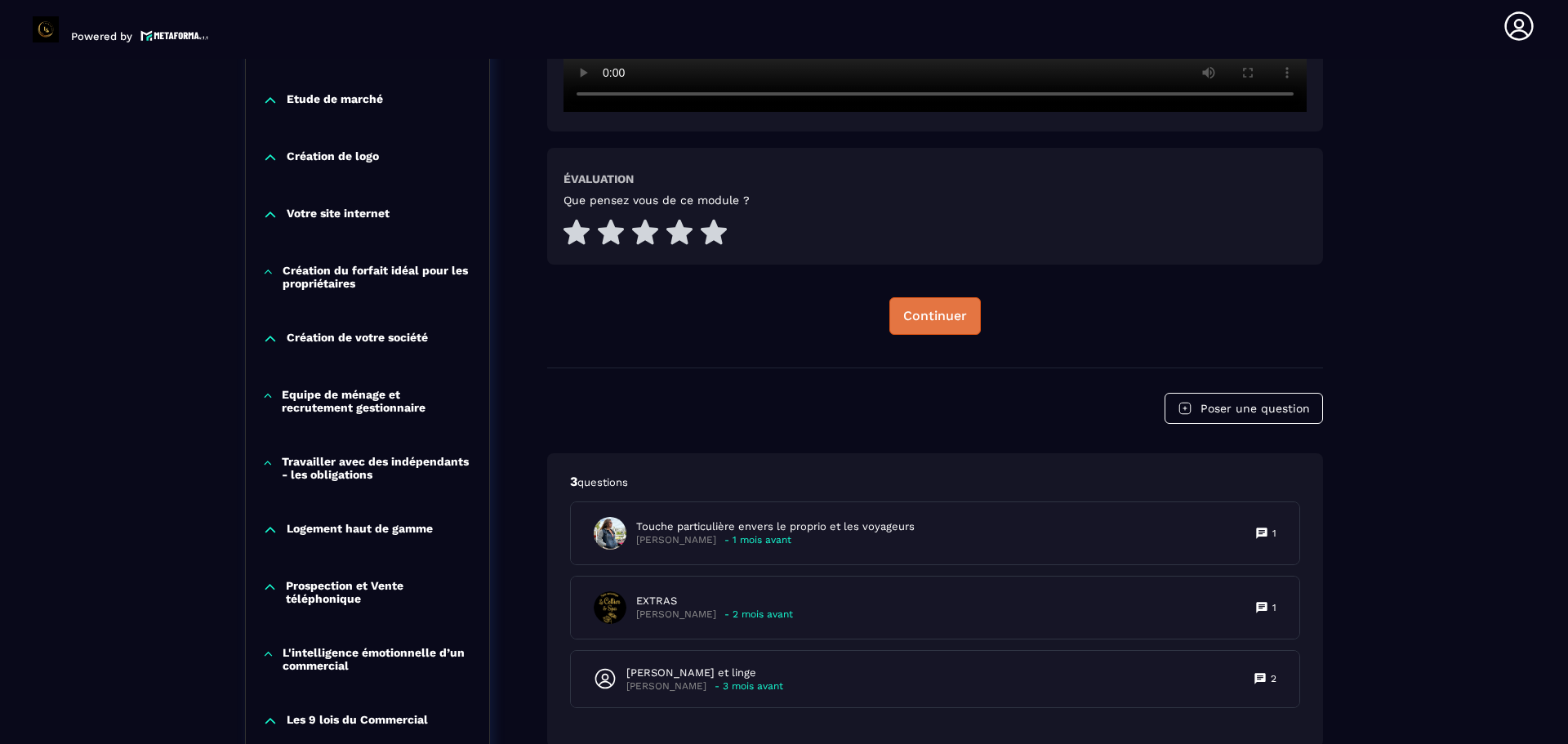
click at [905, 304] on button "Continuer" at bounding box center [934, 316] width 91 height 37
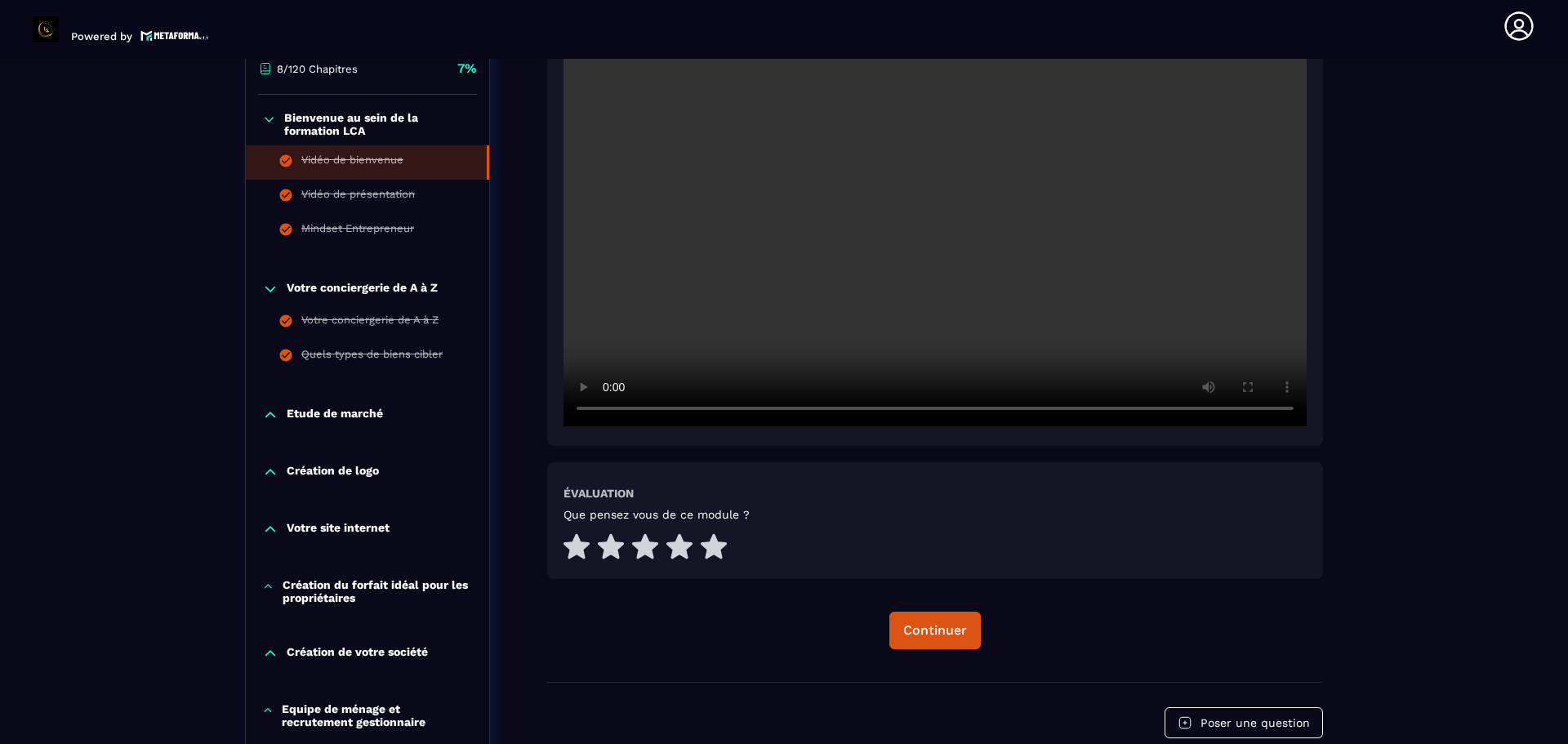
scroll to position [414, 0]
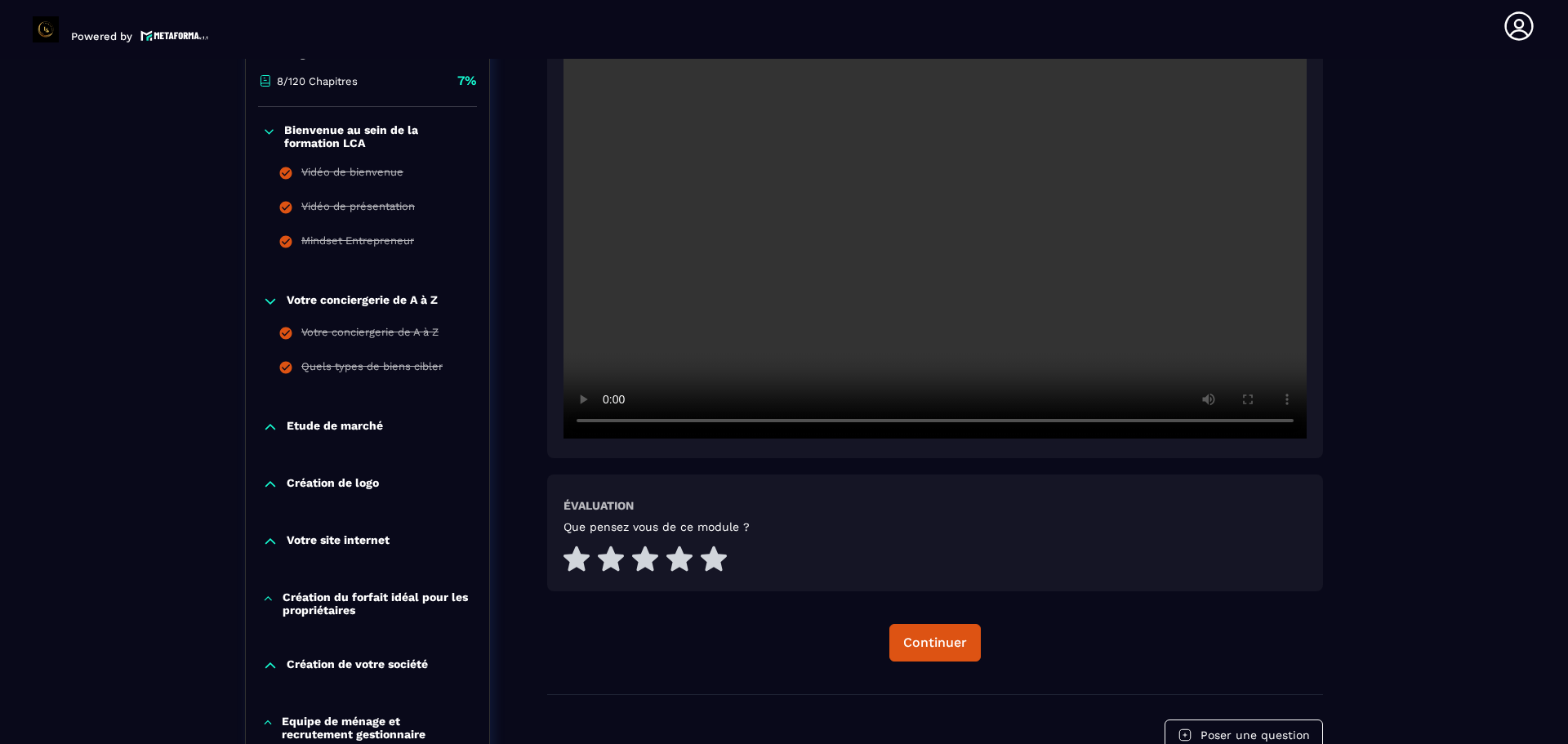
click at [266, 131] on icon at bounding box center [269, 131] width 8 height 4
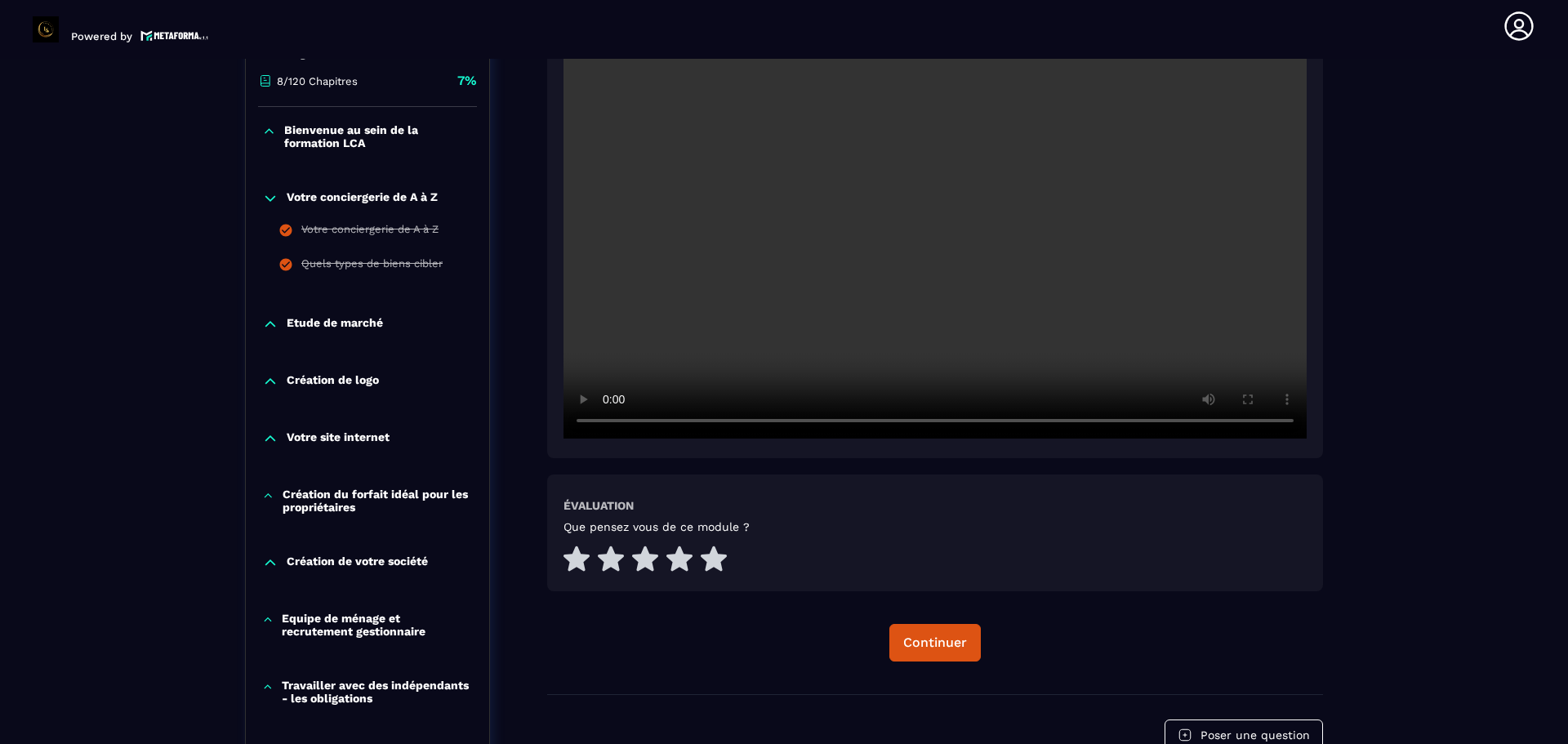
click at [273, 198] on icon at bounding box center [270, 199] width 10 height 5
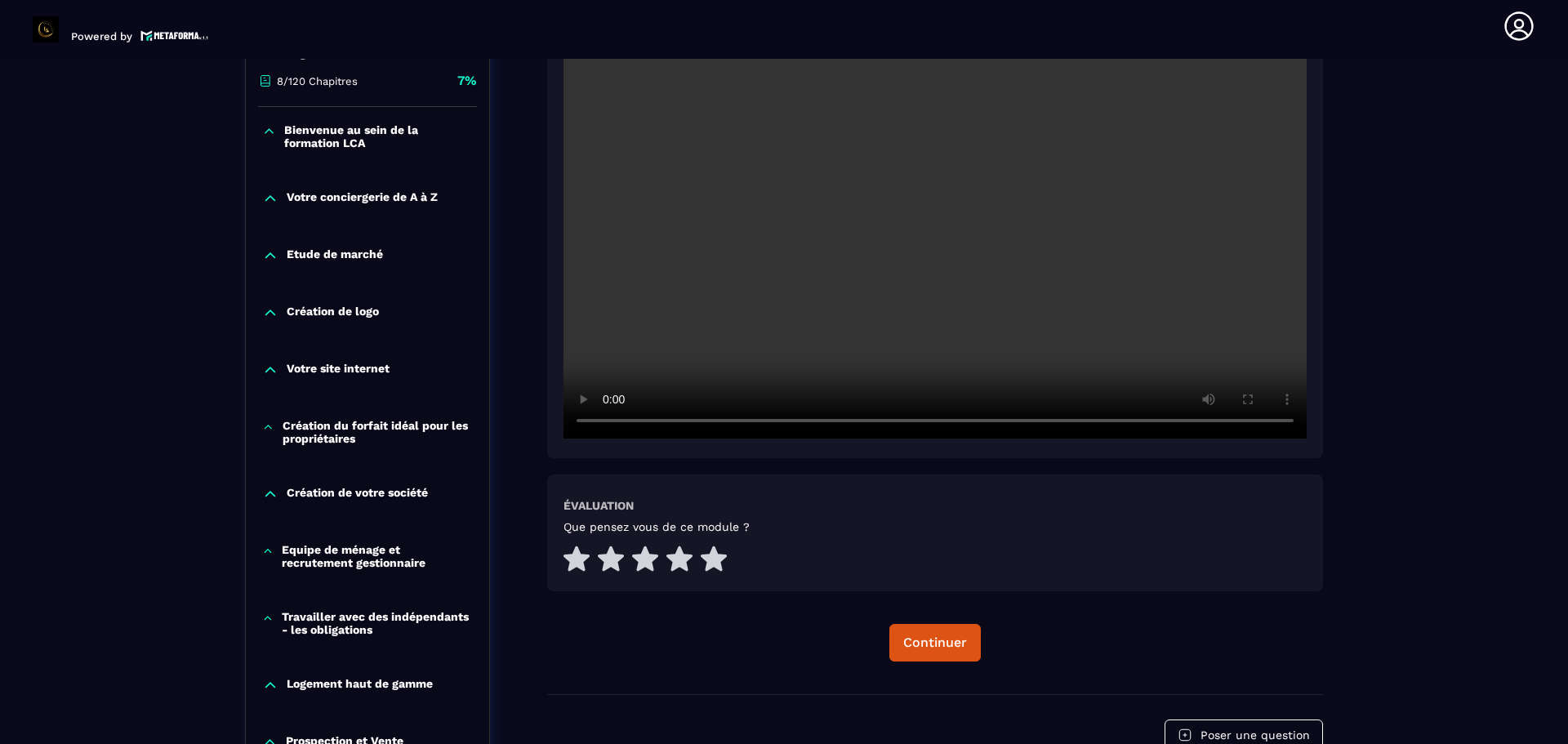
click at [270, 423] on icon at bounding box center [268, 427] width 12 height 16
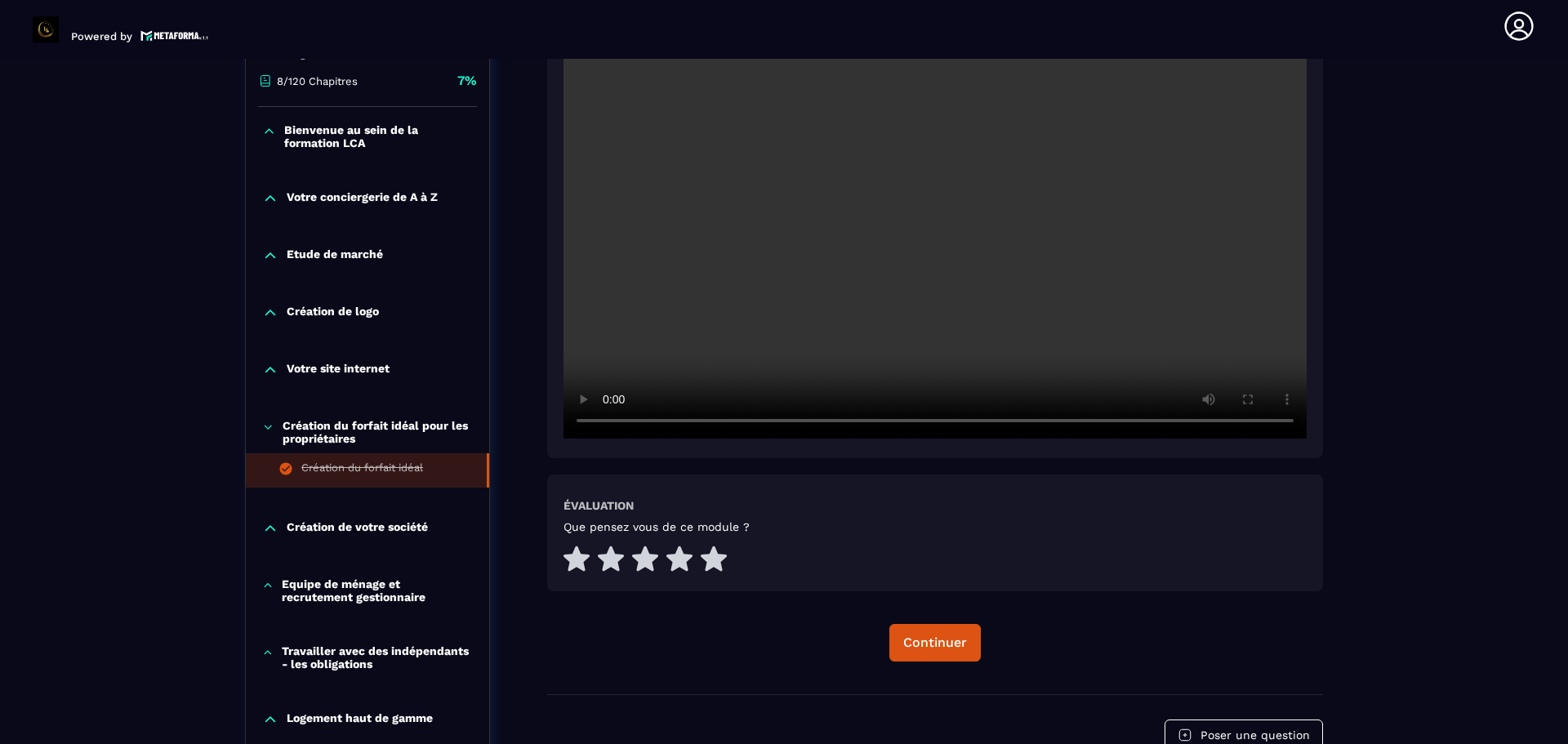
click at [277, 364] on icon at bounding box center [270, 369] width 16 height 16
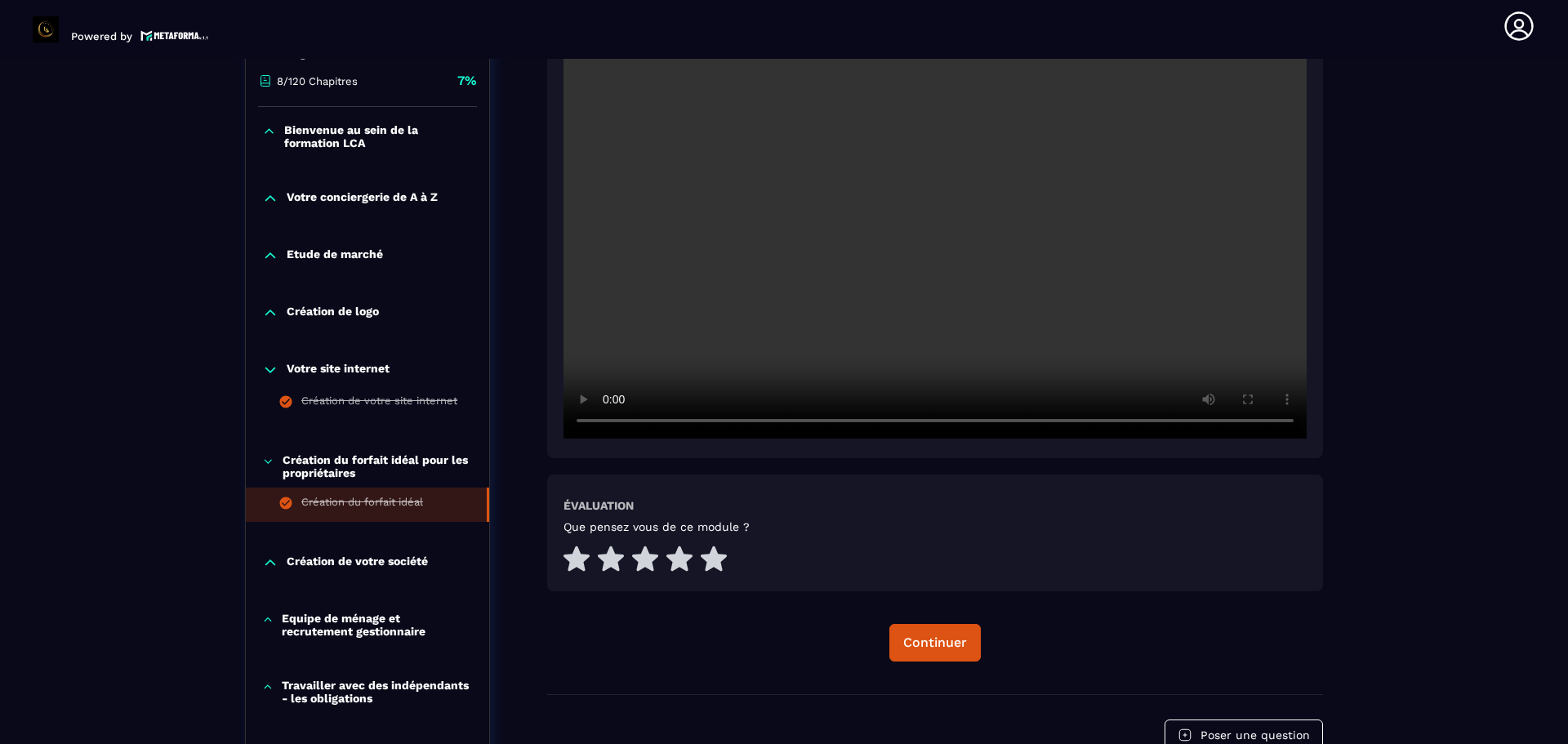
click at [264, 309] on icon at bounding box center [270, 312] width 16 height 16
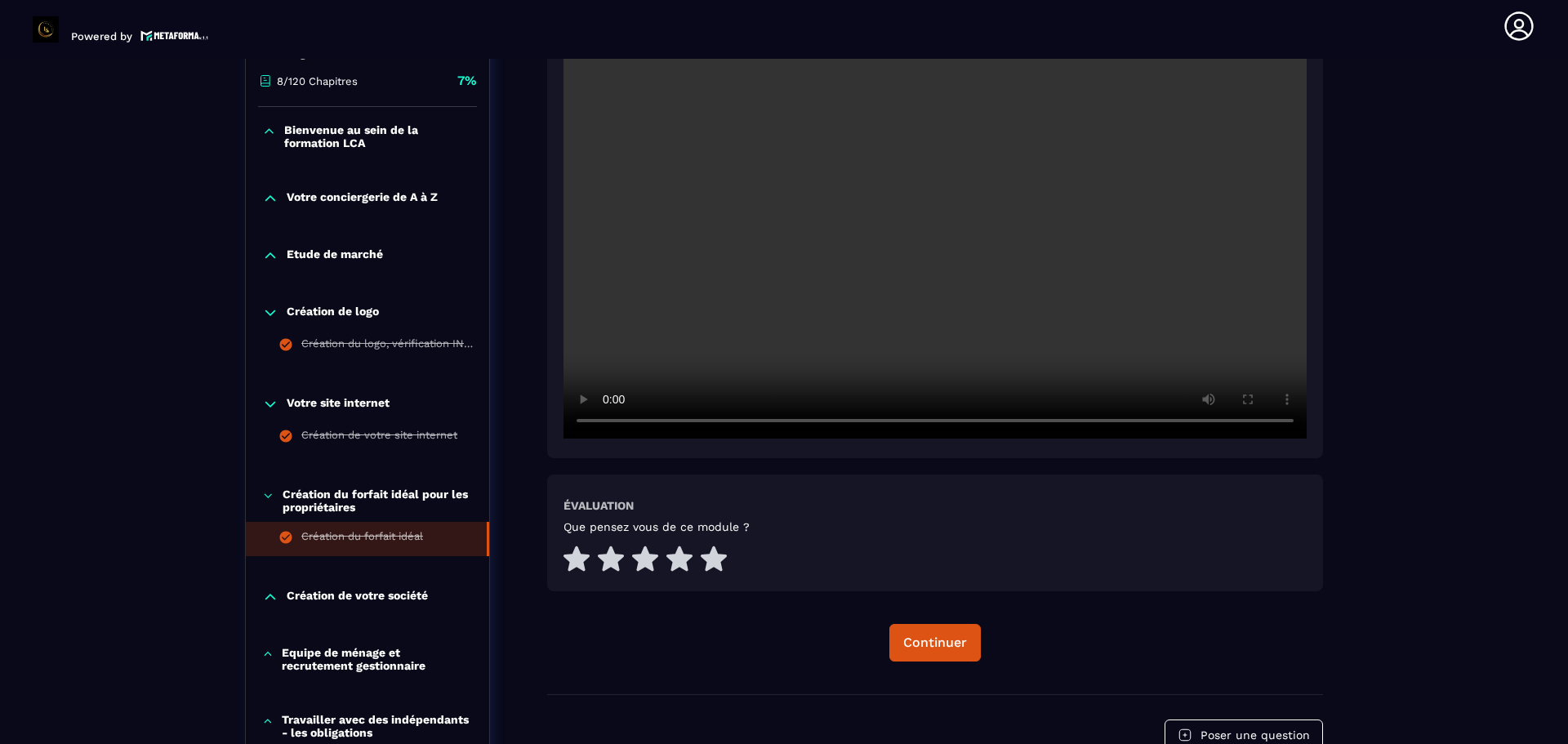
click at [263, 258] on icon at bounding box center [270, 255] width 16 height 16
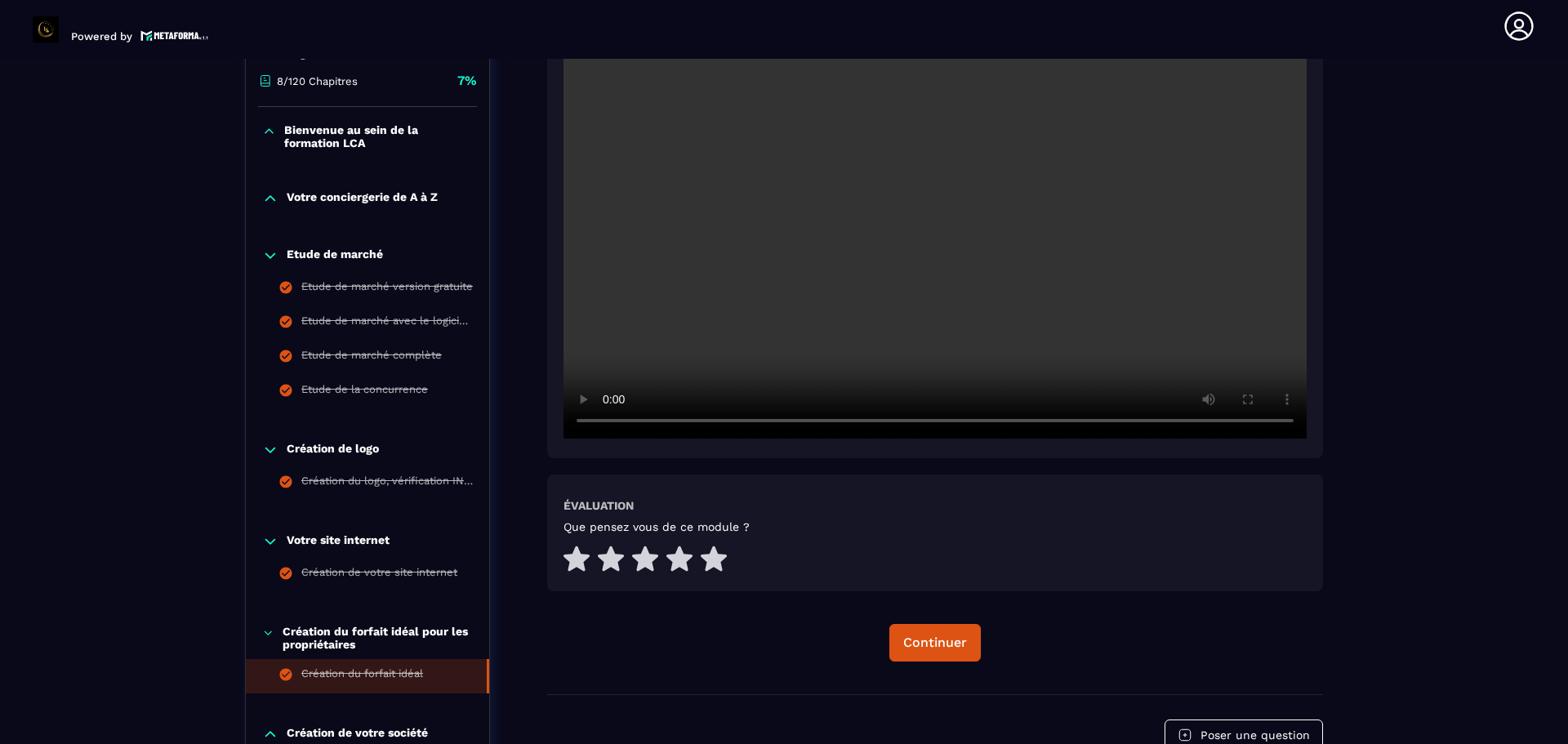
click at [264, 198] on icon at bounding box center [270, 198] width 16 height 16
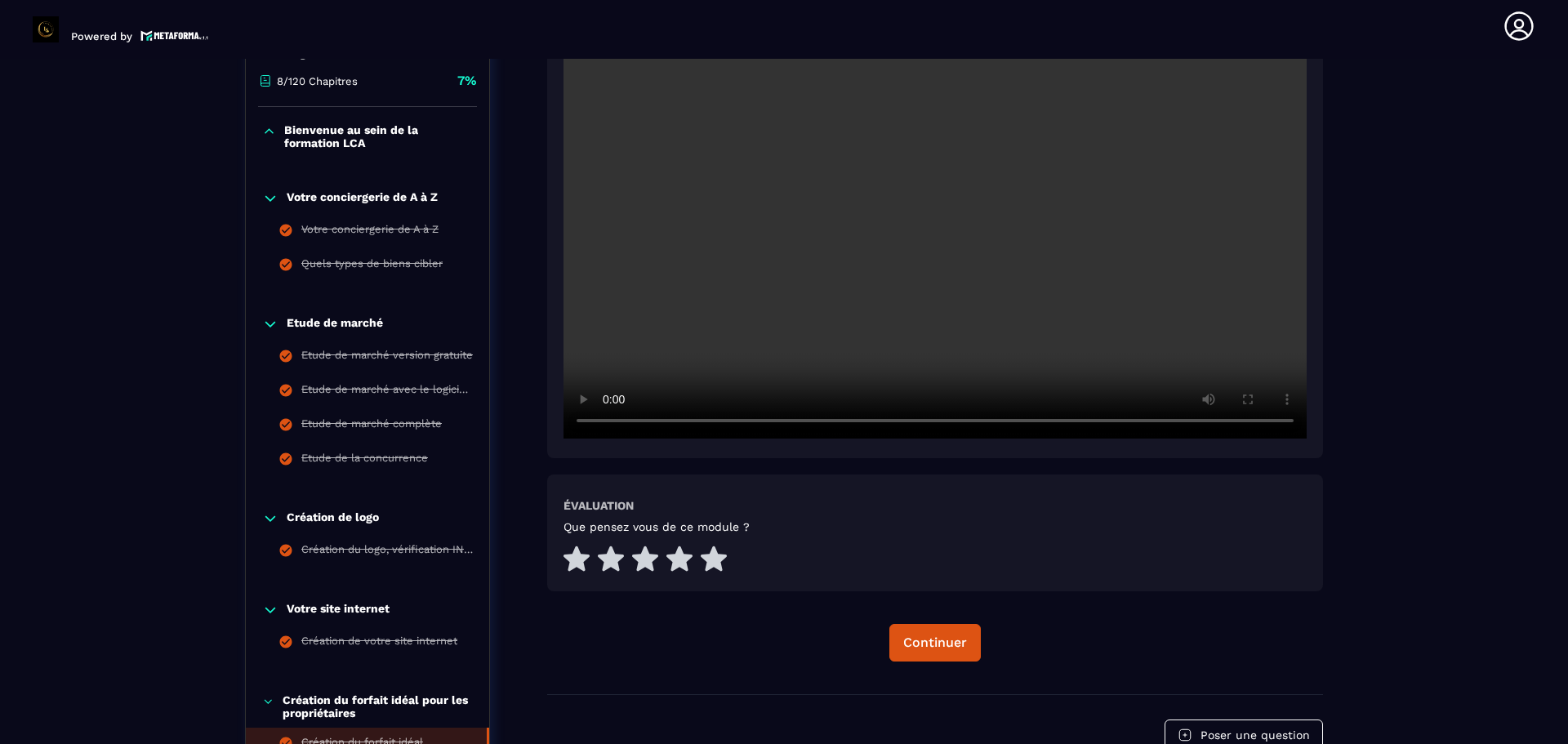
click at [262, 143] on div "Bienvenue au sein de la formation LCA" at bounding box center [368, 136] width 244 height 26
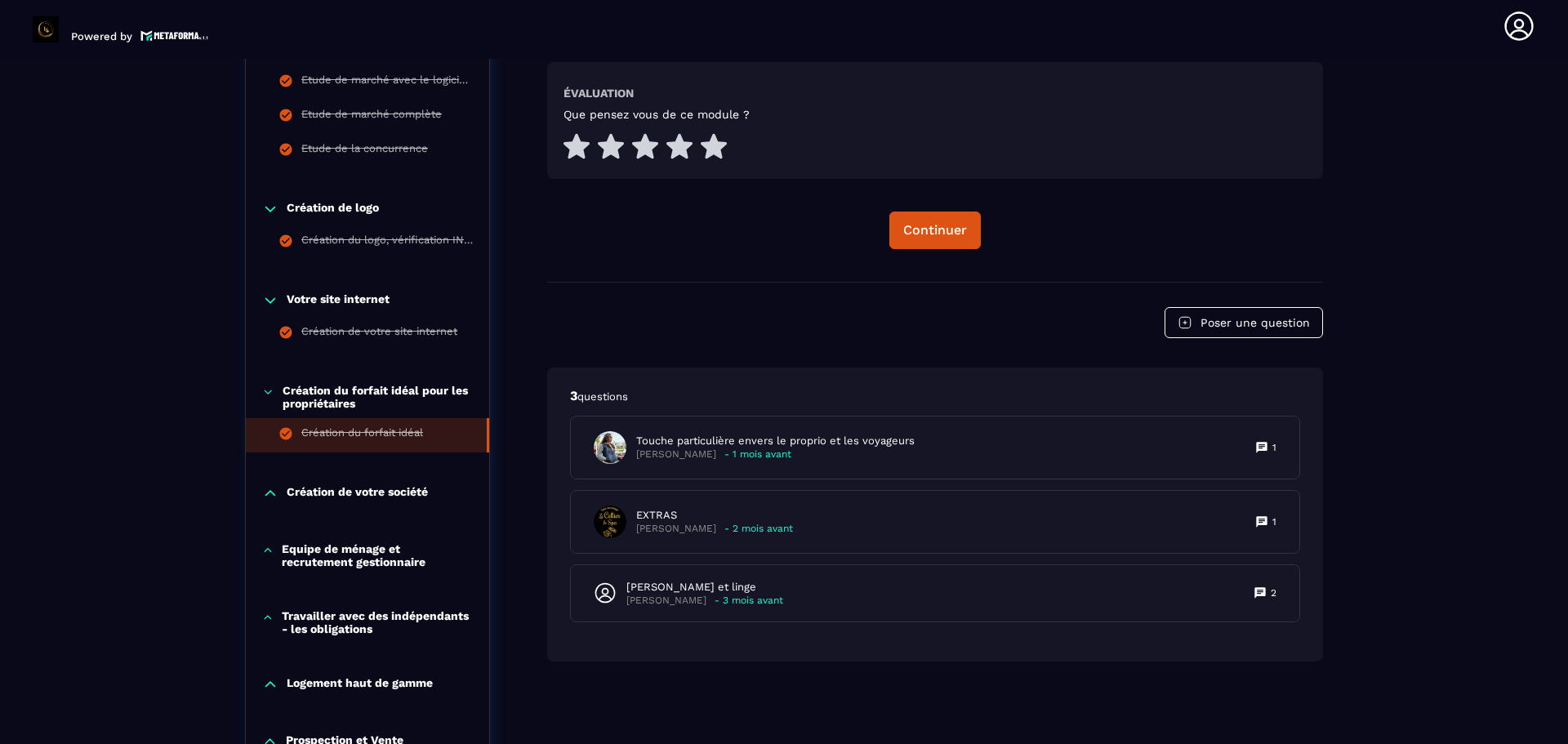
scroll to position [823, 0]
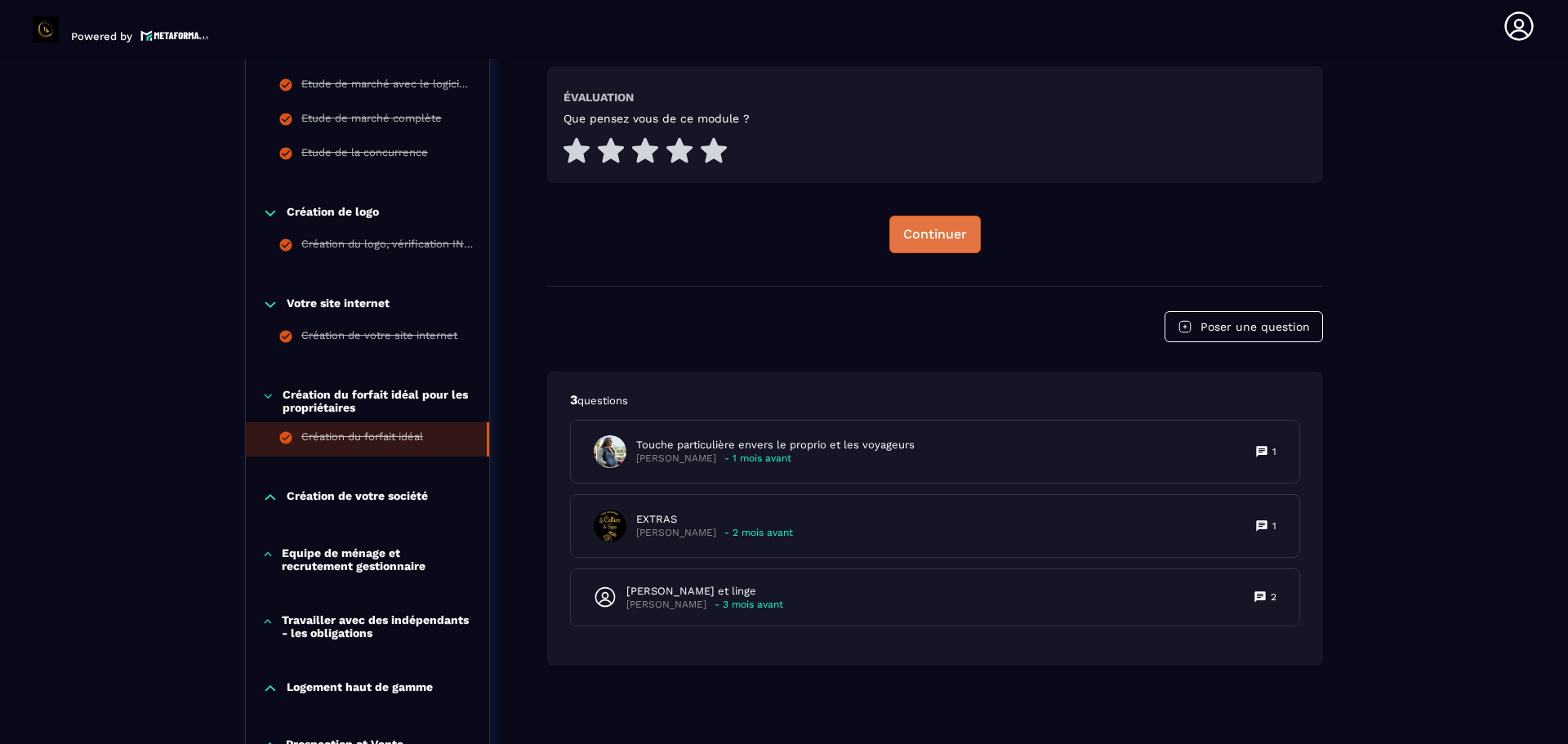
click at [946, 241] on div "Continuer" at bounding box center [934, 234] width 63 height 16
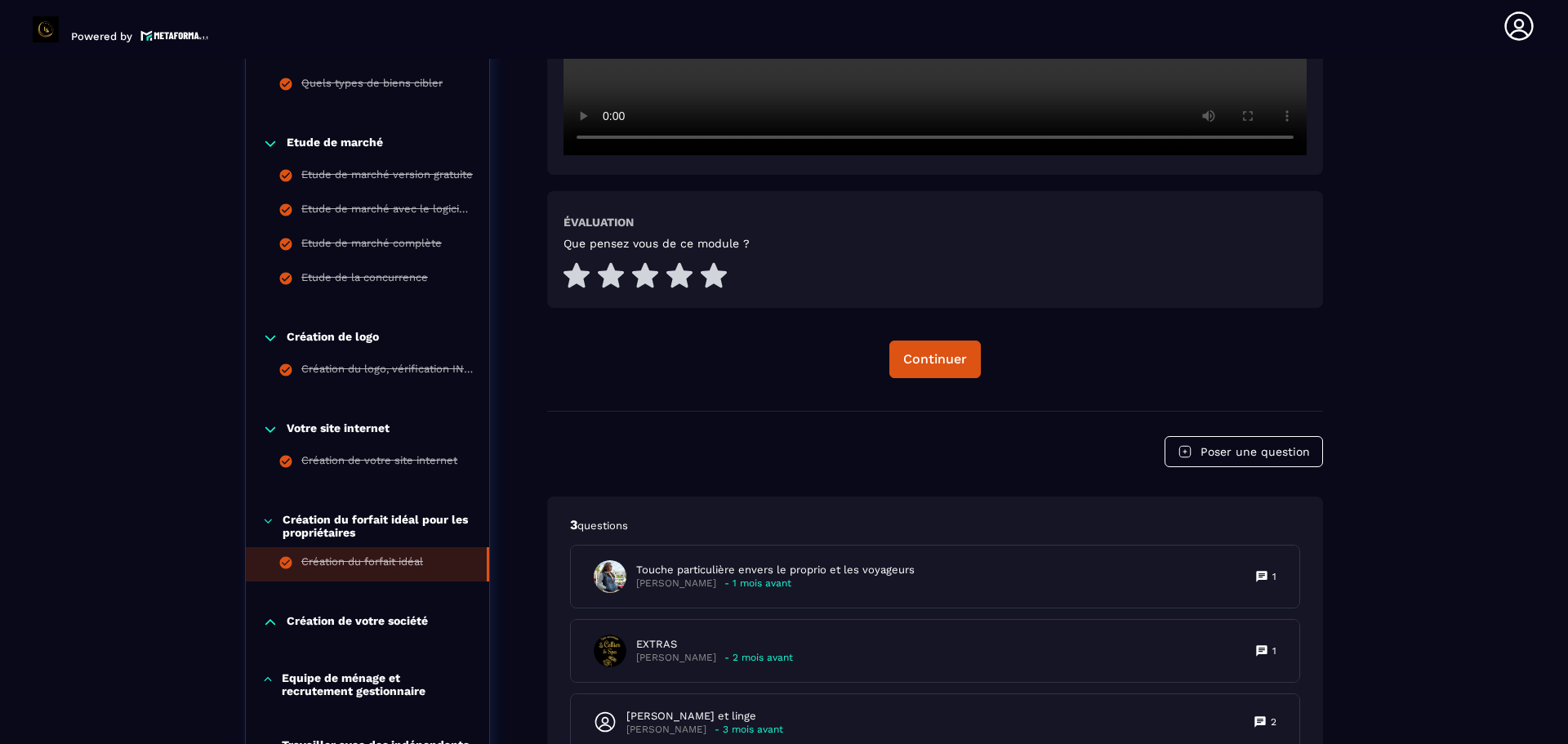
scroll to position [741, 0]
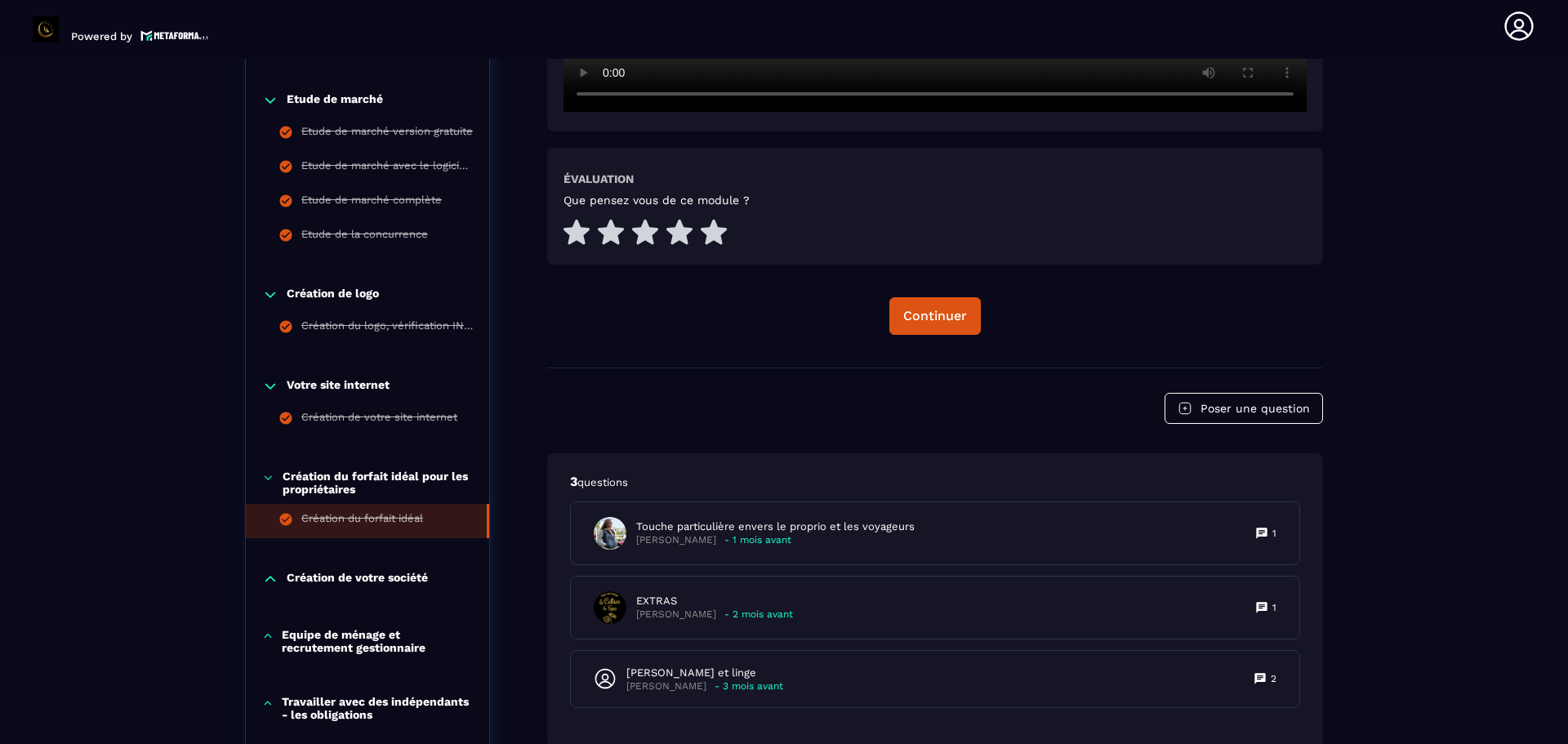
click at [359, 577] on p "Création de votre société" at bounding box center [357, 578] width 141 height 16
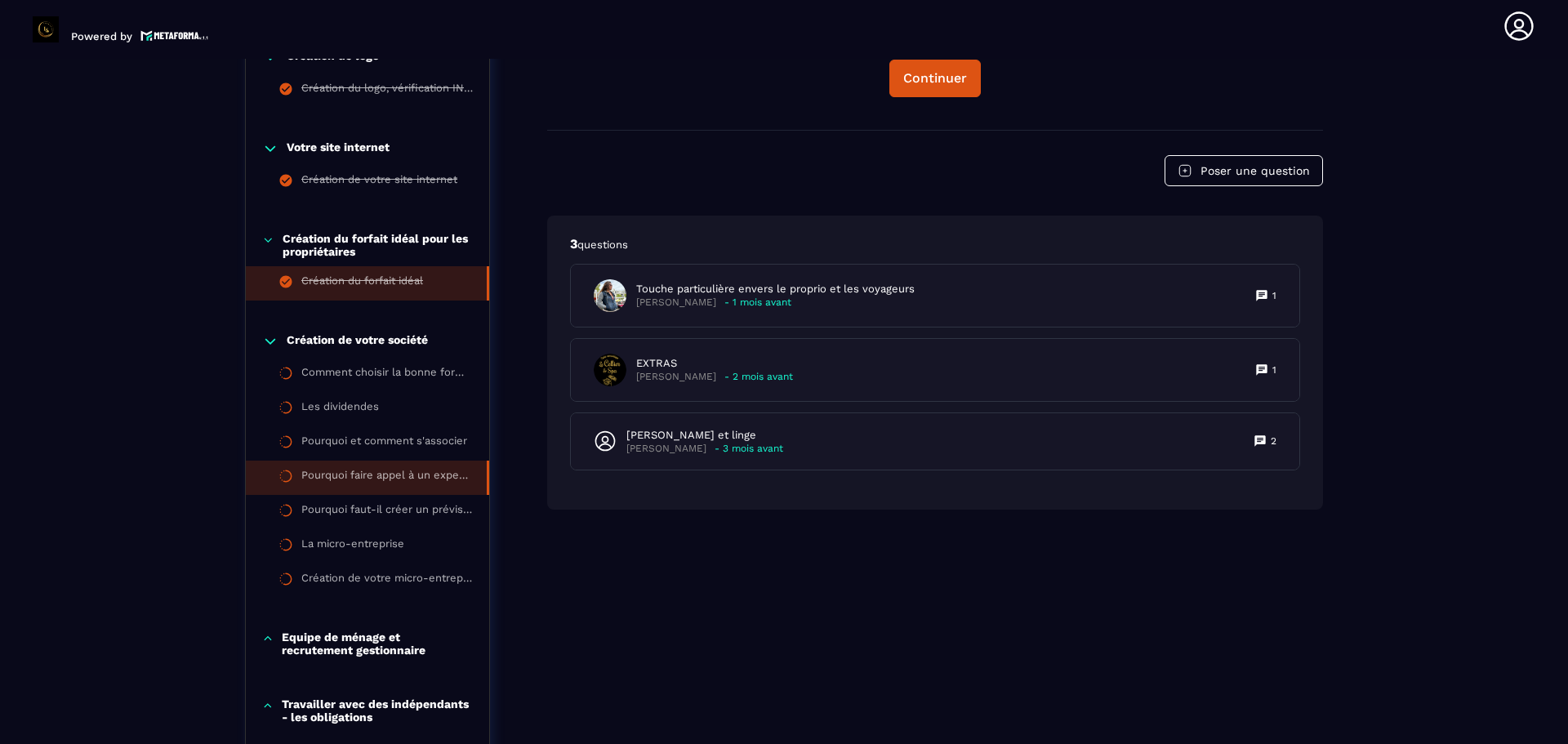
scroll to position [987, 0]
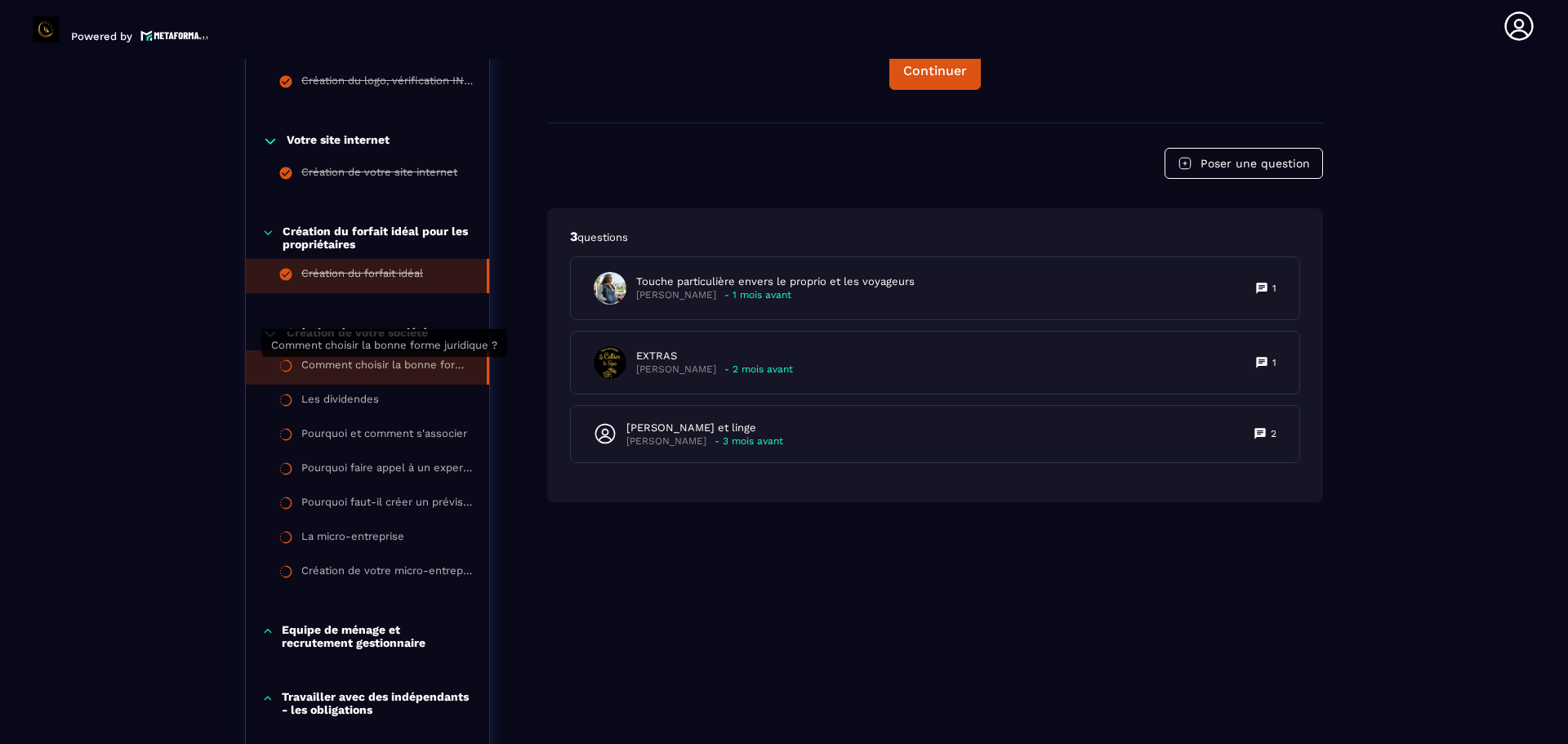
click at [392, 374] on div "Comment choisir la bonne forme juridique ?" at bounding box center [386, 368] width 169 height 18
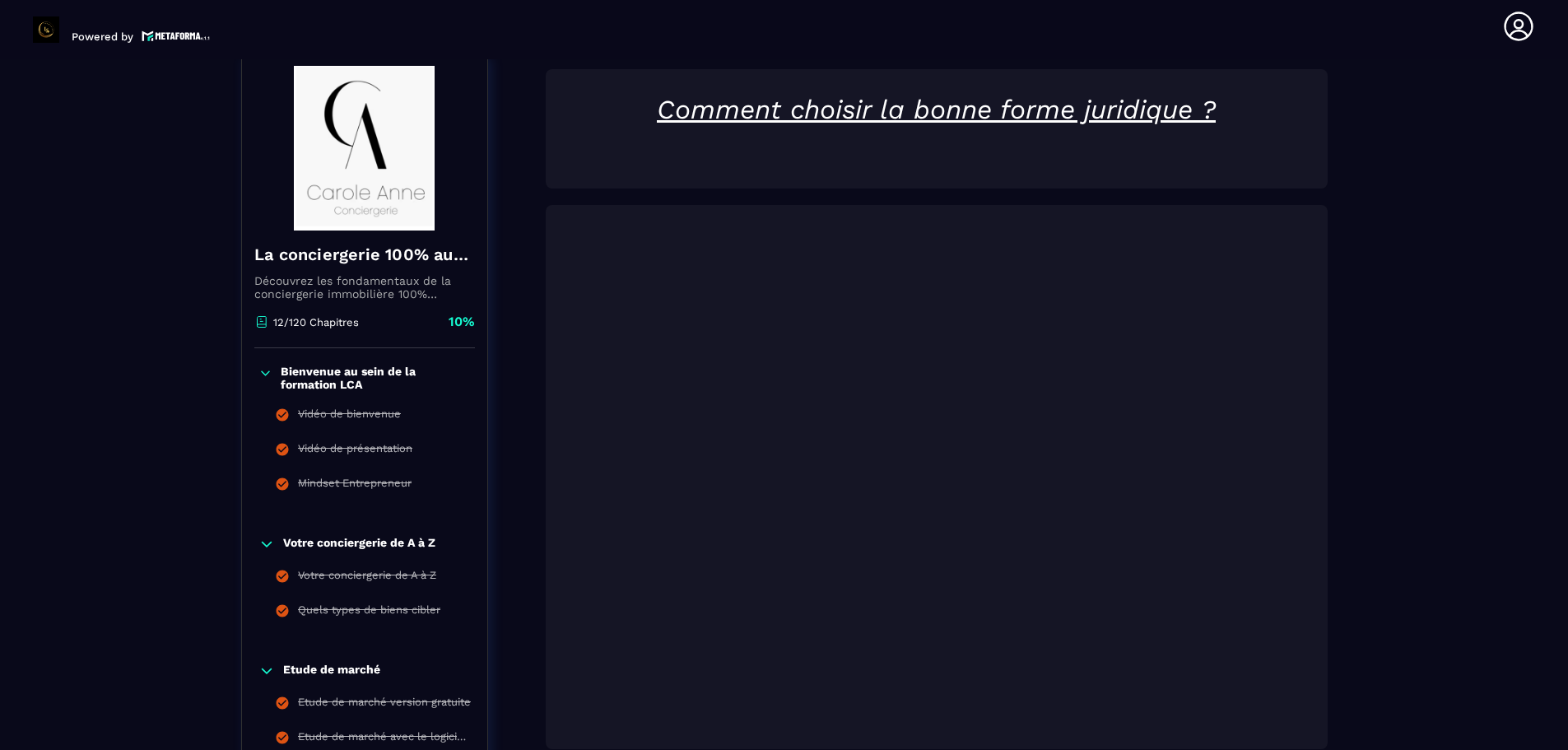
scroll to position [171, 0]
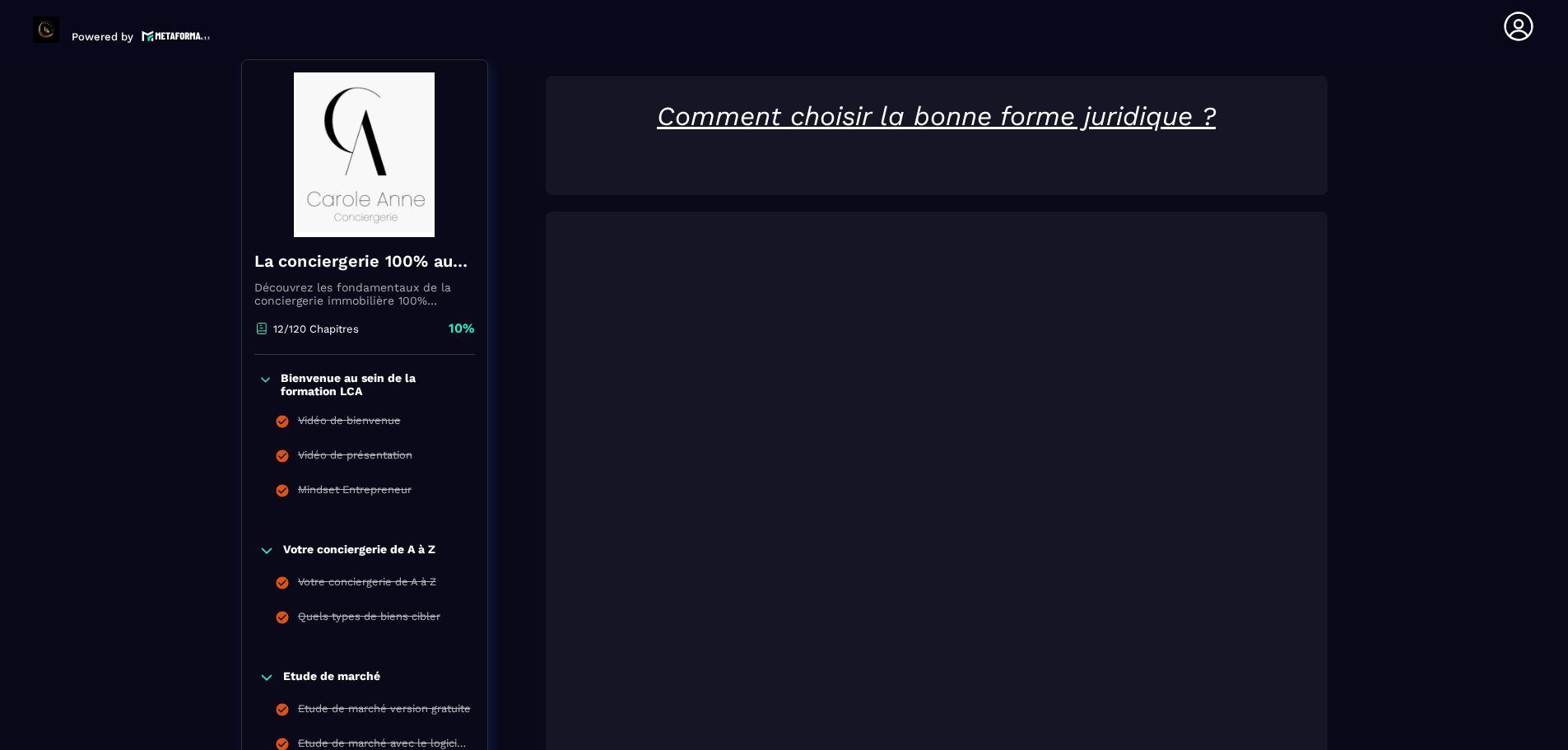
click at [267, 384] on icon at bounding box center [266, 379] width 14 height 17
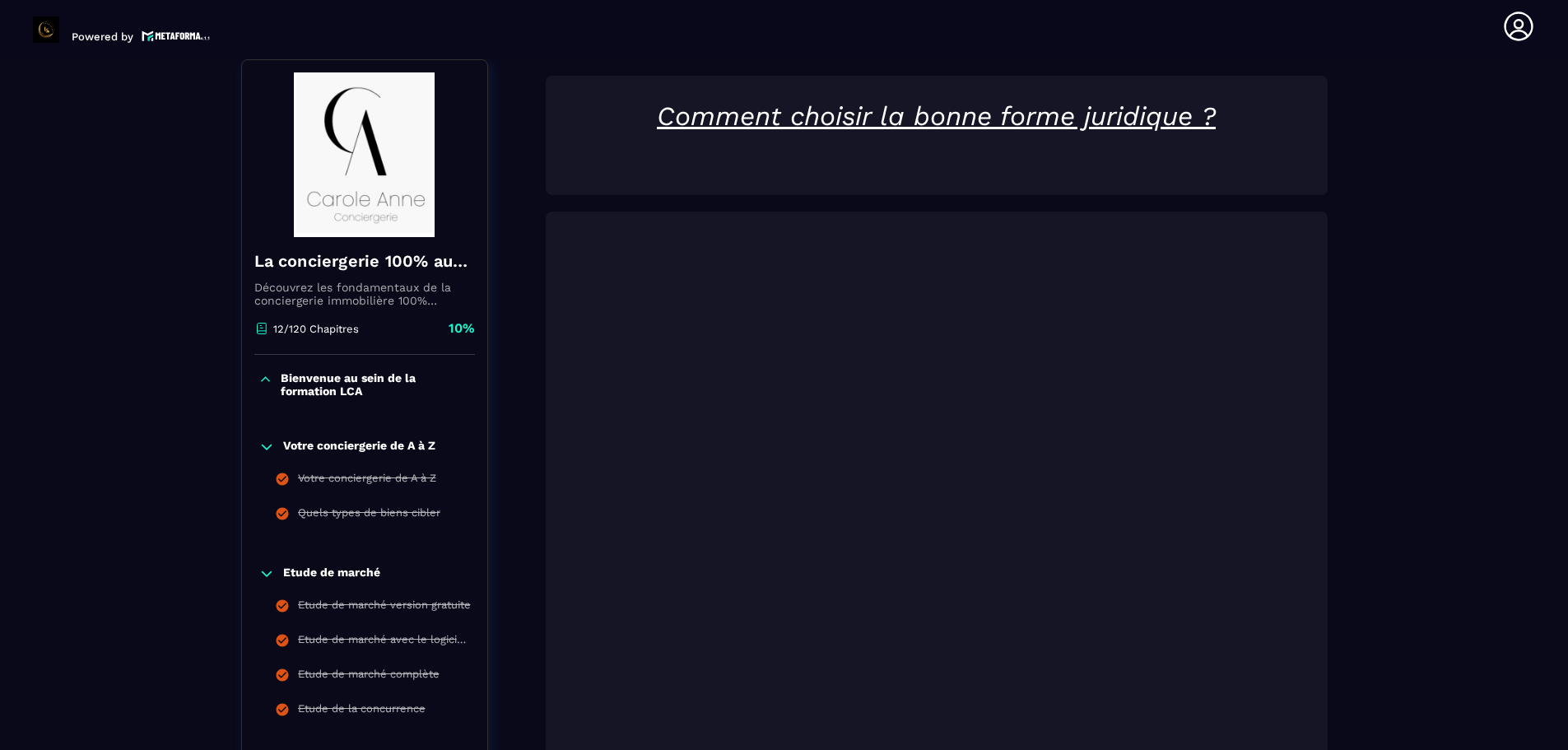
click at [259, 447] on icon at bounding box center [267, 447] width 17 height 17
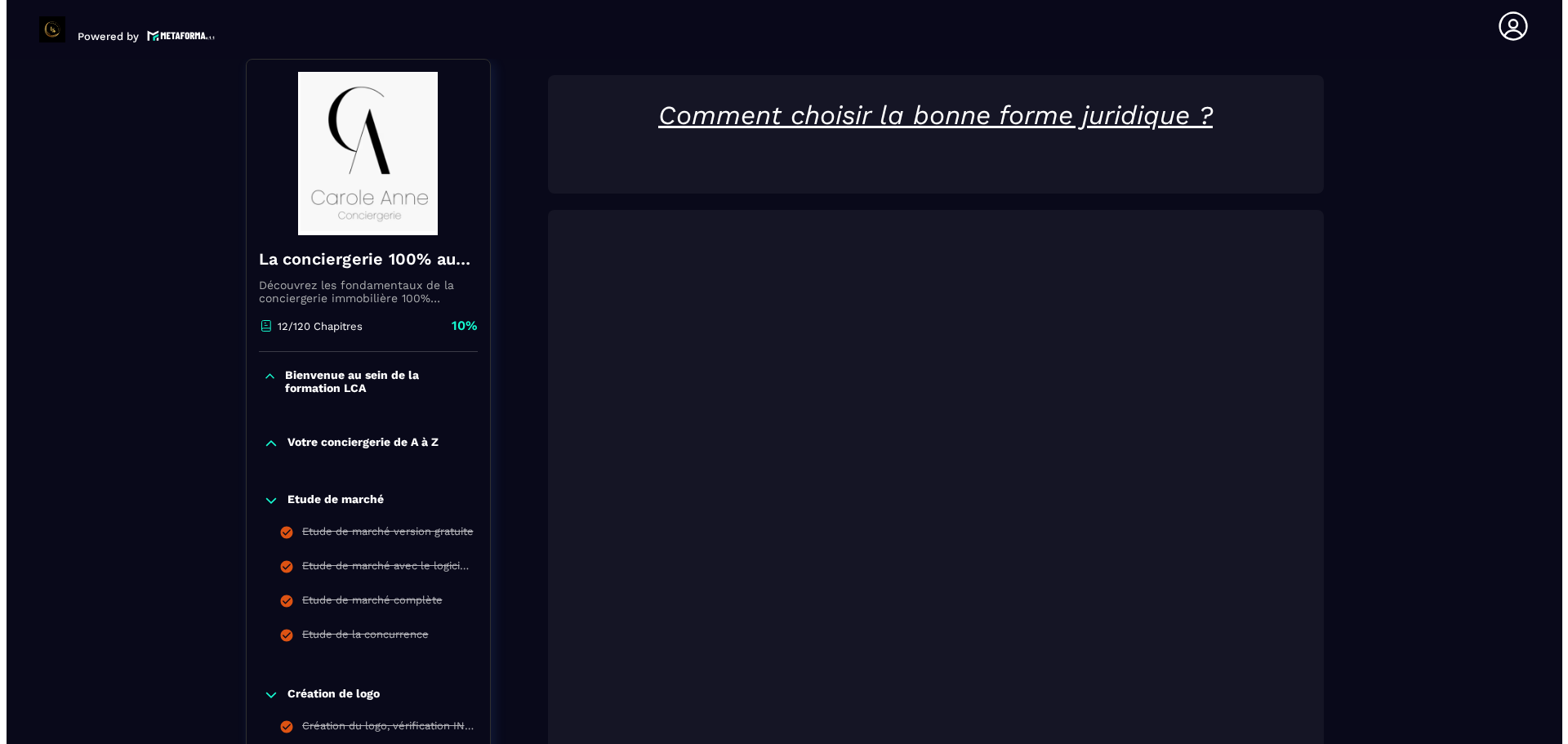
scroll to position [251, 0]
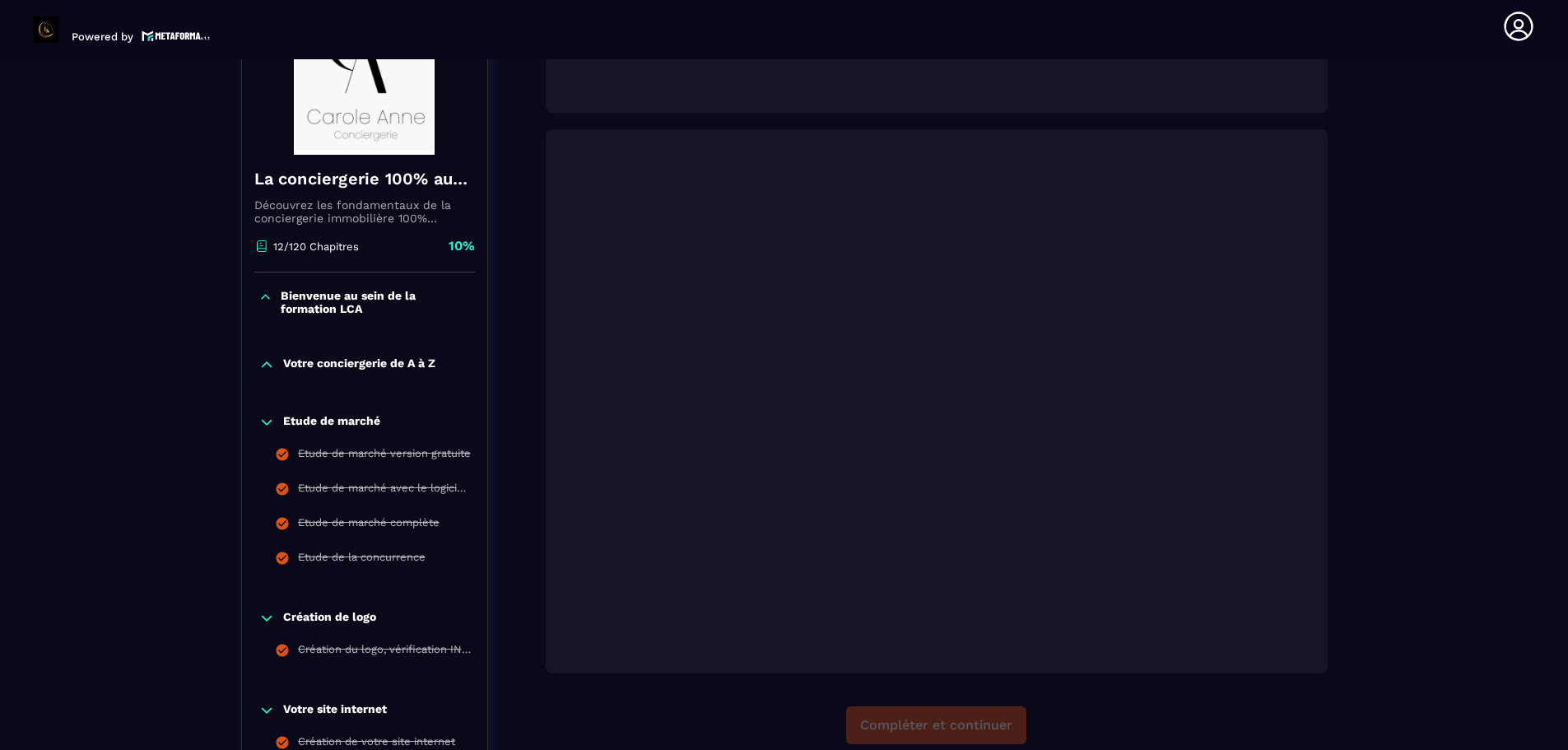
click at [260, 417] on icon at bounding box center [267, 422] width 17 height 17
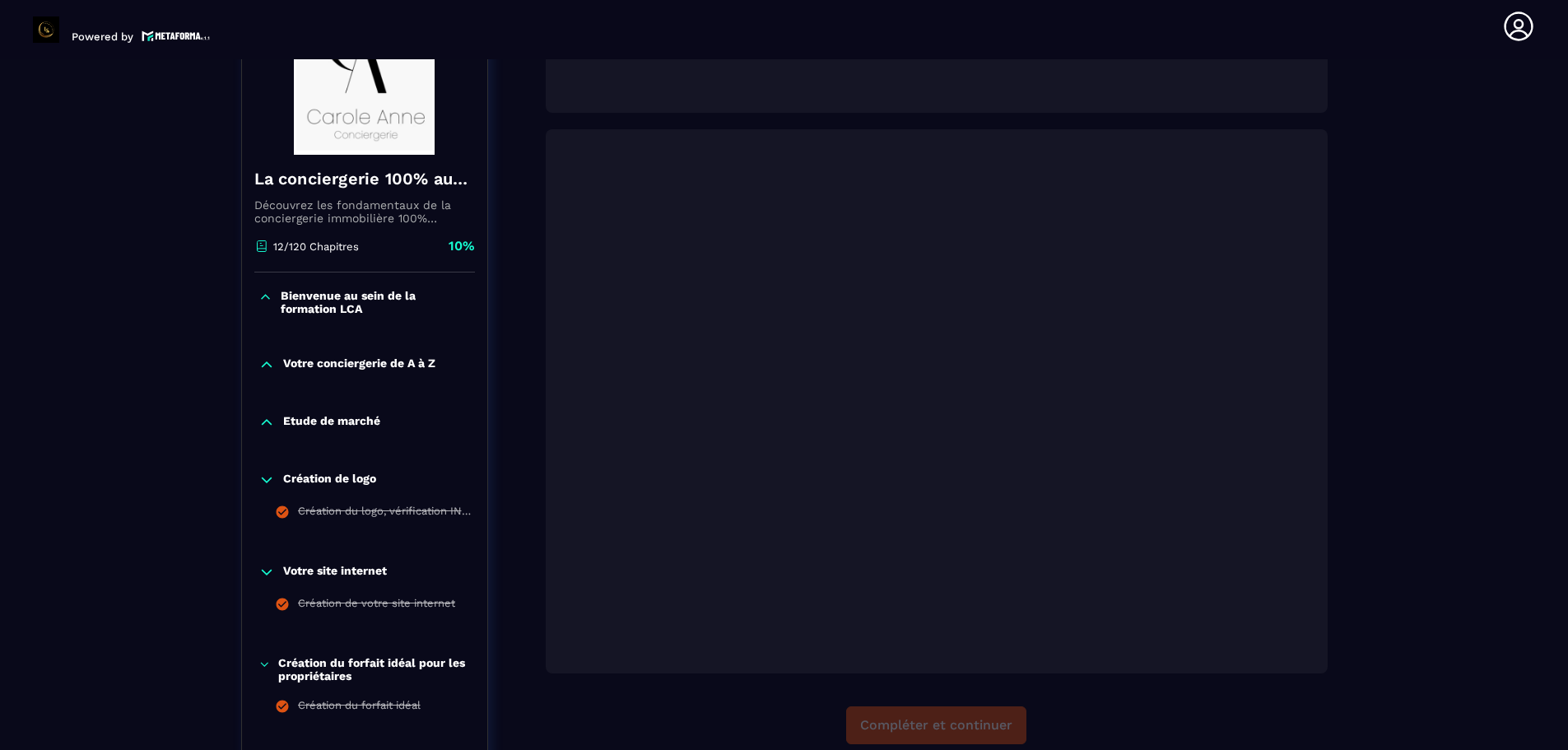
drag, startPoint x: 269, startPoint y: 477, endPoint x: 271, endPoint y: 508, distance: 31.1
click at [269, 478] on icon at bounding box center [267, 480] width 17 height 17
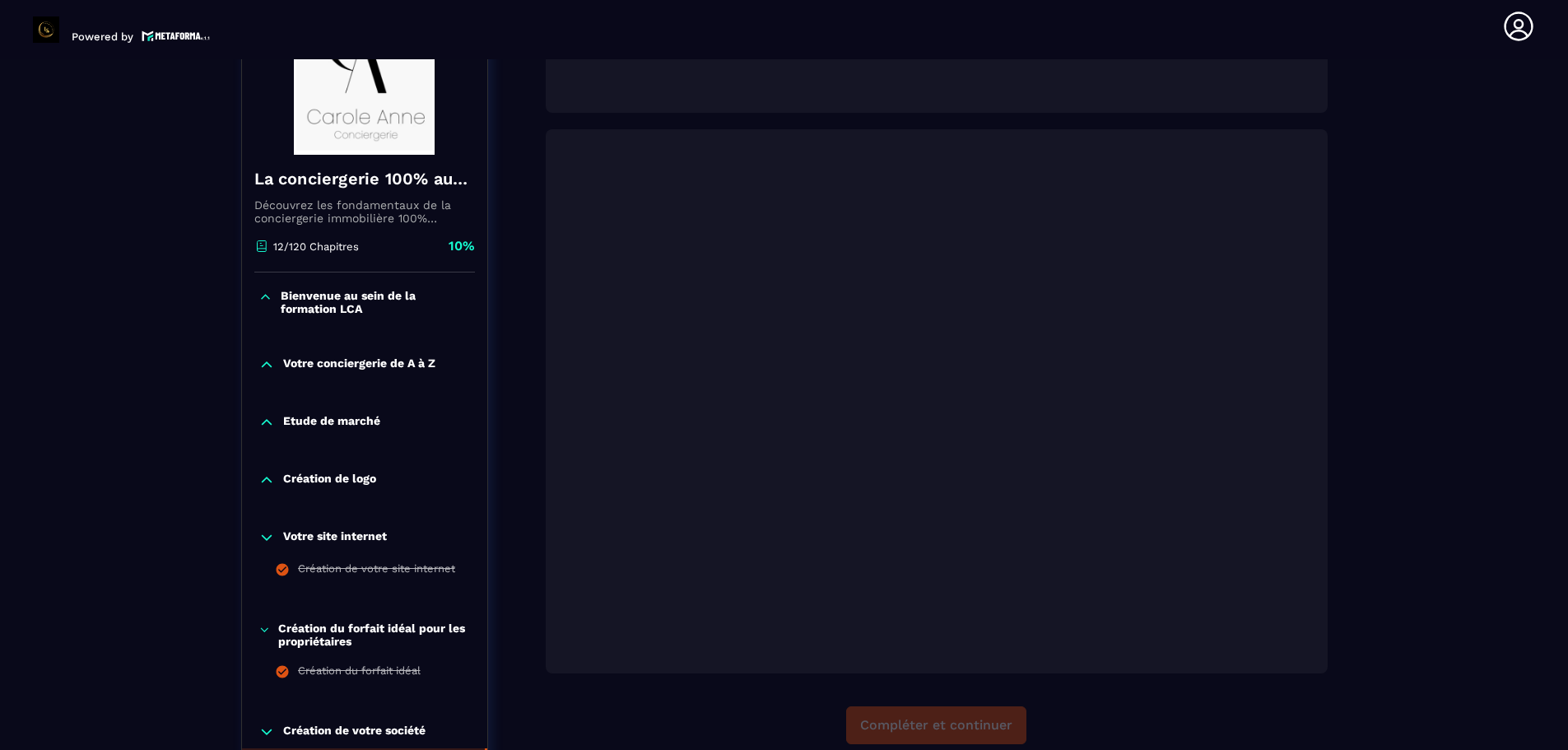
click at [267, 541] on icon at bounding box center [267, 538] width 17 height 17
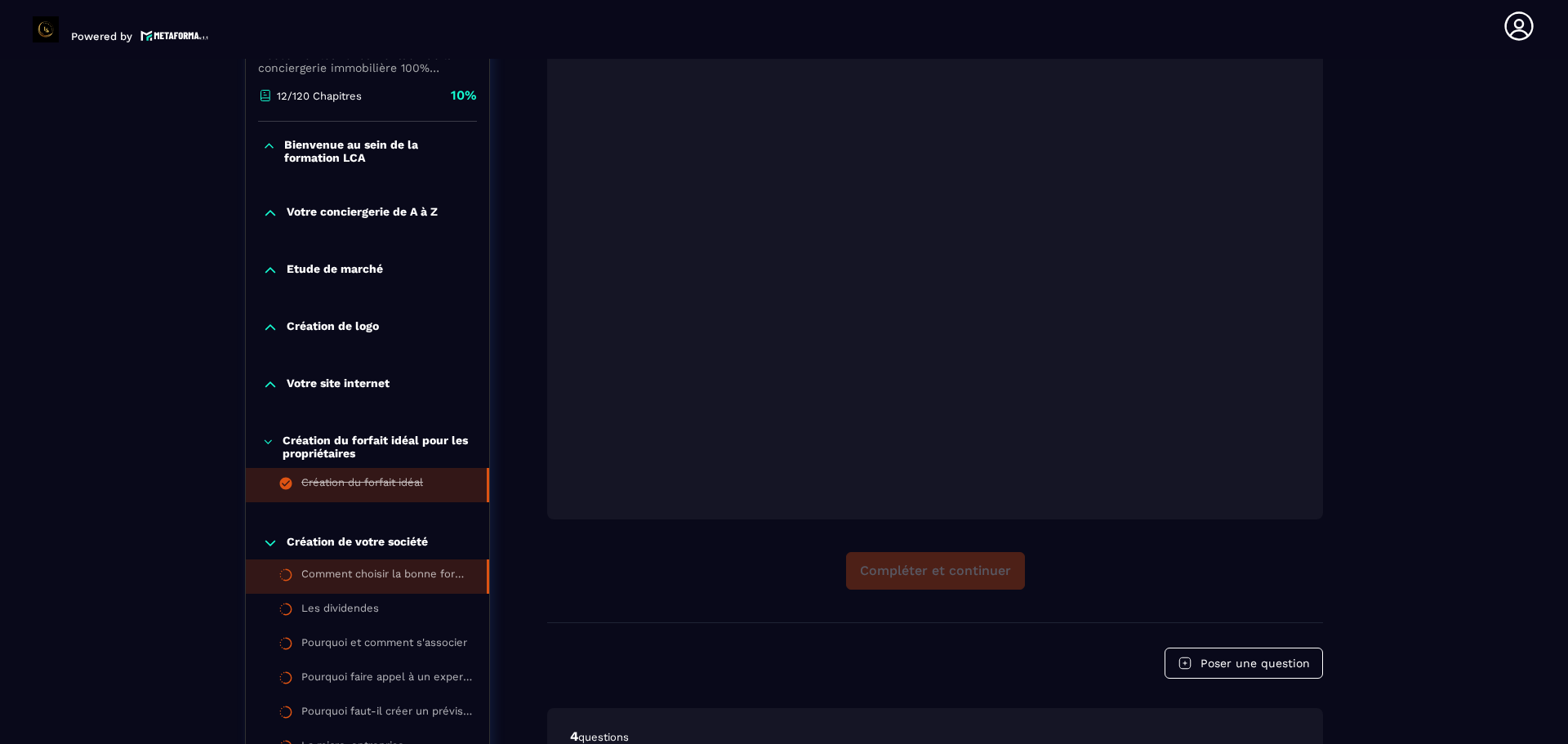
scroll to position [414, 0]
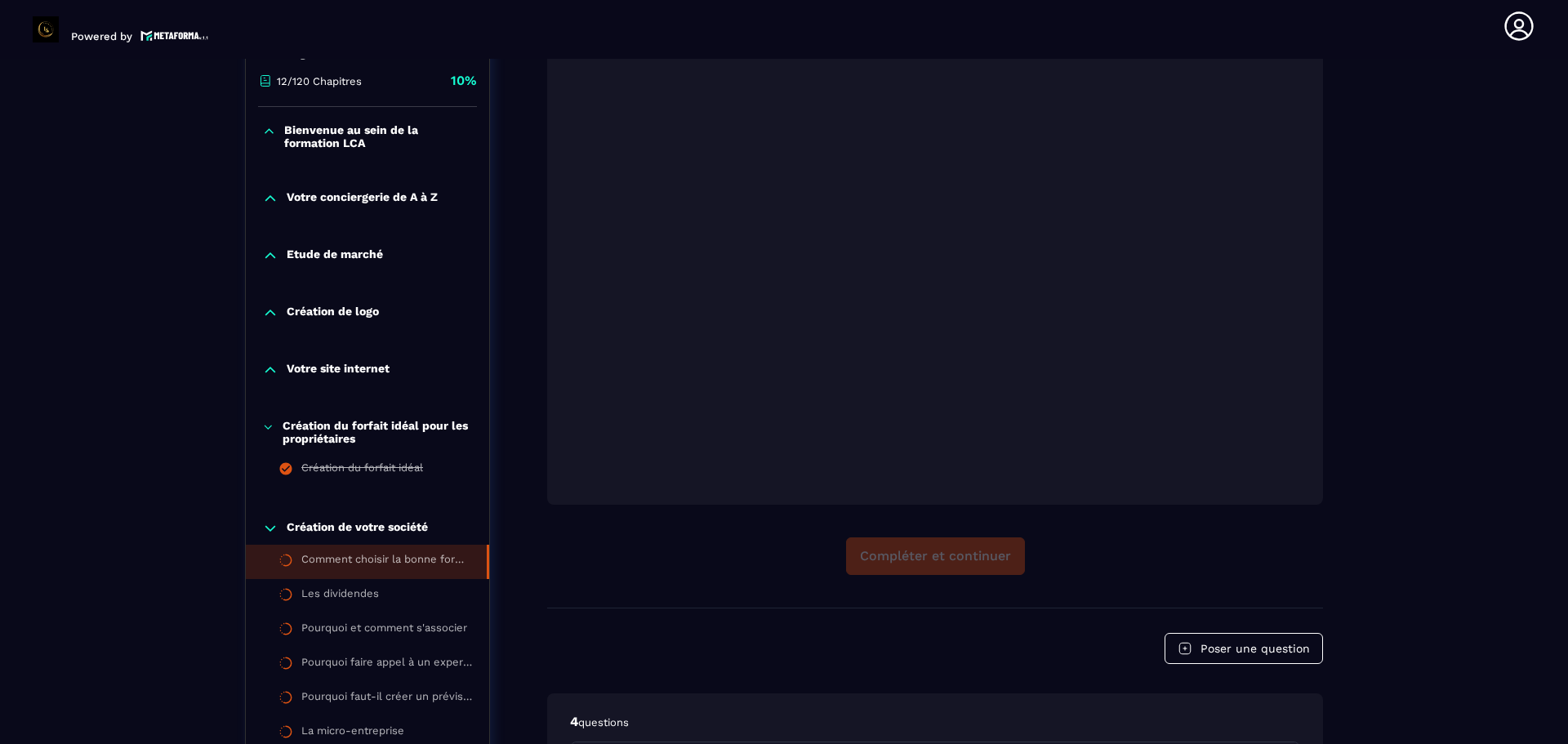
click at [270, 421] on icon at bounding box center [268, 427] width 12 height 16
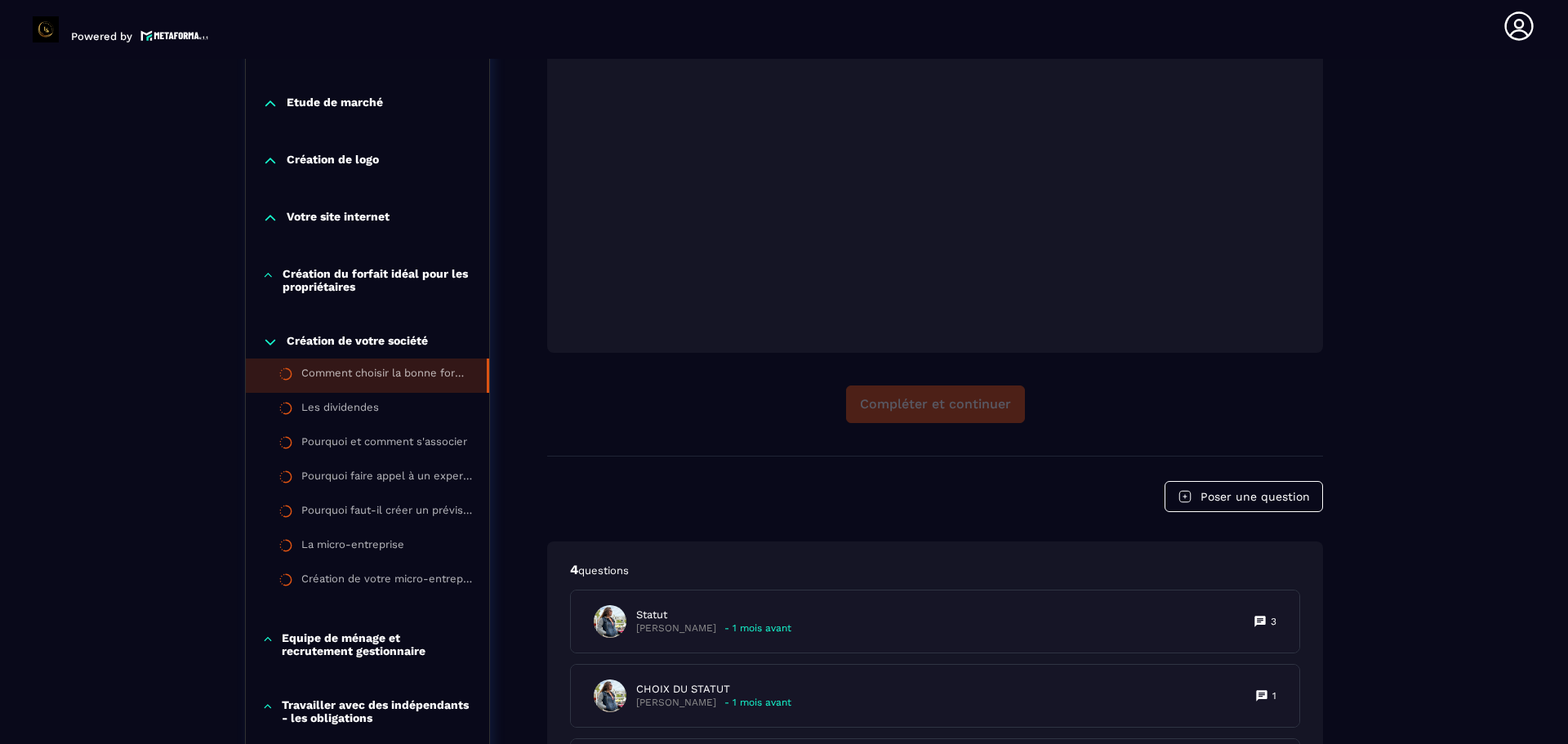
scroll to position [578, 0]
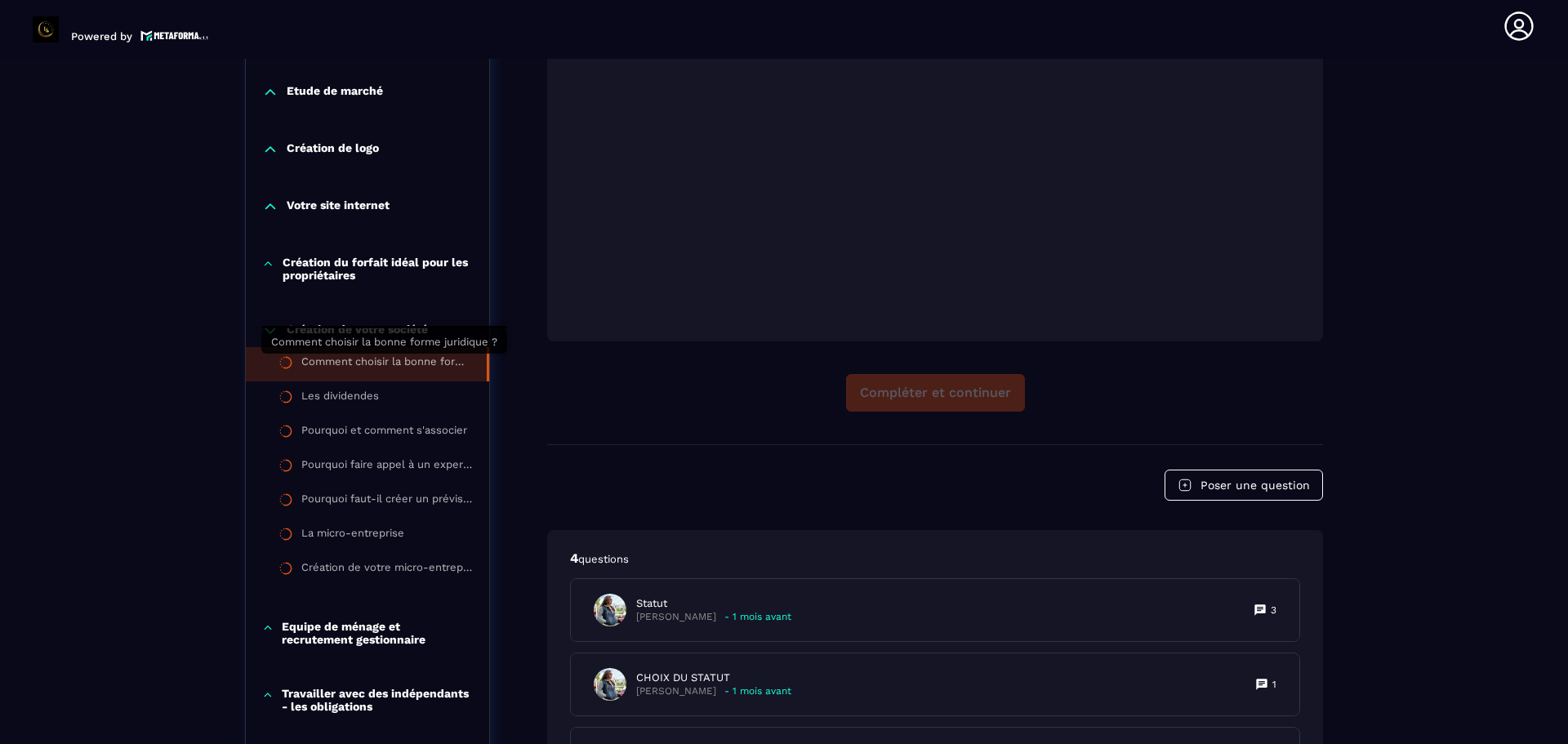
click at [360, 359] on div "Comment choisir la bonne forme juridique ?" at bounding box center [386, 364] width 169 height 18
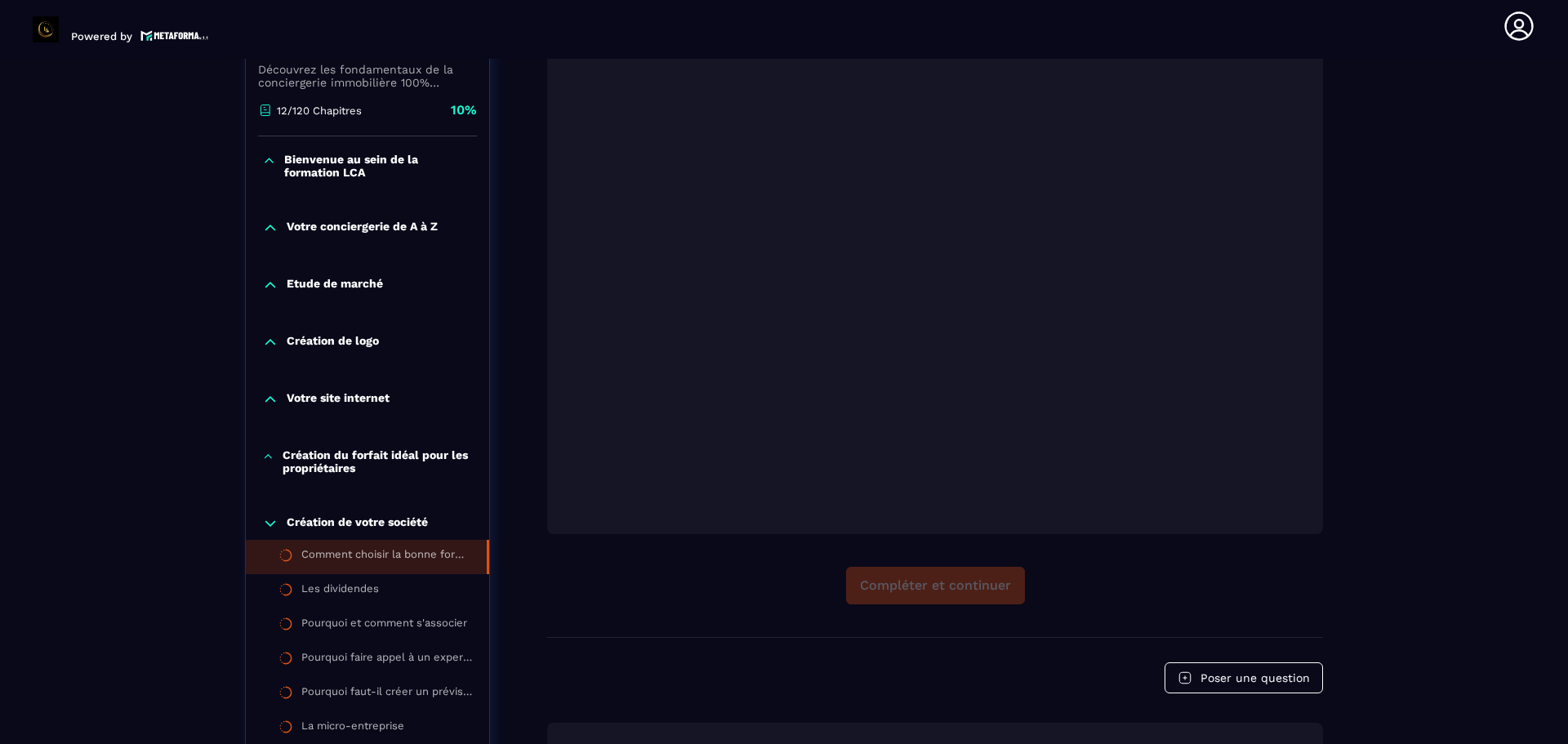
scroll to position [414, 0]
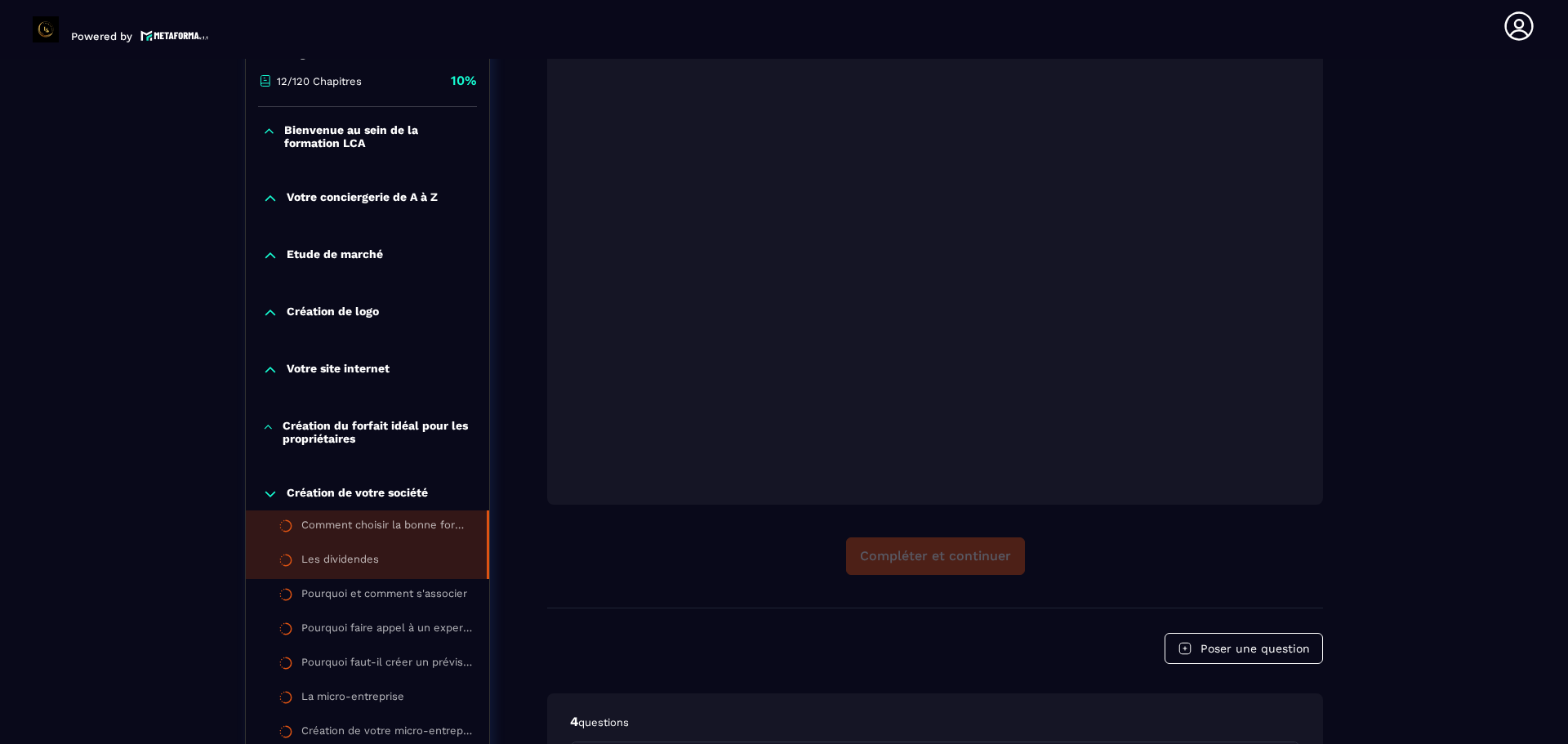
click at [339, 558] on div "Les dividendes" at bounding box center [340, 562] width 77 height 18
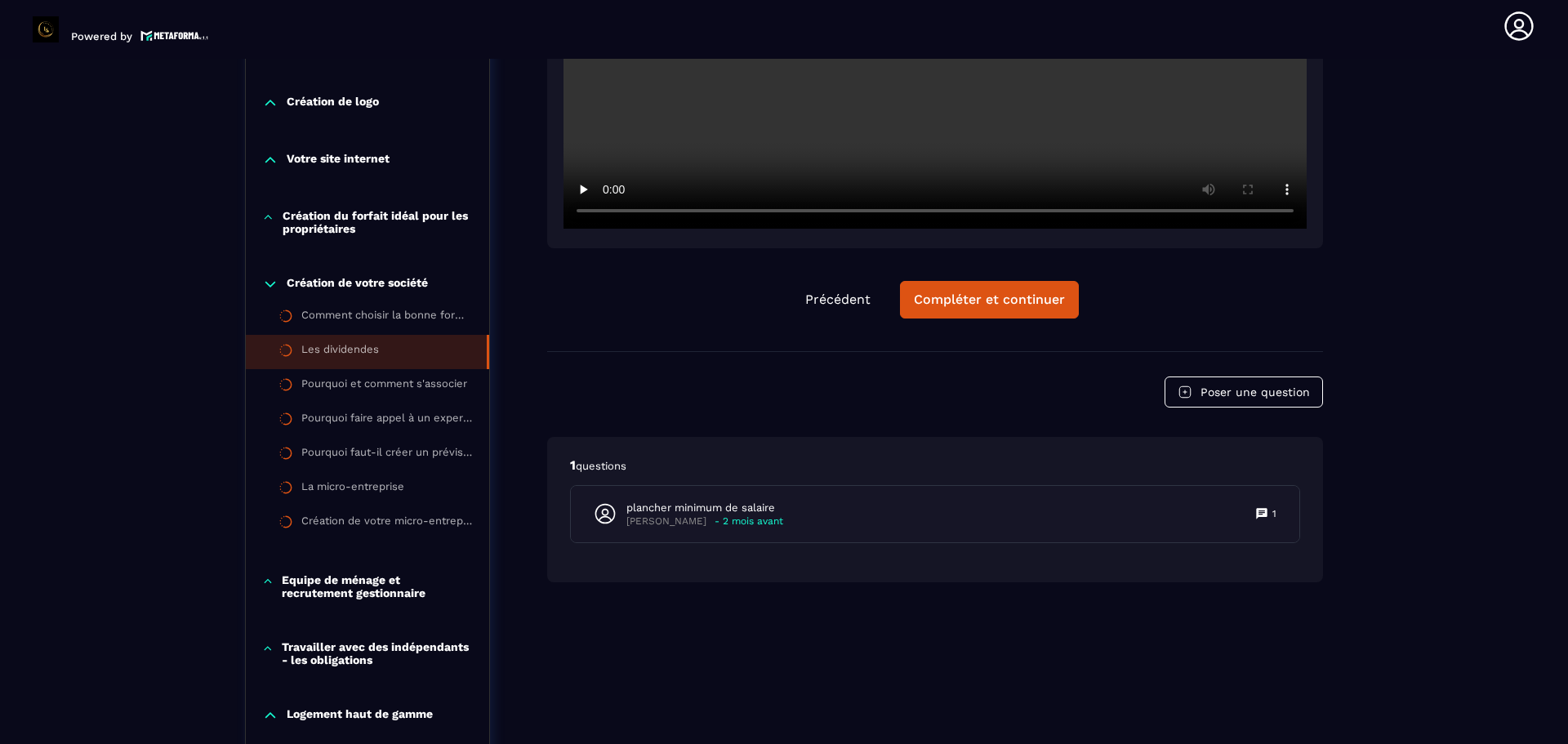
scroll to position [660, 0]
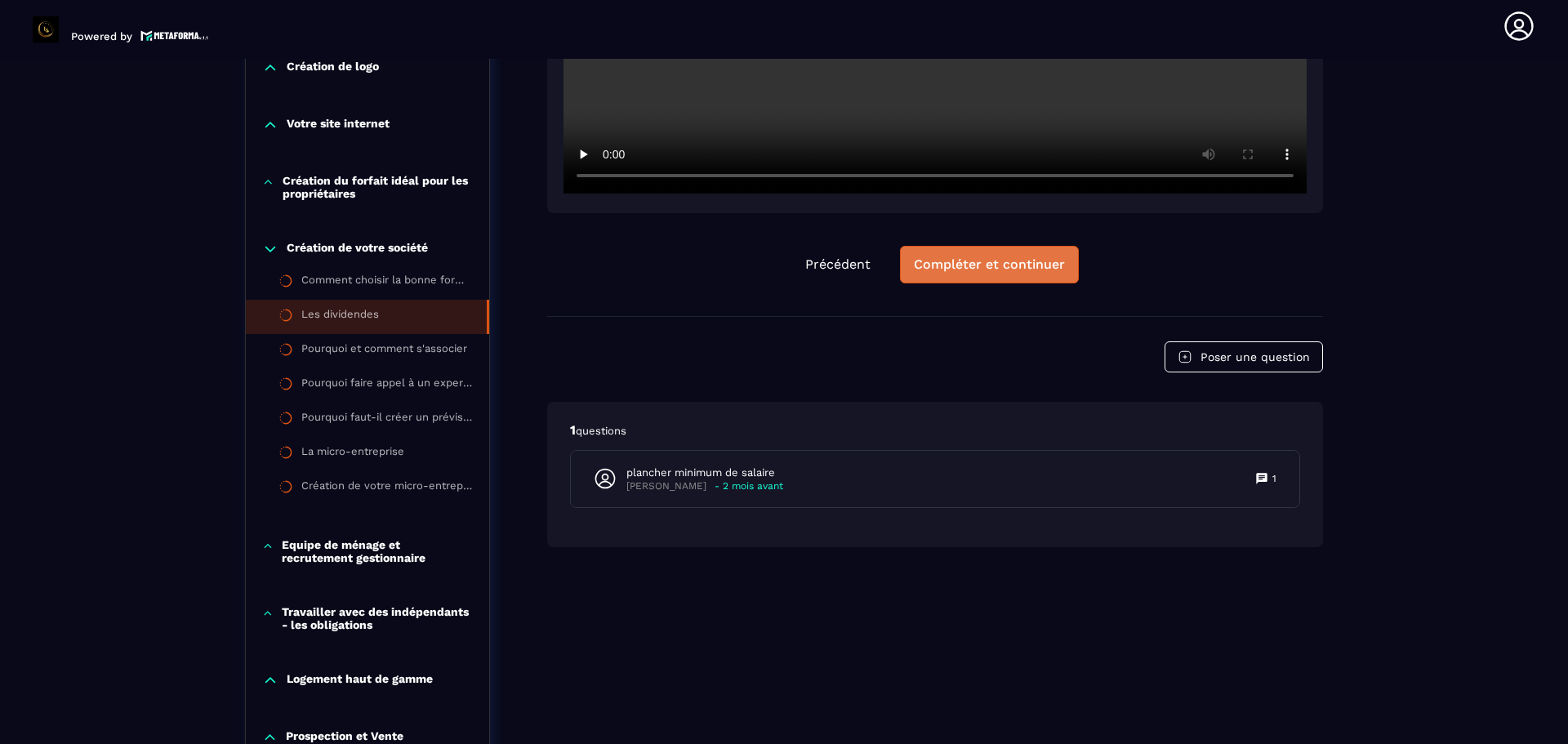
click at [953, 273] on button "Compléter et continuer" at bounding box center [989, 264] width 179 height 37
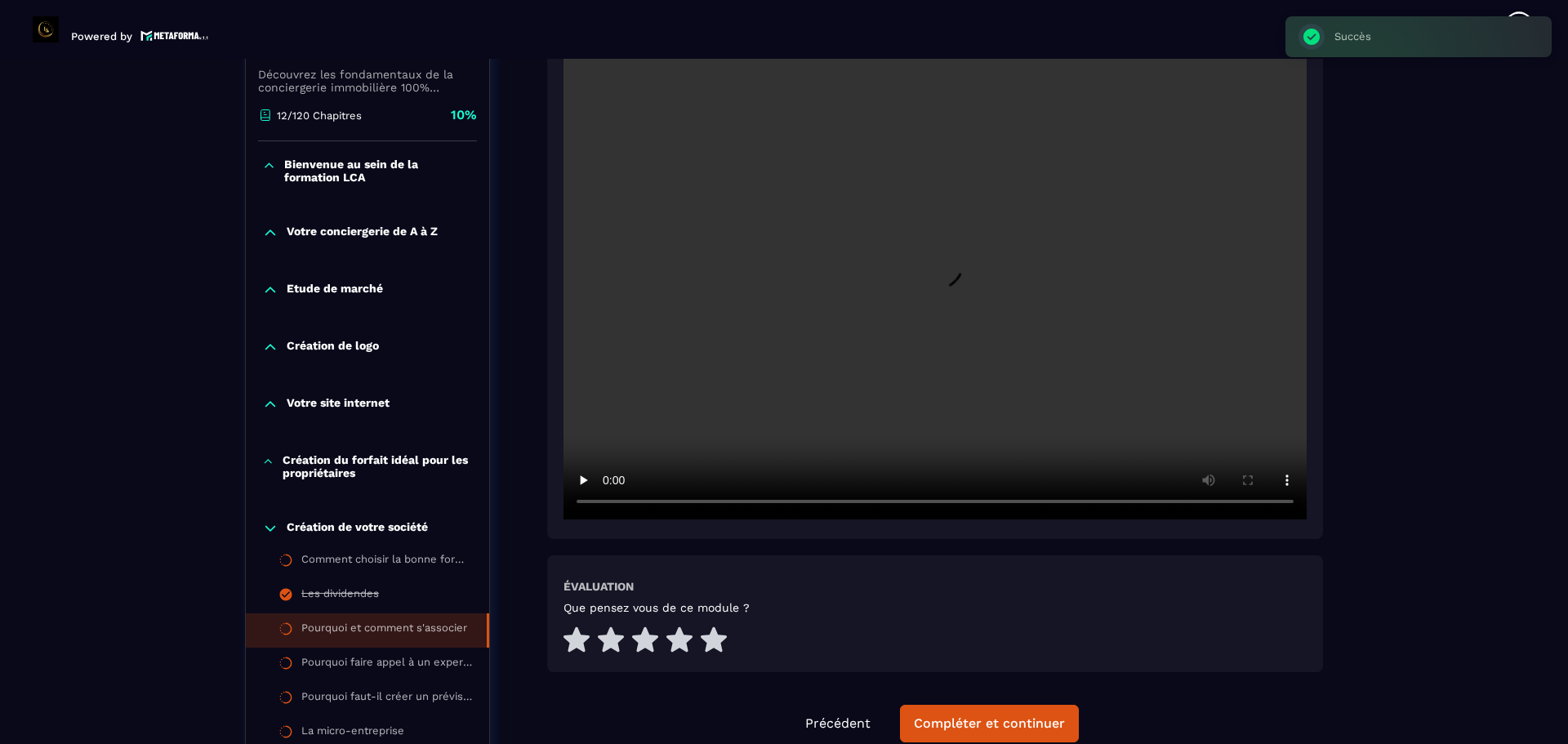
scroll to position [460, 0]
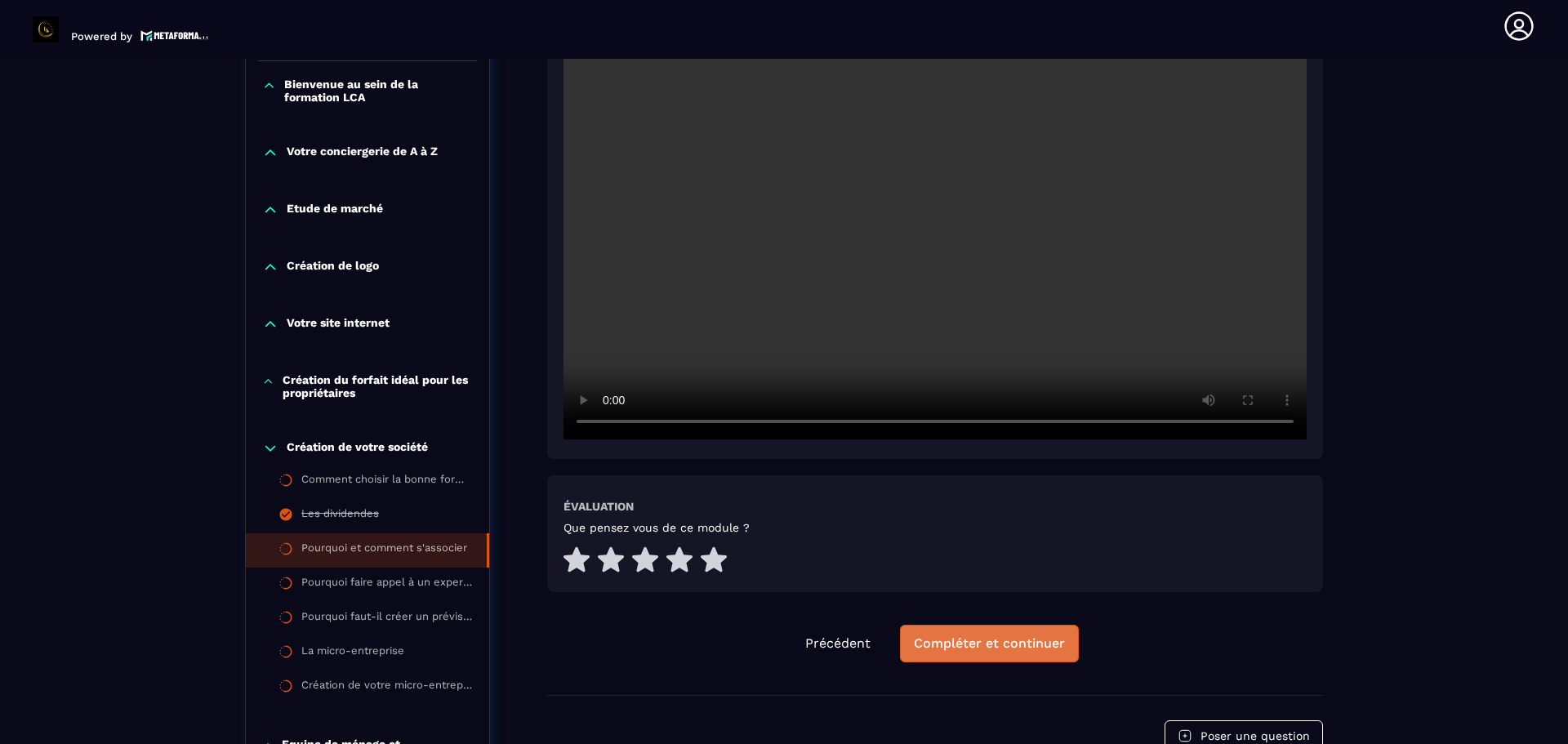
click at [938, 656] on button "Compléter et continuer" at bounding box center [989, 643] width 179 height 37
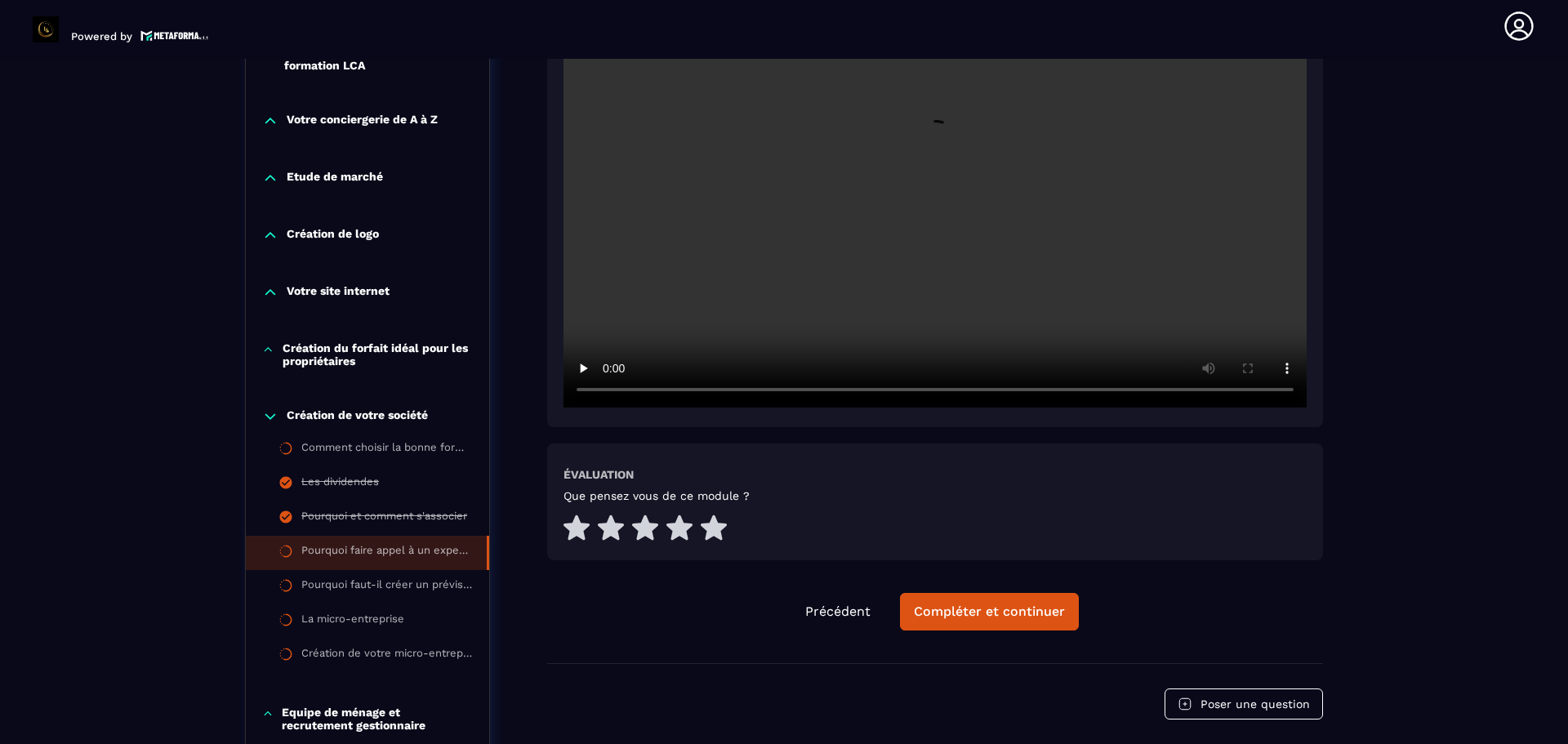
scroll to position [497, 0]
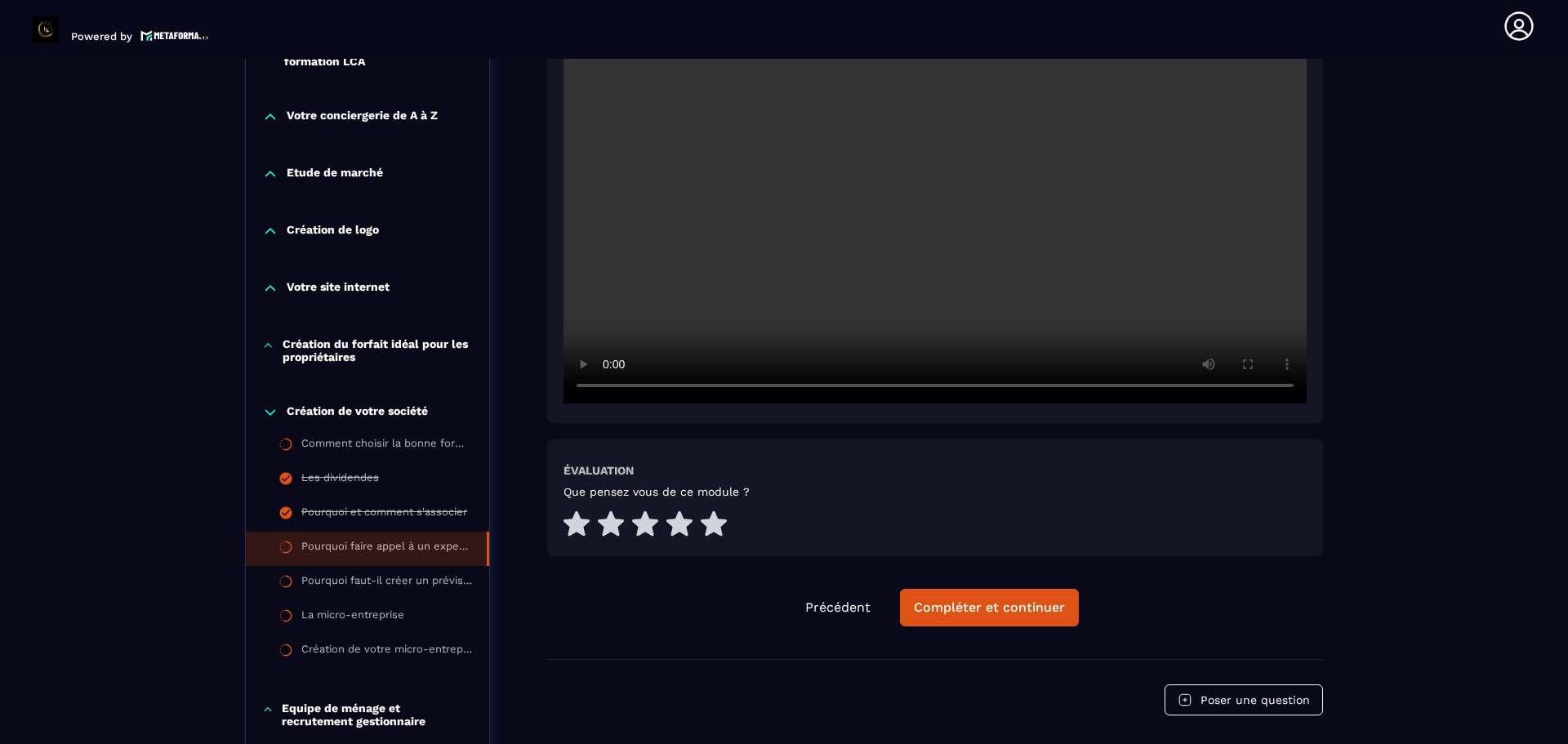
click at [928, 628] on div "Pourquoi faire appel à un expert-comptable Évaluation Que pensez vous de ce mod…" at bounding box center [934, 204] width 776 height 910
click at [946, 614] on div "Compléter et continuer" at bounding box center [989, 607] width 151 height 16
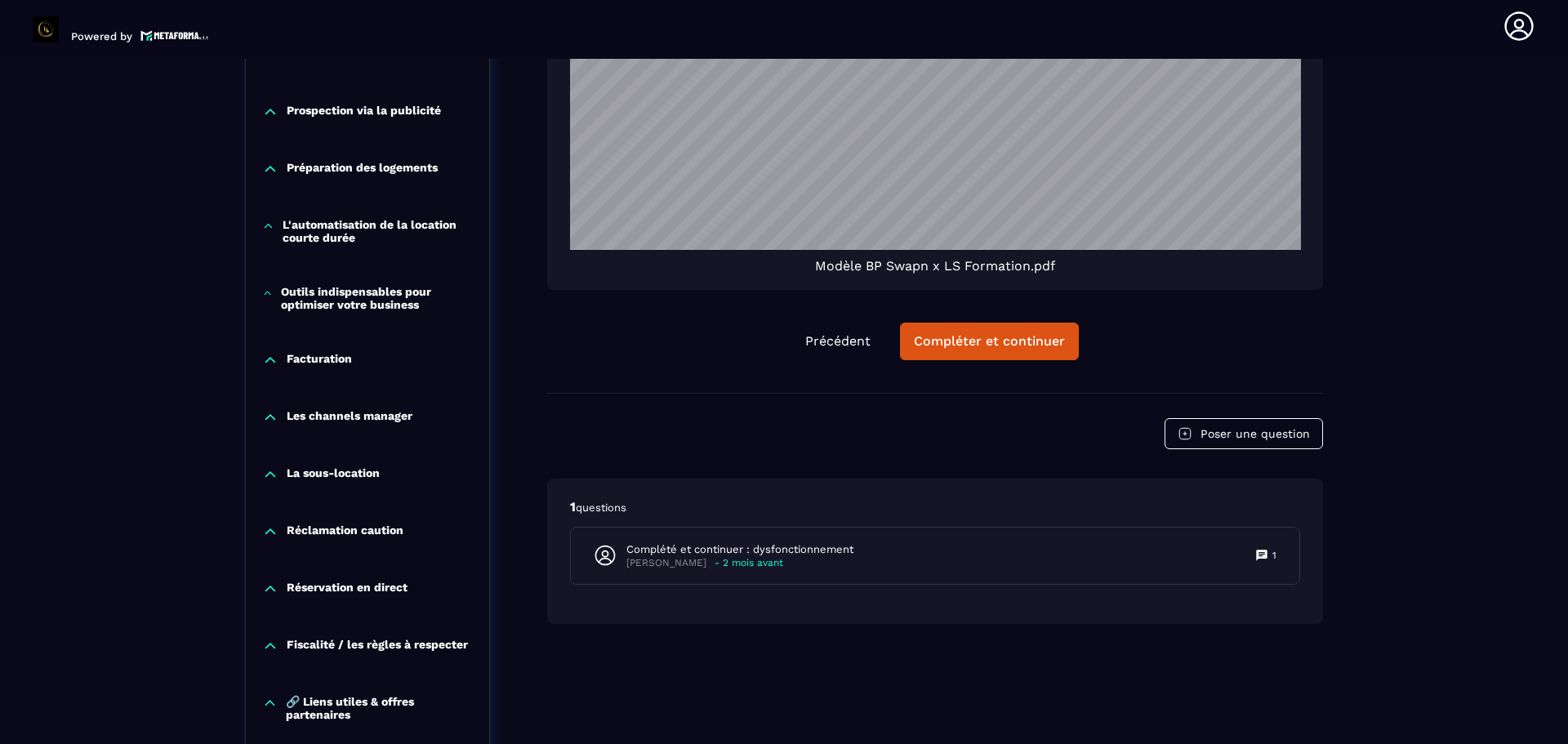
scroll to position [21224, 0]
click at [971, 351] on button "Compléter et continuer" at bounding box center [989, 341] width 179 height 37
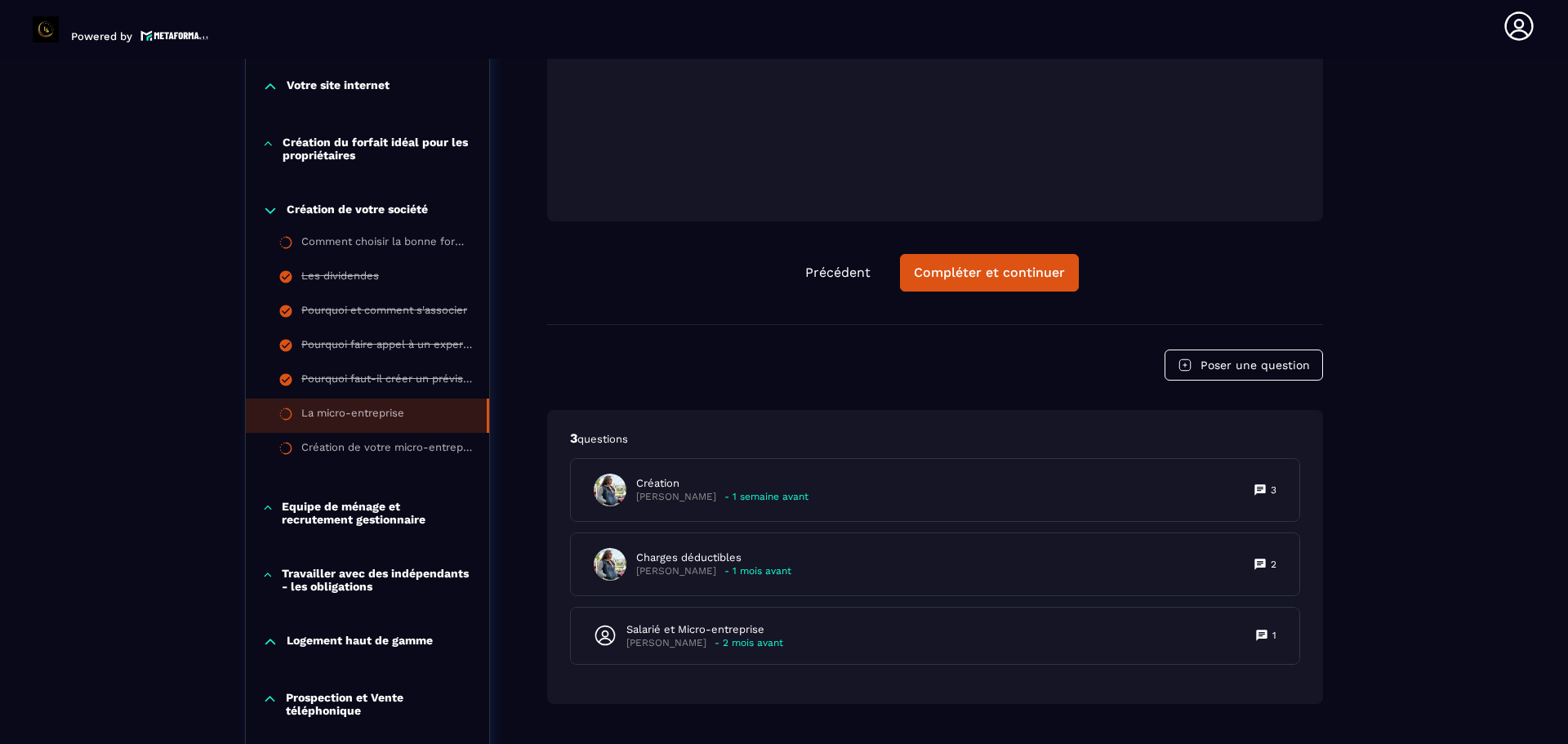
scroll to position [741, 0]
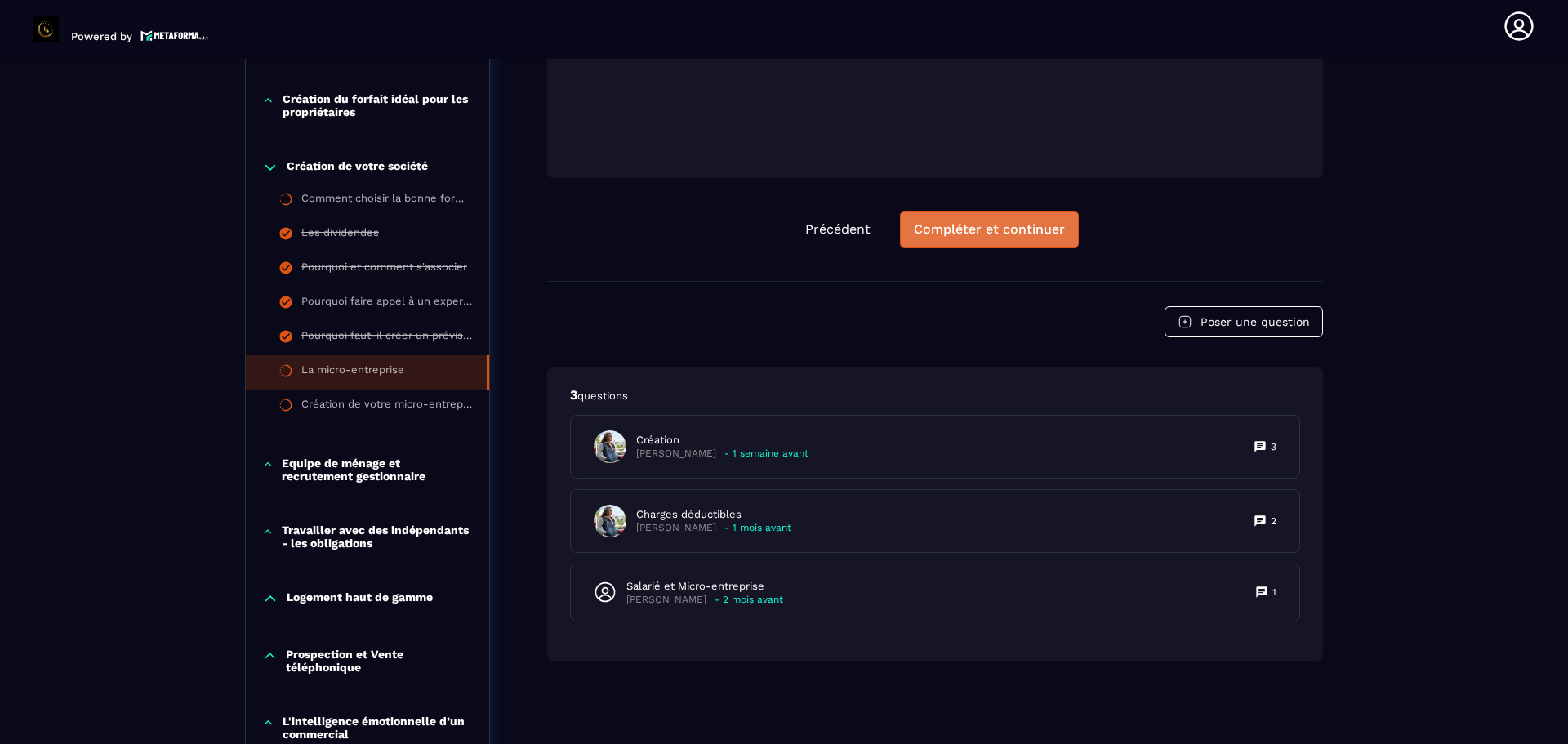
click at [1019, 228] on div "Compléter et continuer" at bounding box center [989, 229] width 151 height 16
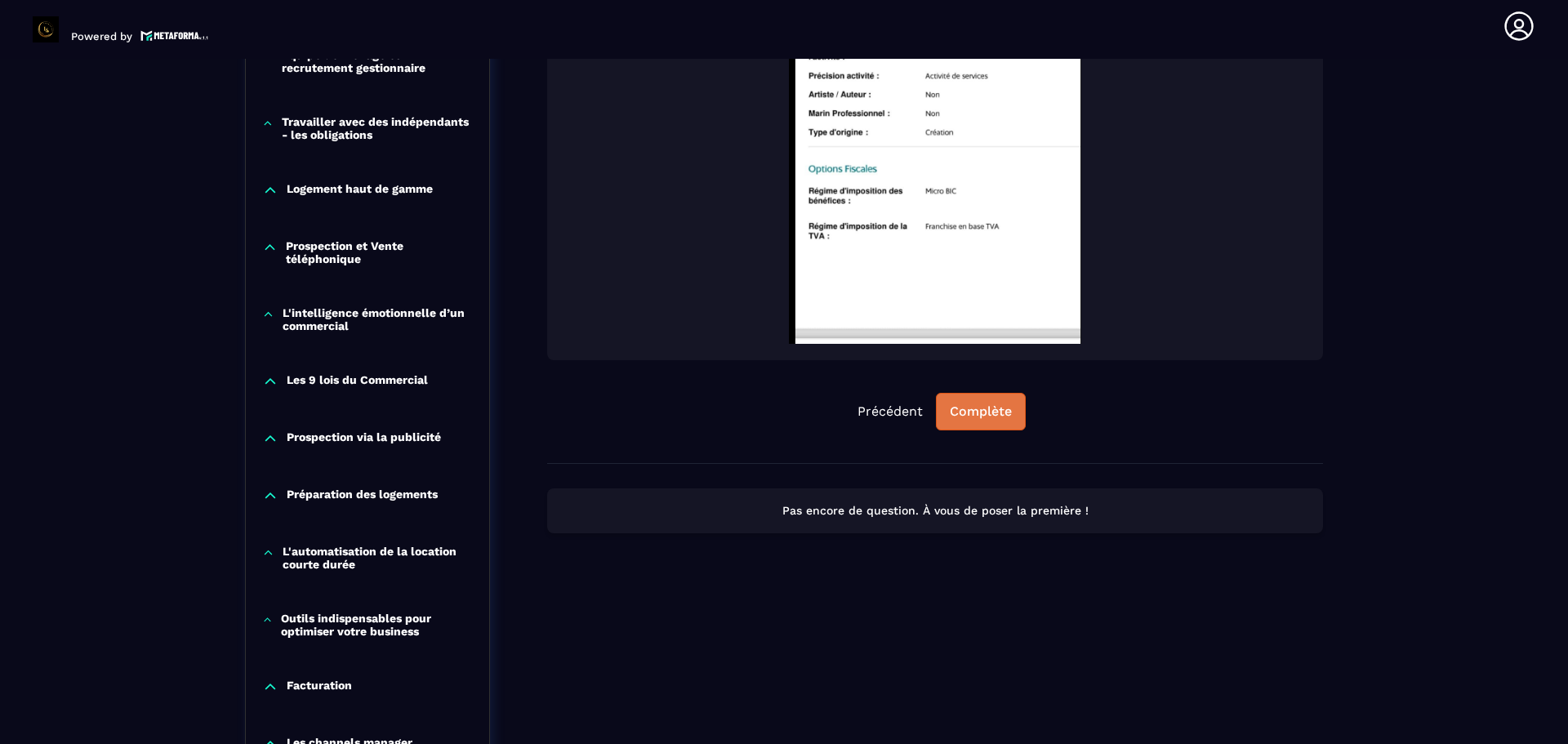
click at [981, 411] on div "Complète" at bounding box center [980, 411] width 62 height 16
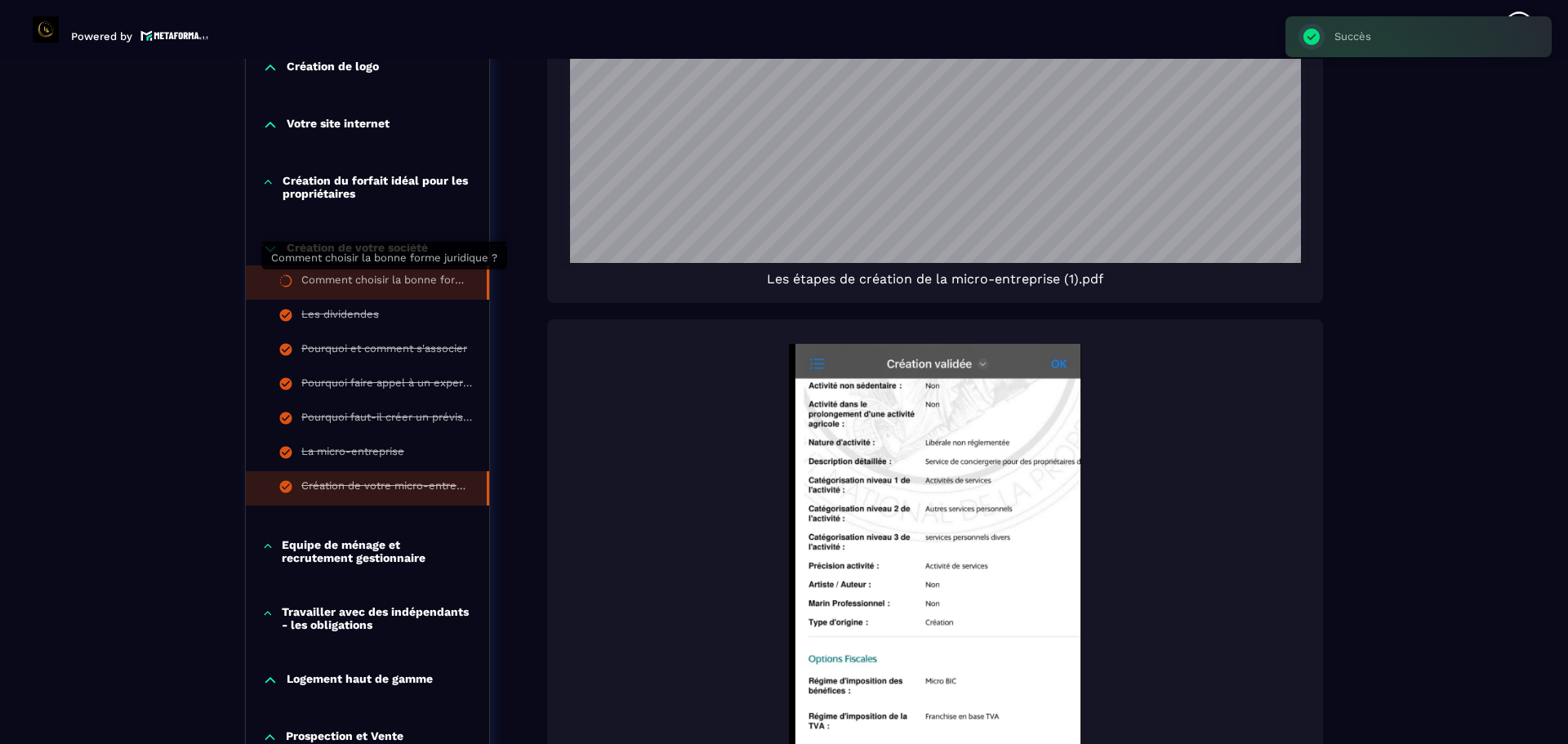
click at [335, 289] on div "Comment choisir la bonne forme juridique ?" at bounding box center [386, 283] width 169 height 18
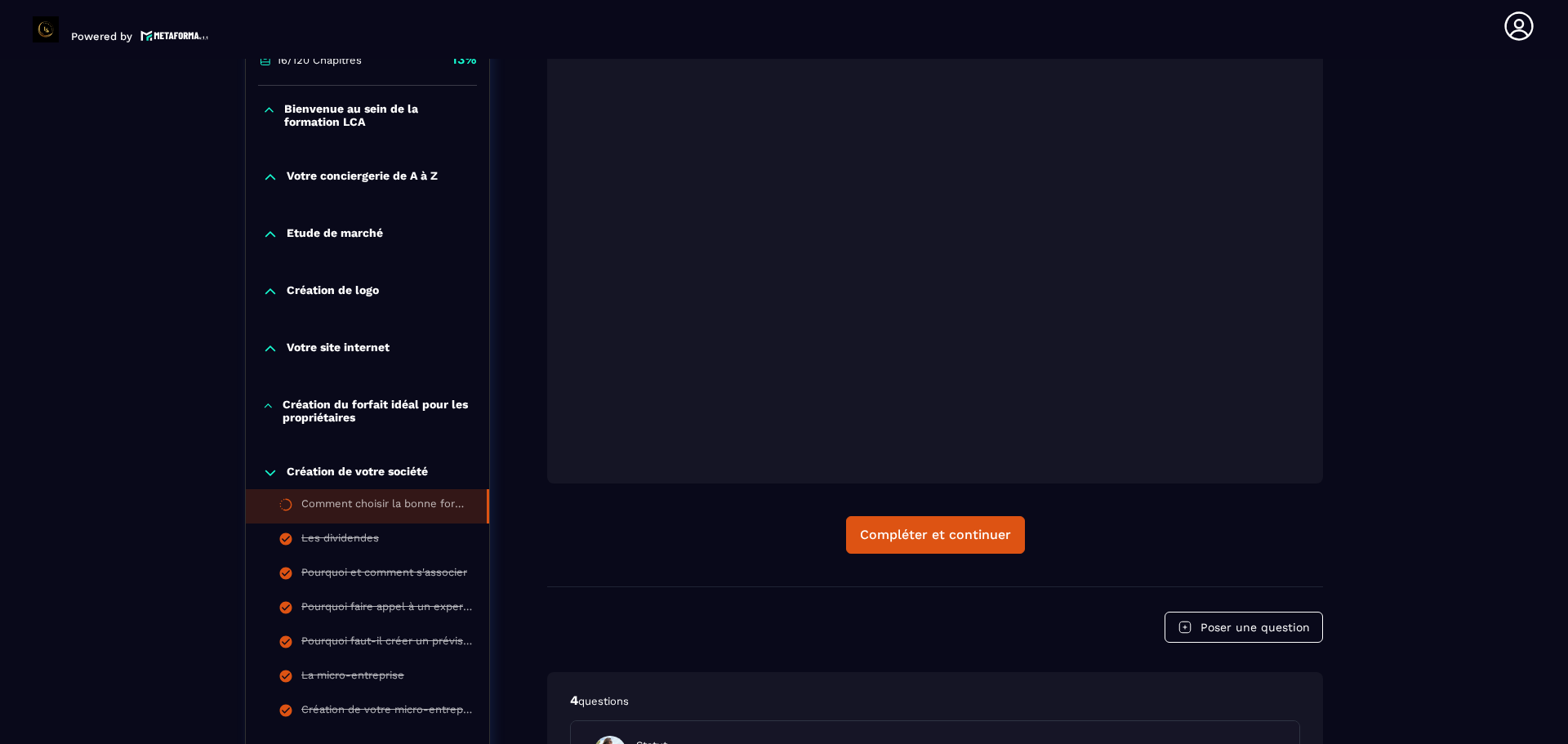
scroll to position [497, 0]
